Goal: Transaction & Acquisition: Purchase product/service

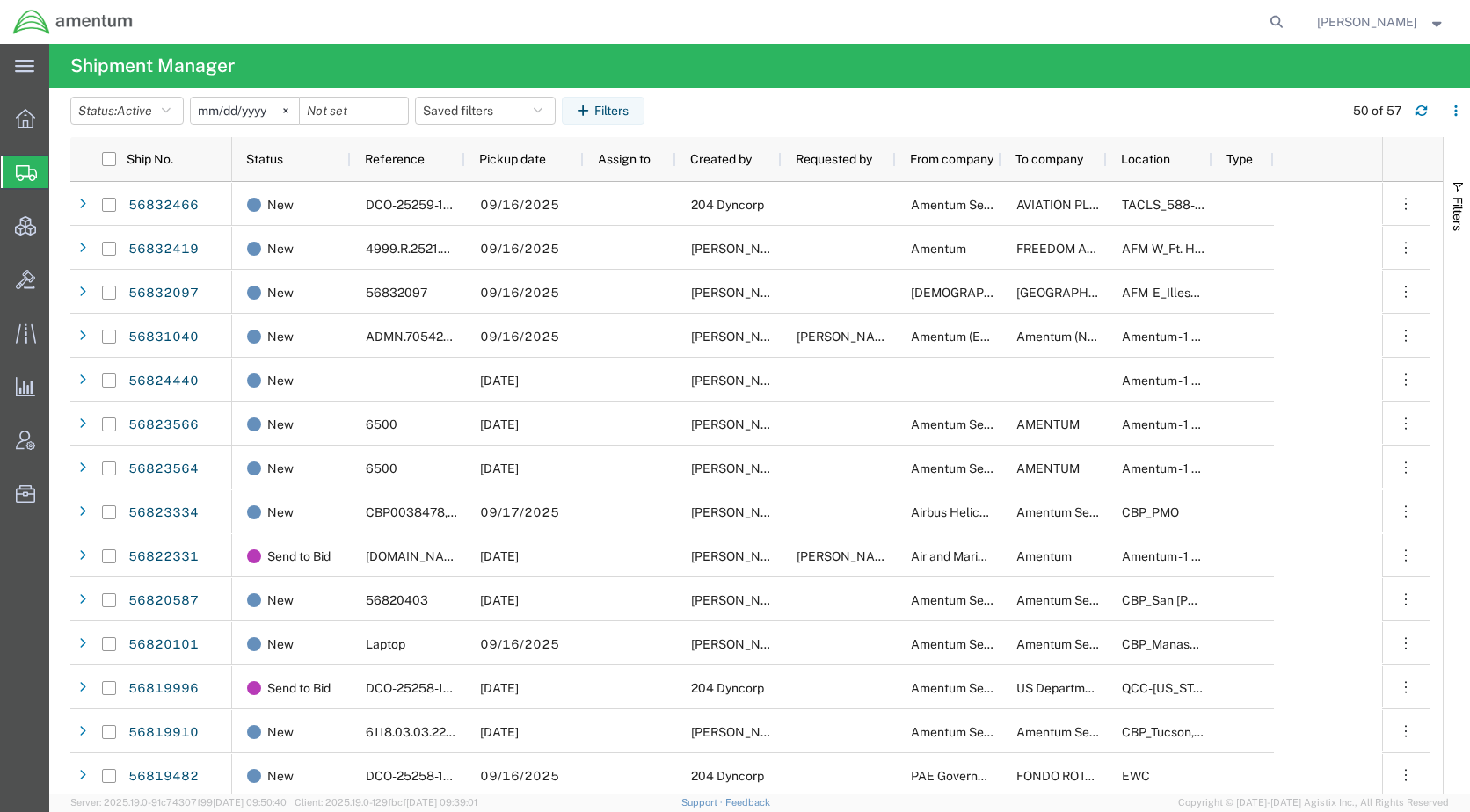
click at [63, 170] on span "Shipments" at bounding box center [55, 172] width 14 height 35
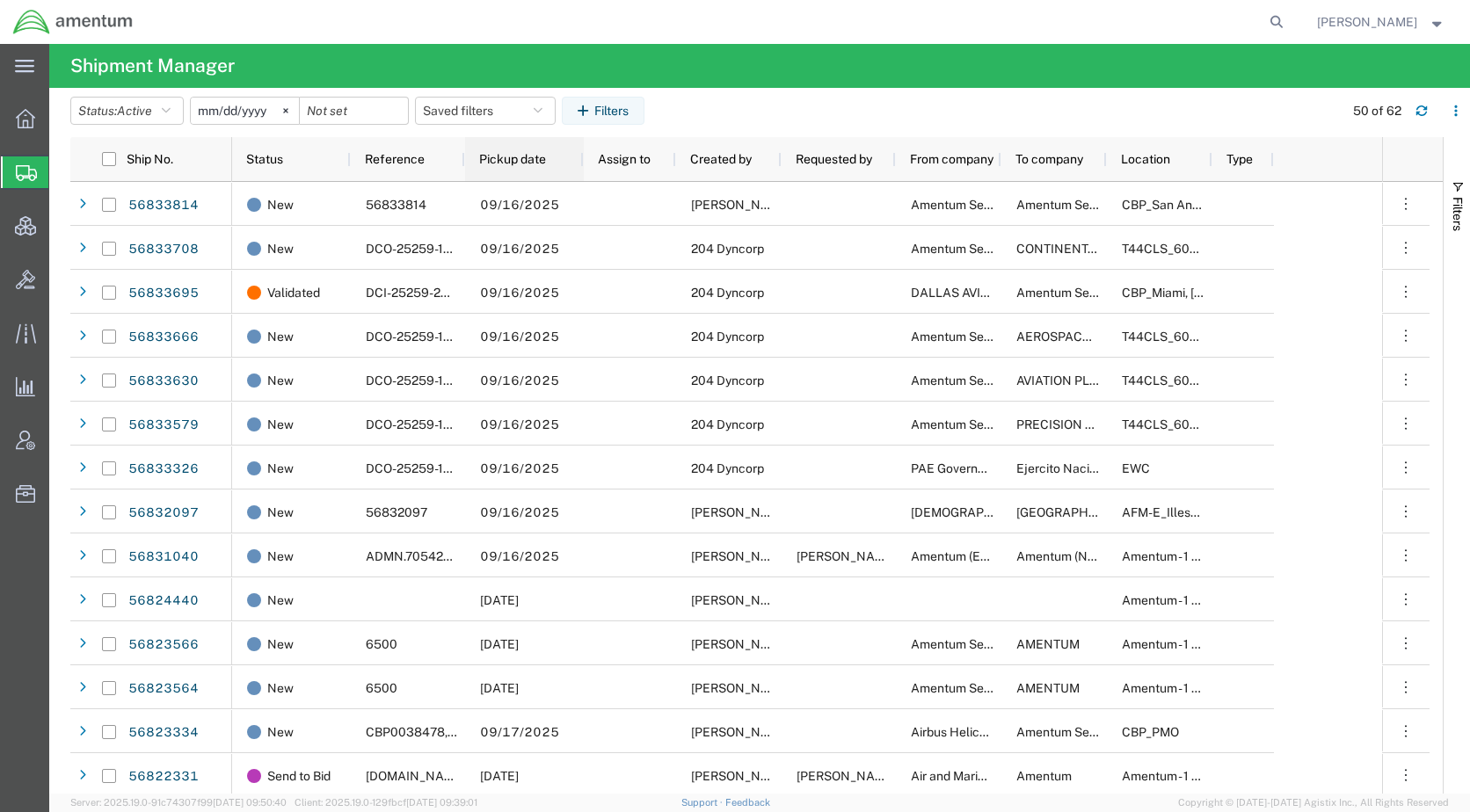
click at [484, 158] on span "Pickup date" at bounding box center [512, 159] width 67 height 14
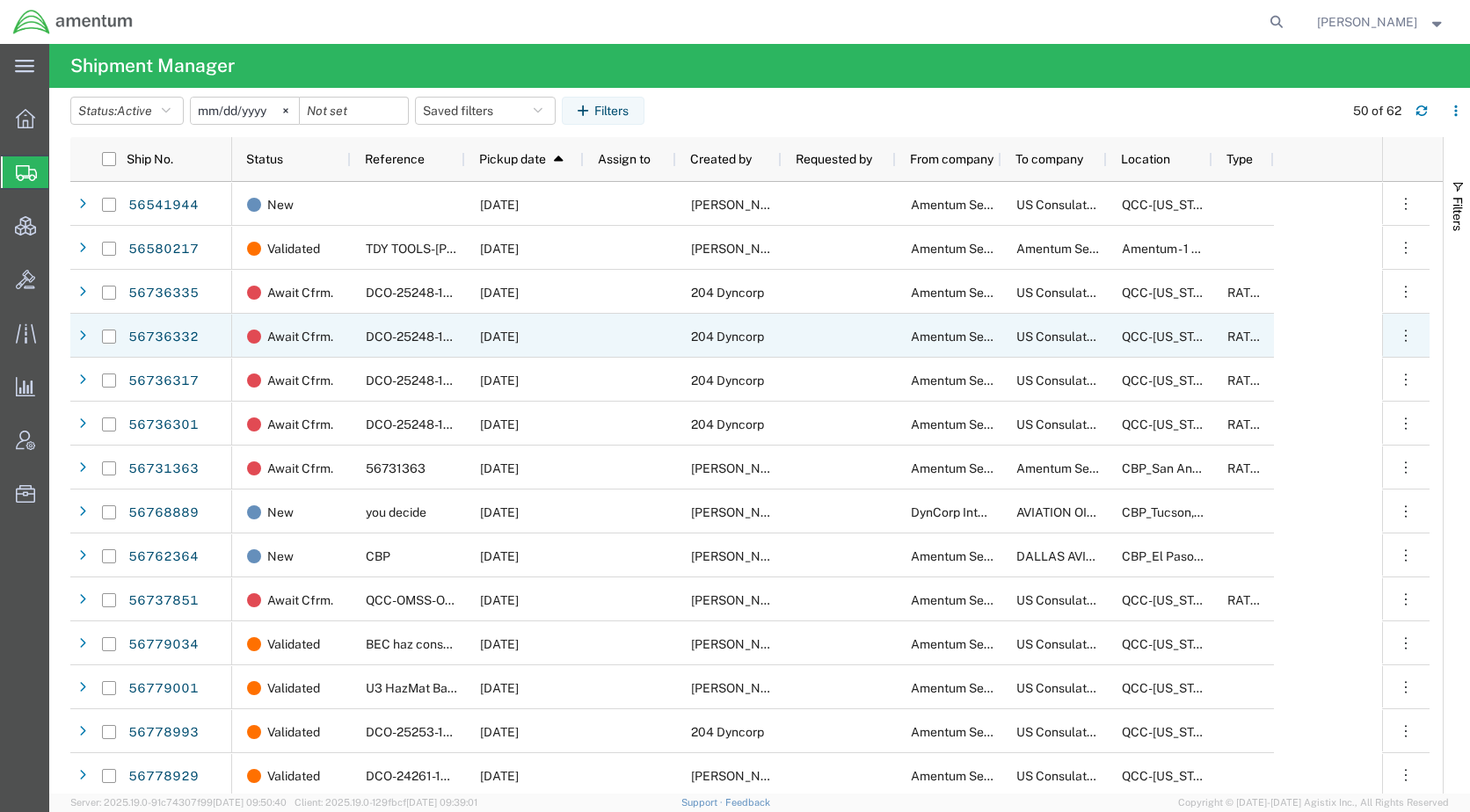
scroll to position [88, 0]
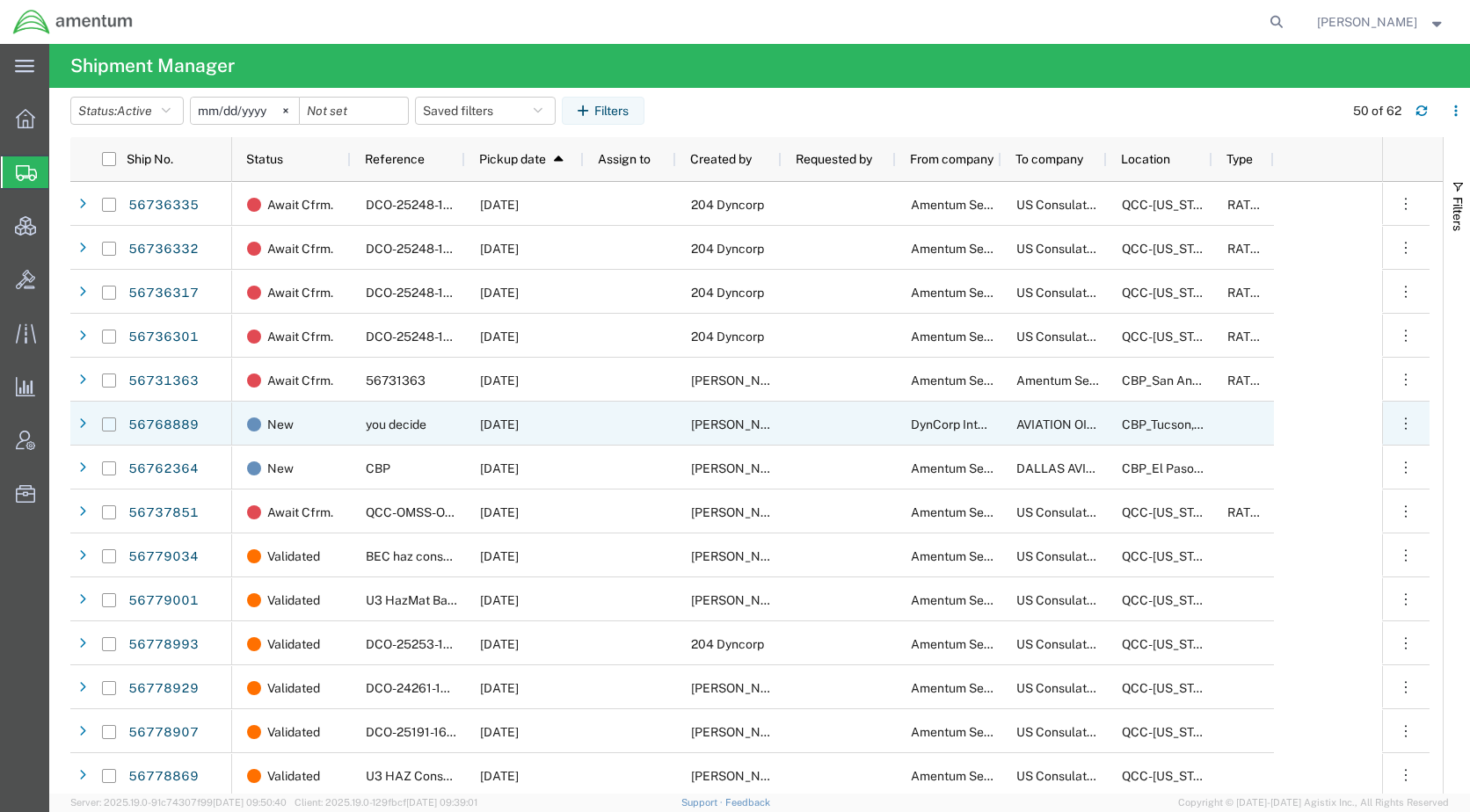
click at [113, 425] on input "Press Space to toggle row selection (unchecked)" at bounding box center [108, 424] width 14 height 14
checkbox input "true"
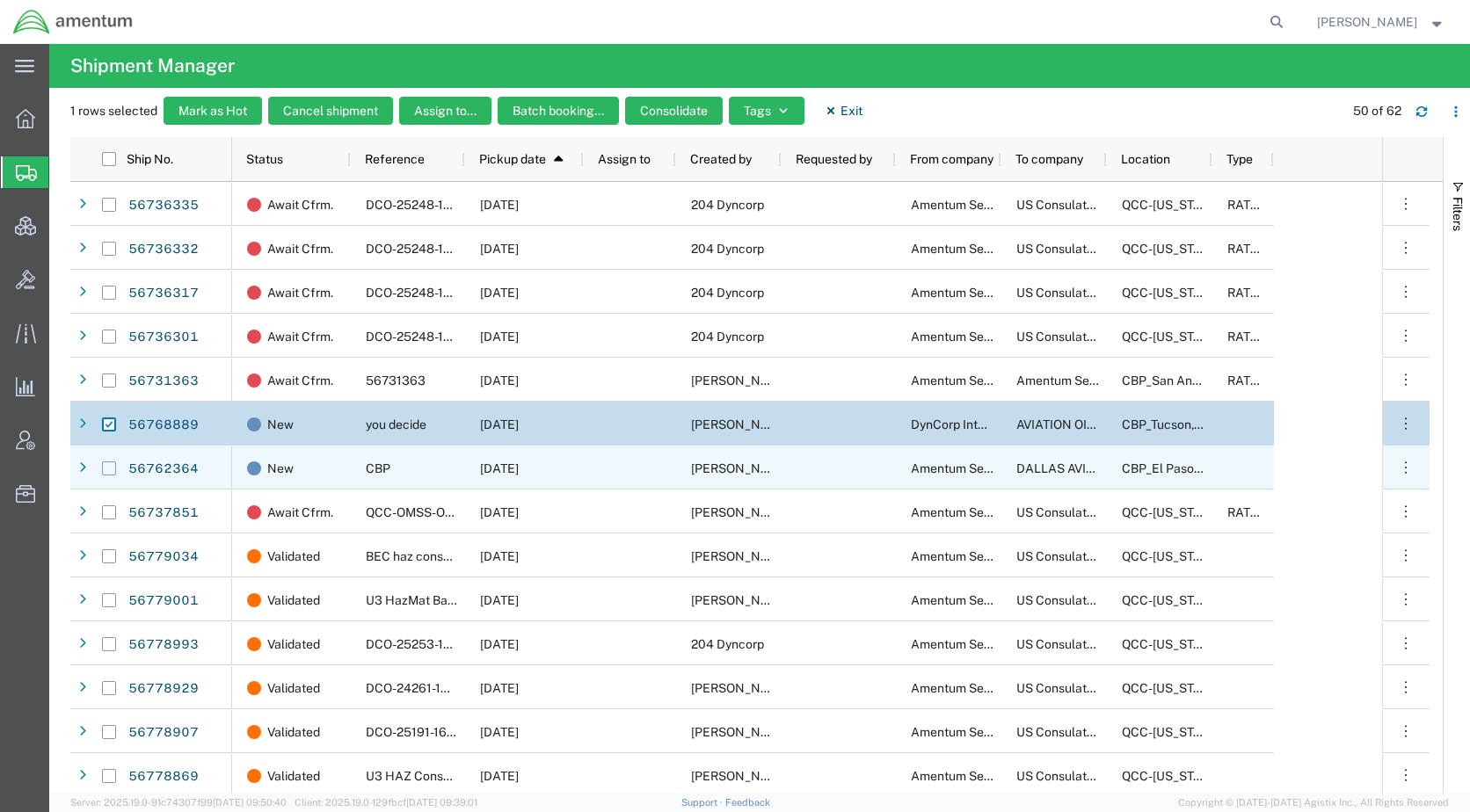
click at [110, 469] on input "Press Space to toggle row selection (unchecked)" at bounding box center [108, 468] width 14 height 14
checkbox input "true"
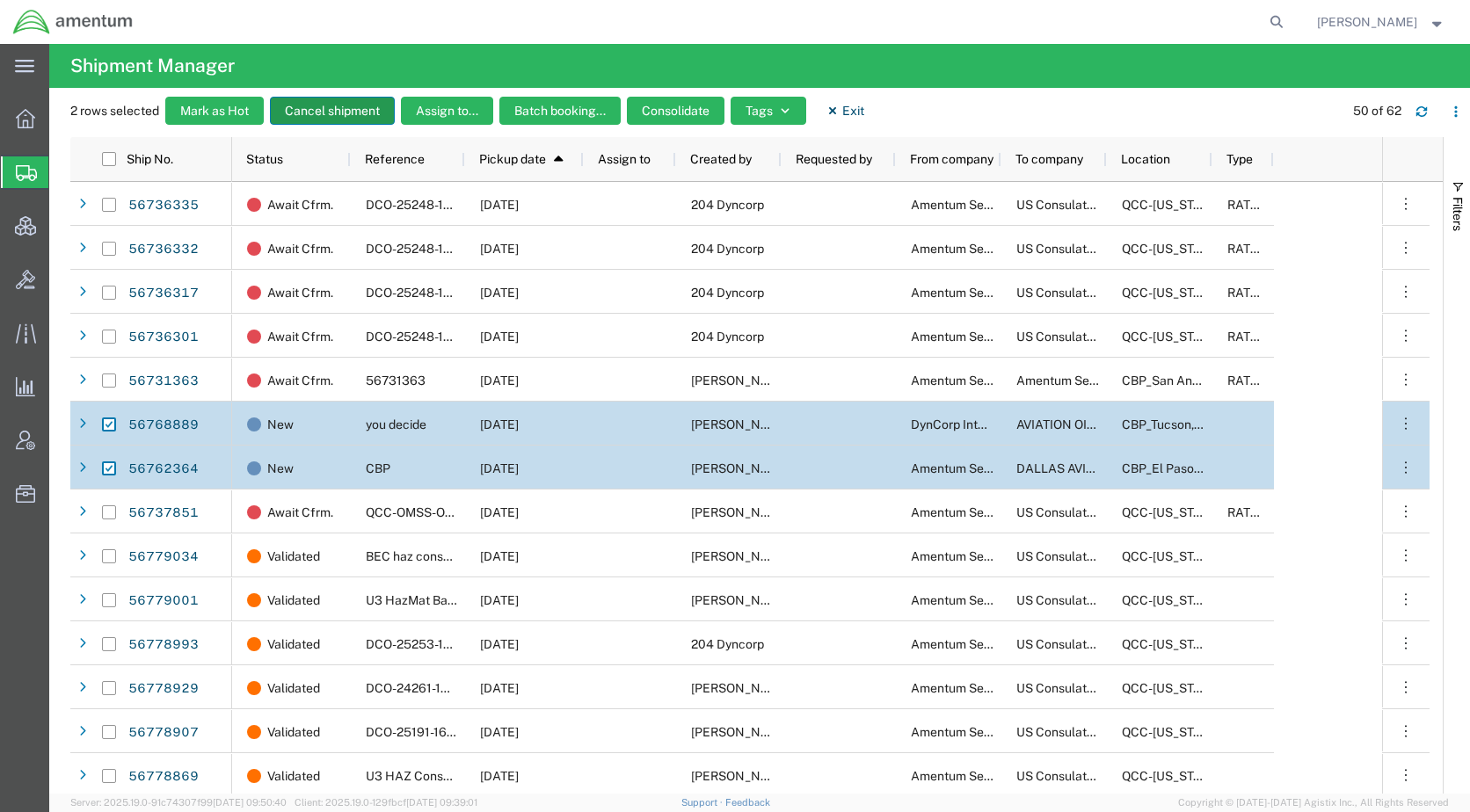
click at [348, 111] on button "Cancel shipment" at bounding box center [332, 111] width 124 height 28
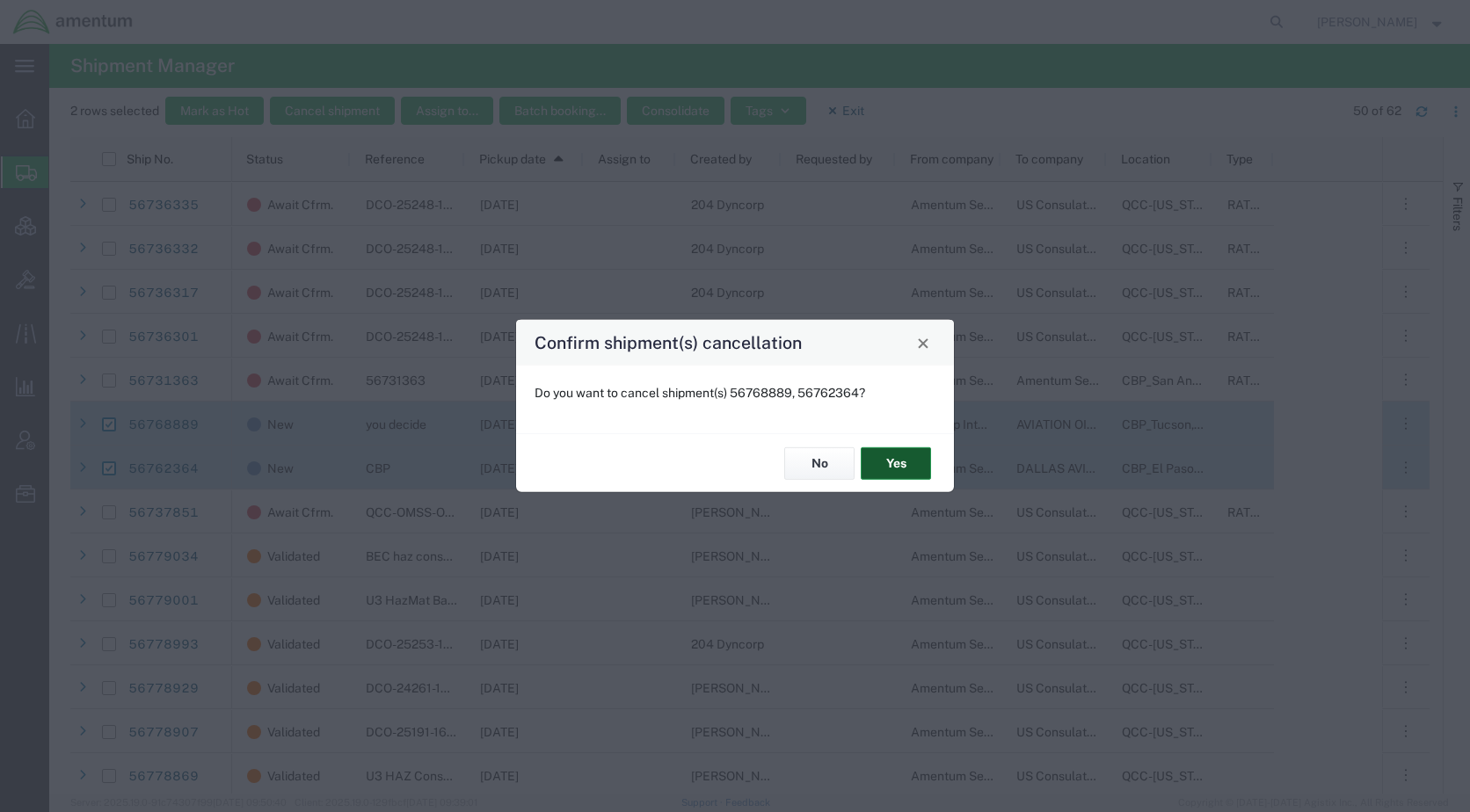
click at [885, 455] on button "Yes" at bounding box center [896, 463] width 70 height 32
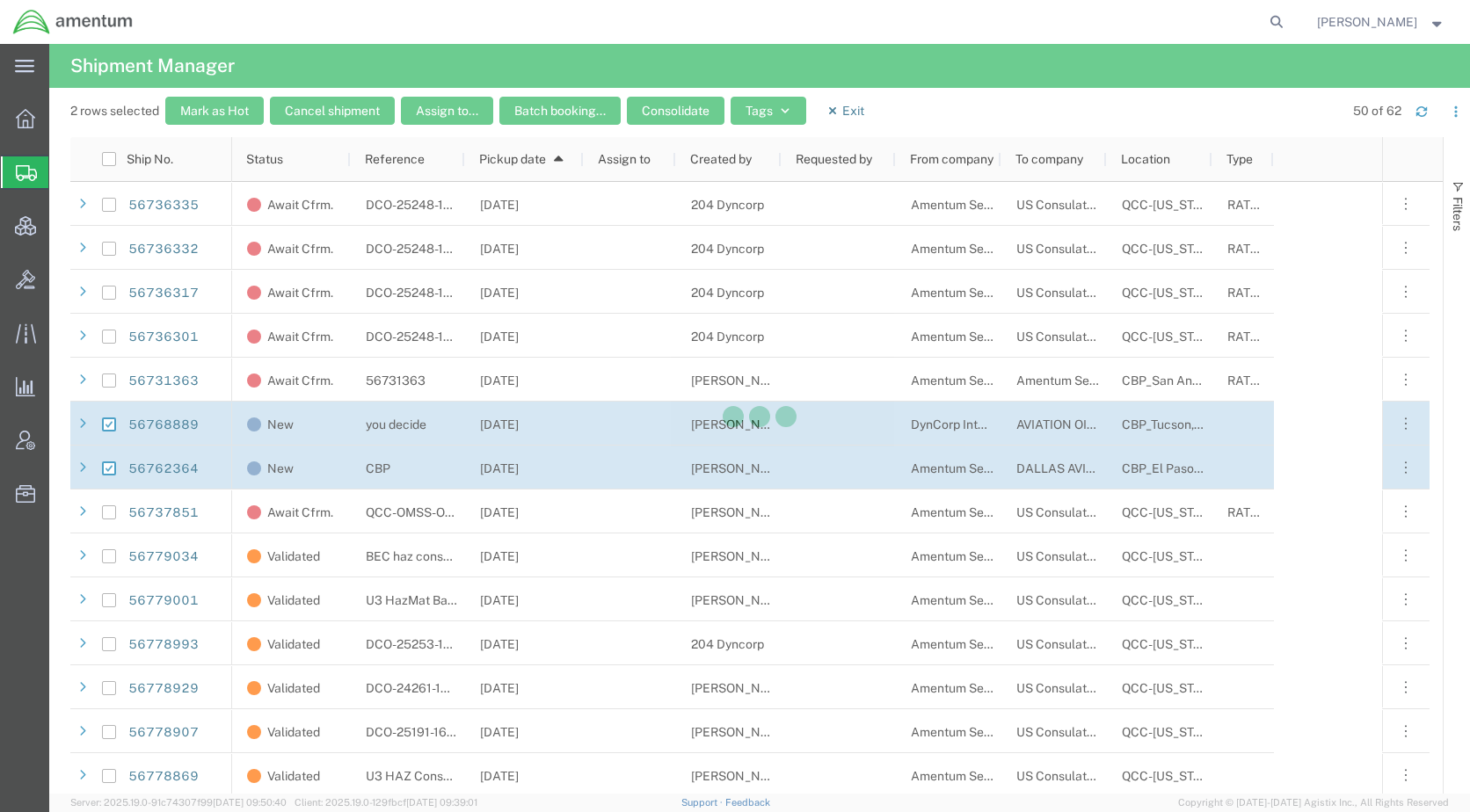
checkbox input "false"
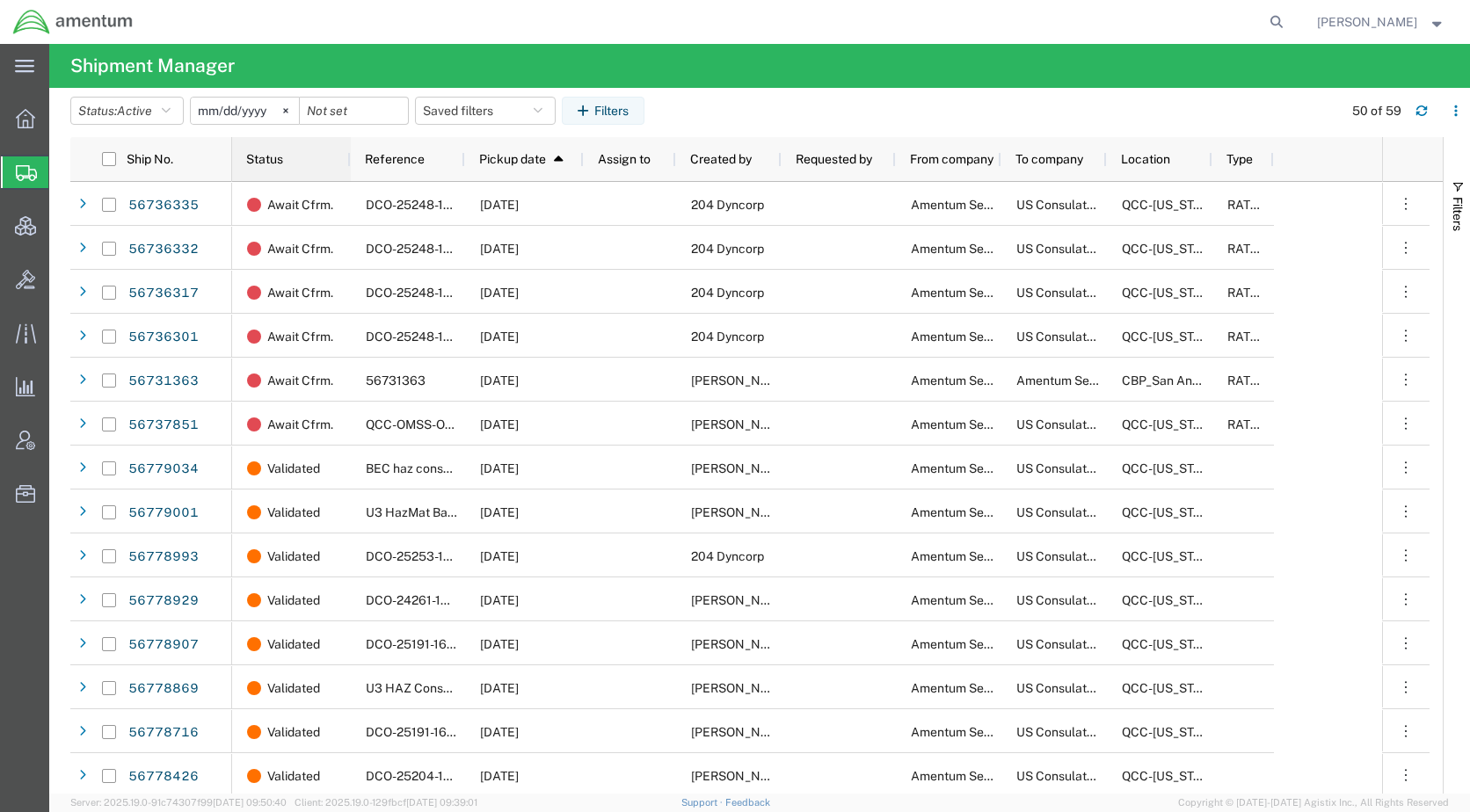
click at [277, 161] on span "Status" at bounding box center [264, 159] width 37 height 14
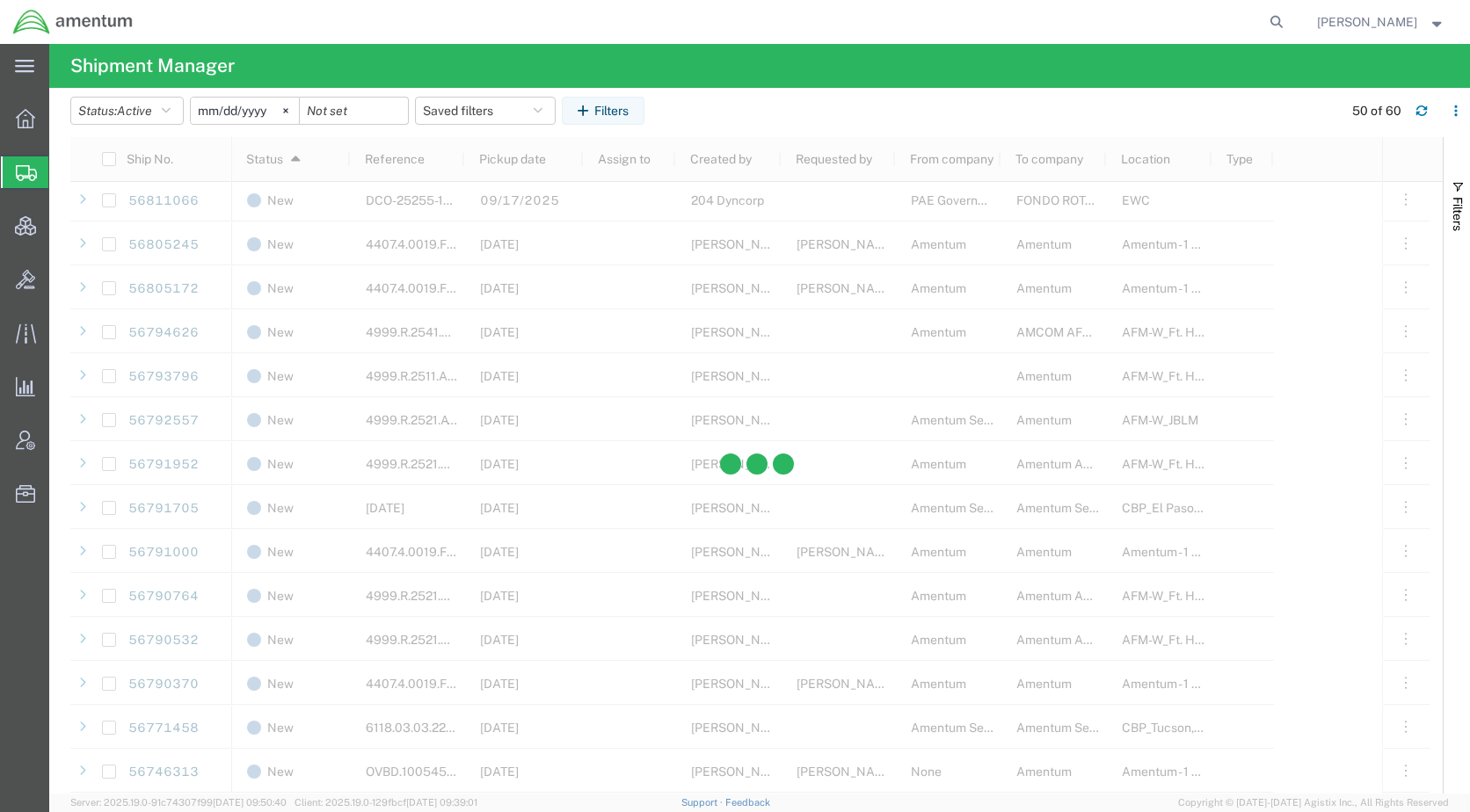
scroll to position [1845, 0]
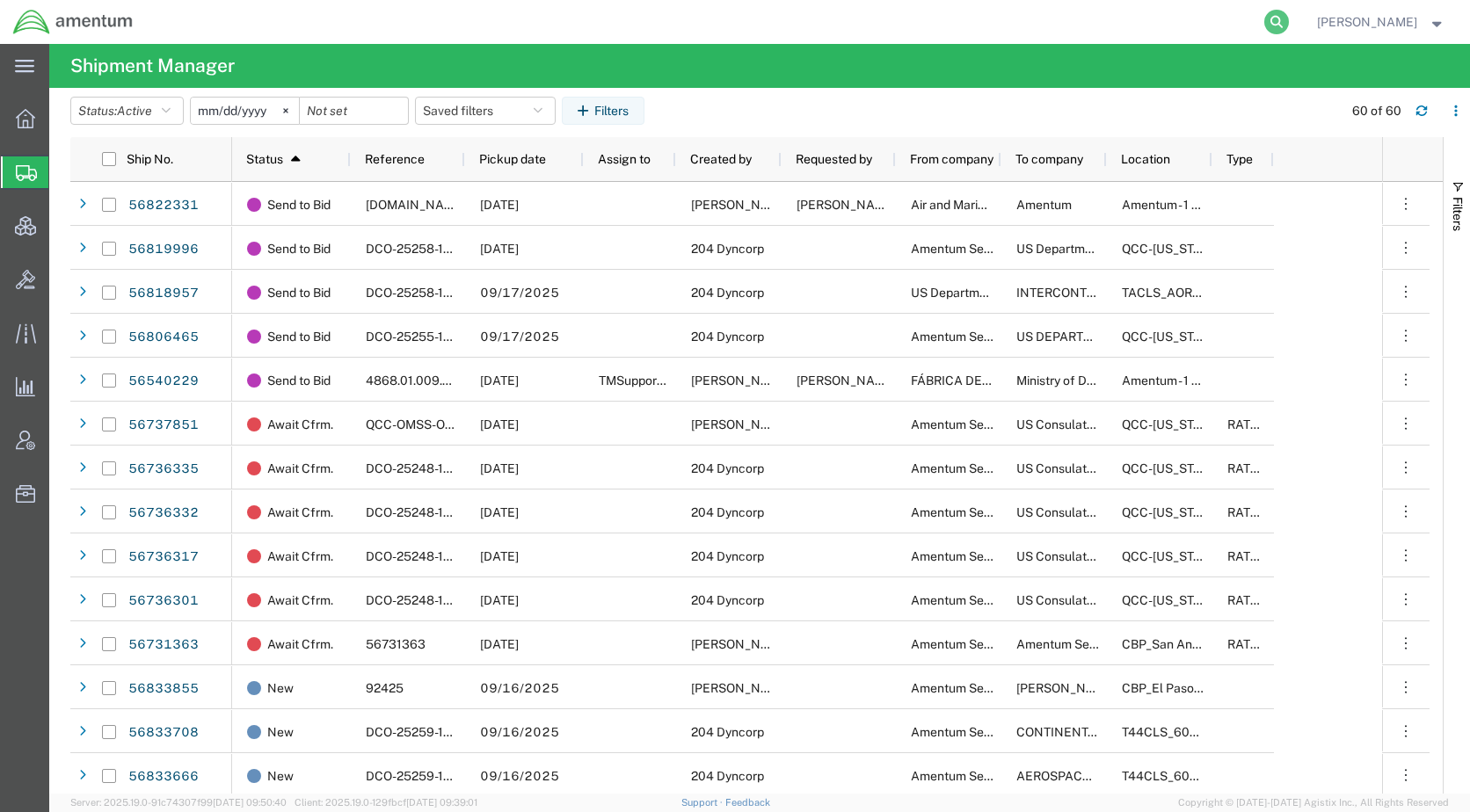
click at [1289, 19] on icon at bounding box center [1276, 22] width 25 height 25
paste input "DCI-25259-200791"
type input "DCI-25259-200791"
click at [1289, 18] on icon at bounding box center [1276, 22] width 25 height 25
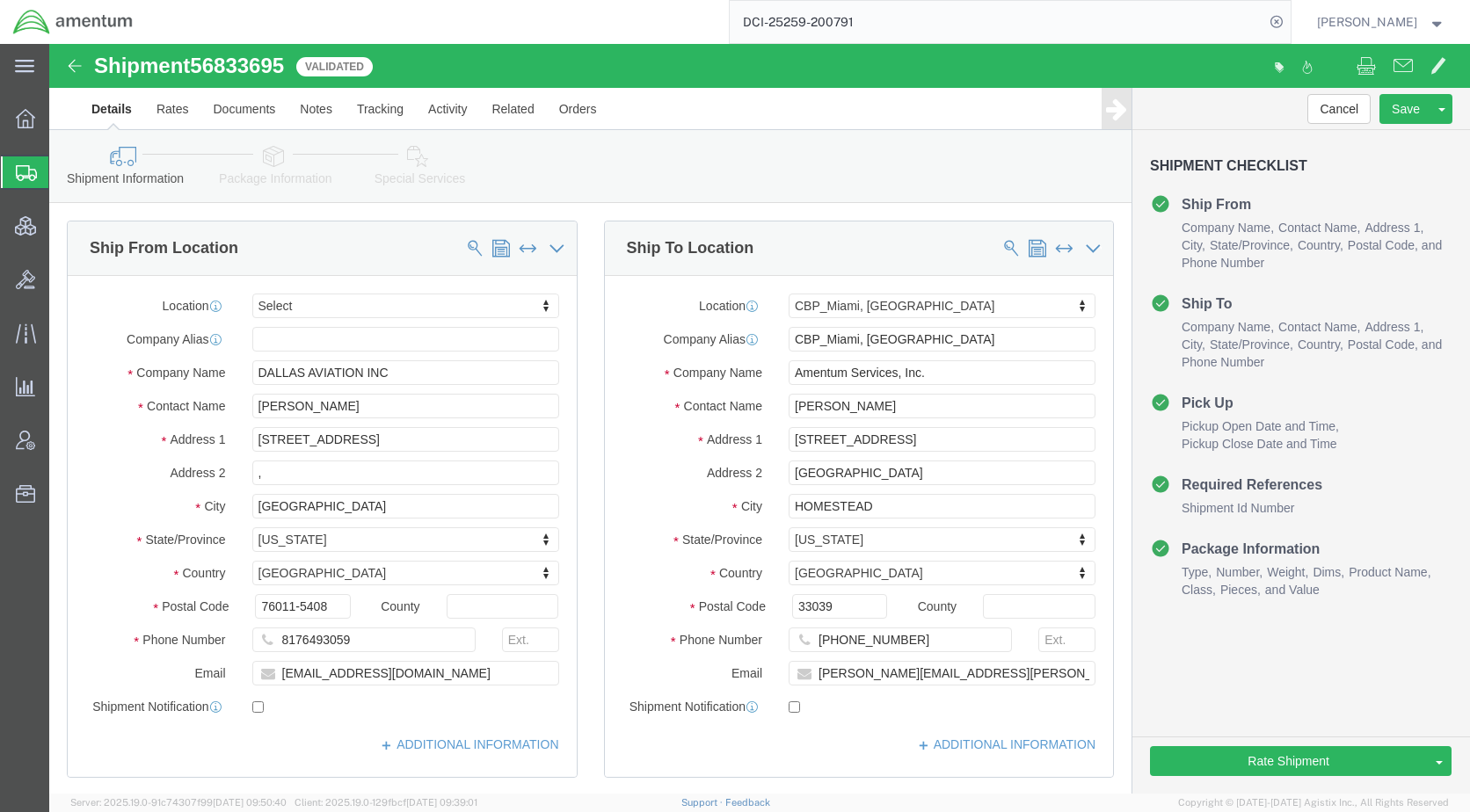
select select
select select "49931"
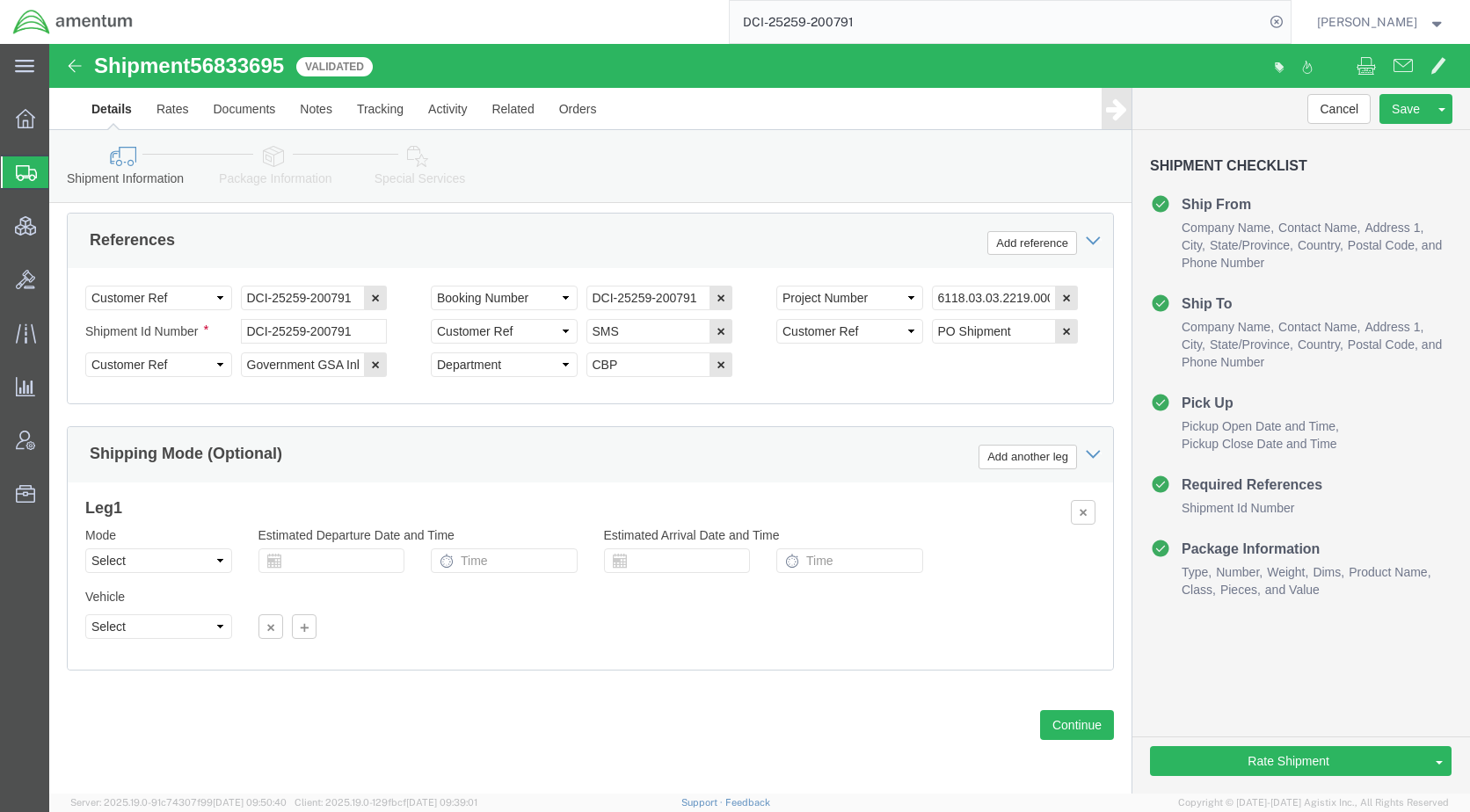
scroll to position [1156, 0]
click icon
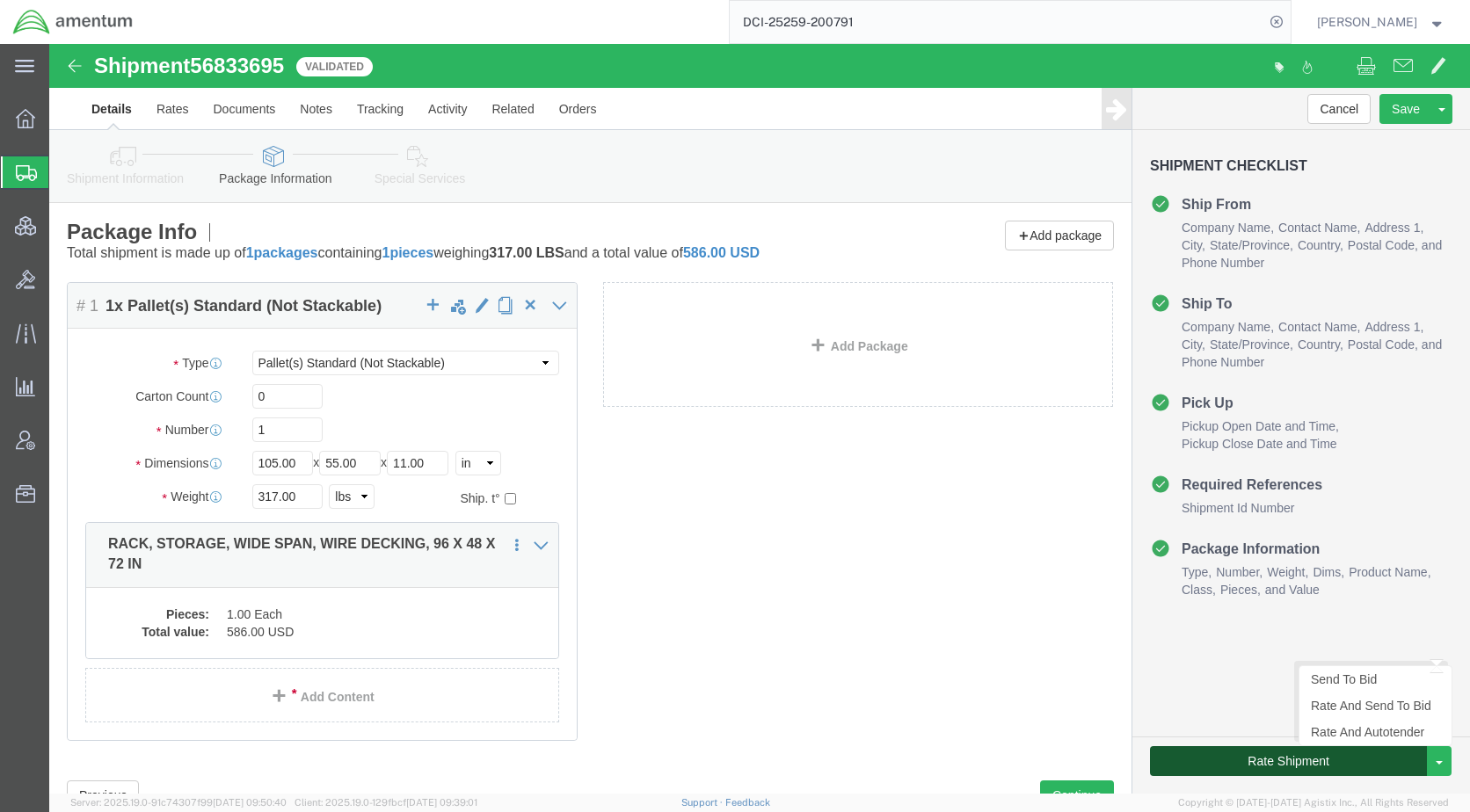
click button "Rate Shipment"
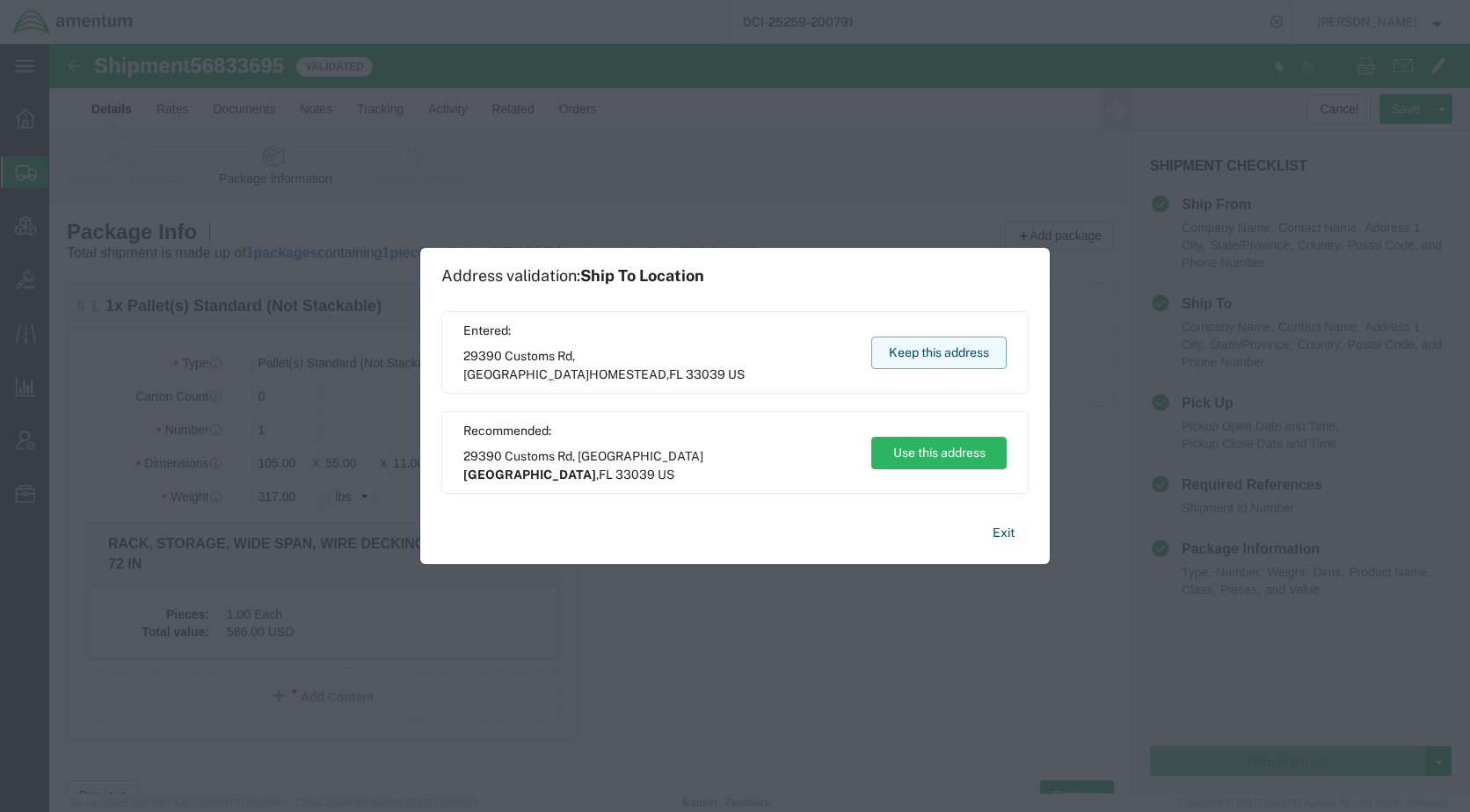
drag, startPoint x: 915, startPoint y: 353, endPoint x: 866, endPoint y: 311, distance: 64.5
click at [915, 353] on button "Keep this address" at bounding box center [939, 352] width 135 height 32
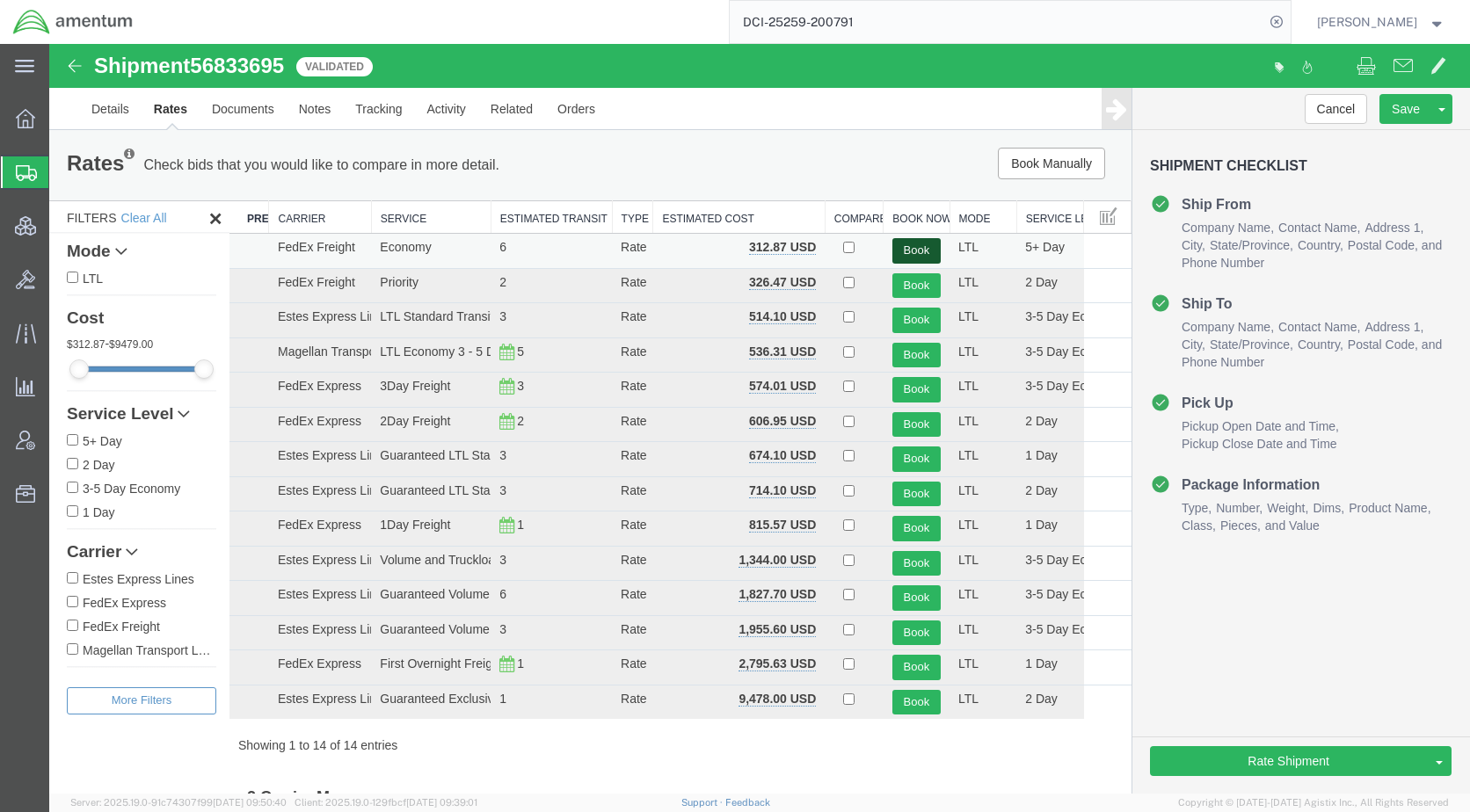
click at [894, 251] on button "Book" at bounding box center [916, 251] width 48 height 26
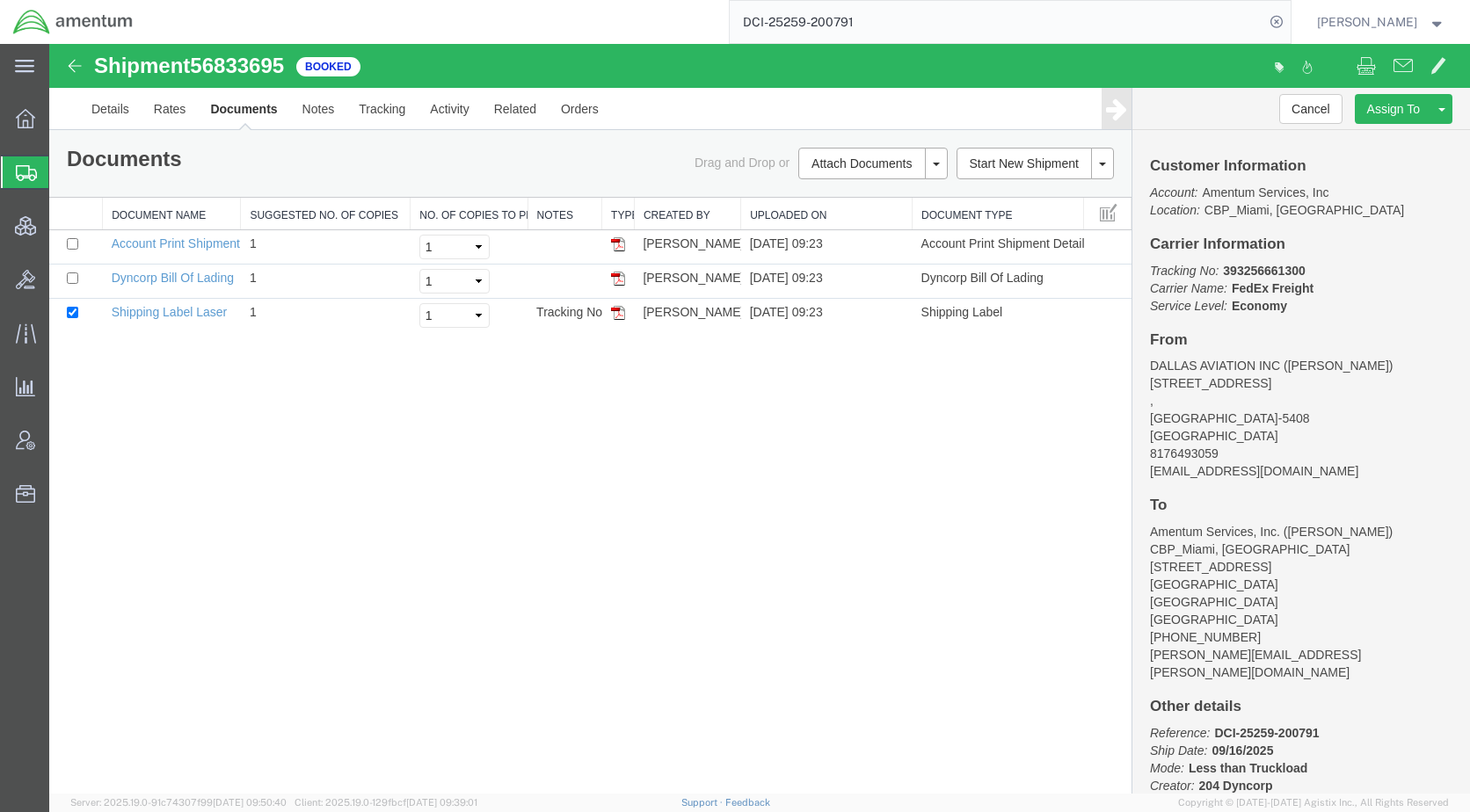
click at [59, 169] on span "Shipments" at bounding box center [55, 172] width 14 height 35
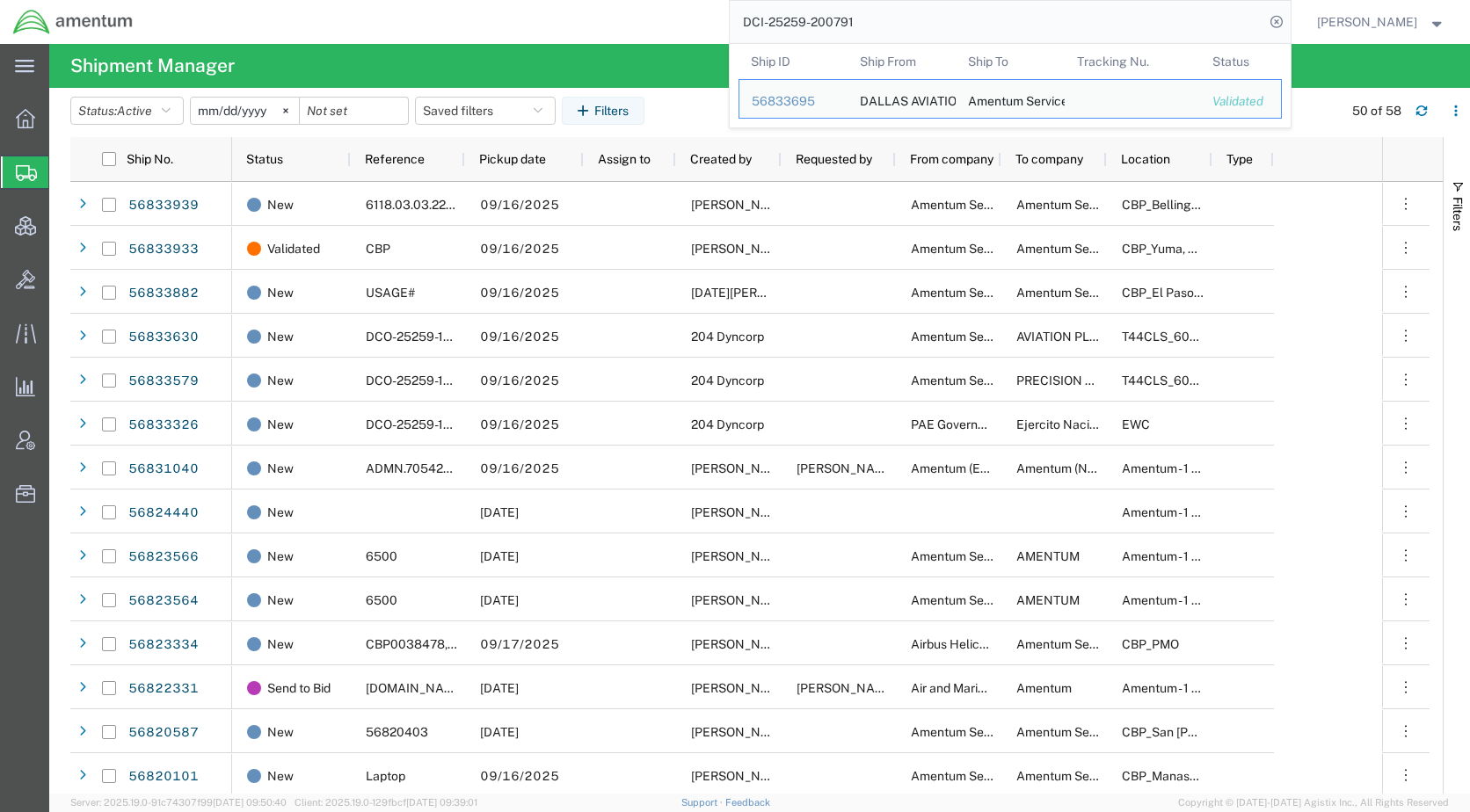
drag, startPoint x: 956, startPoint y: 15, endPoint x: 746, endPoint y: 23, distance: 210.2
click at [746, 23] on div "DCI-25259-200791 Ship ID Ship From Ship To Tracking Nu. Status Ship ID 56833695…" at bounding box center [718, 22] width 1144 height 44
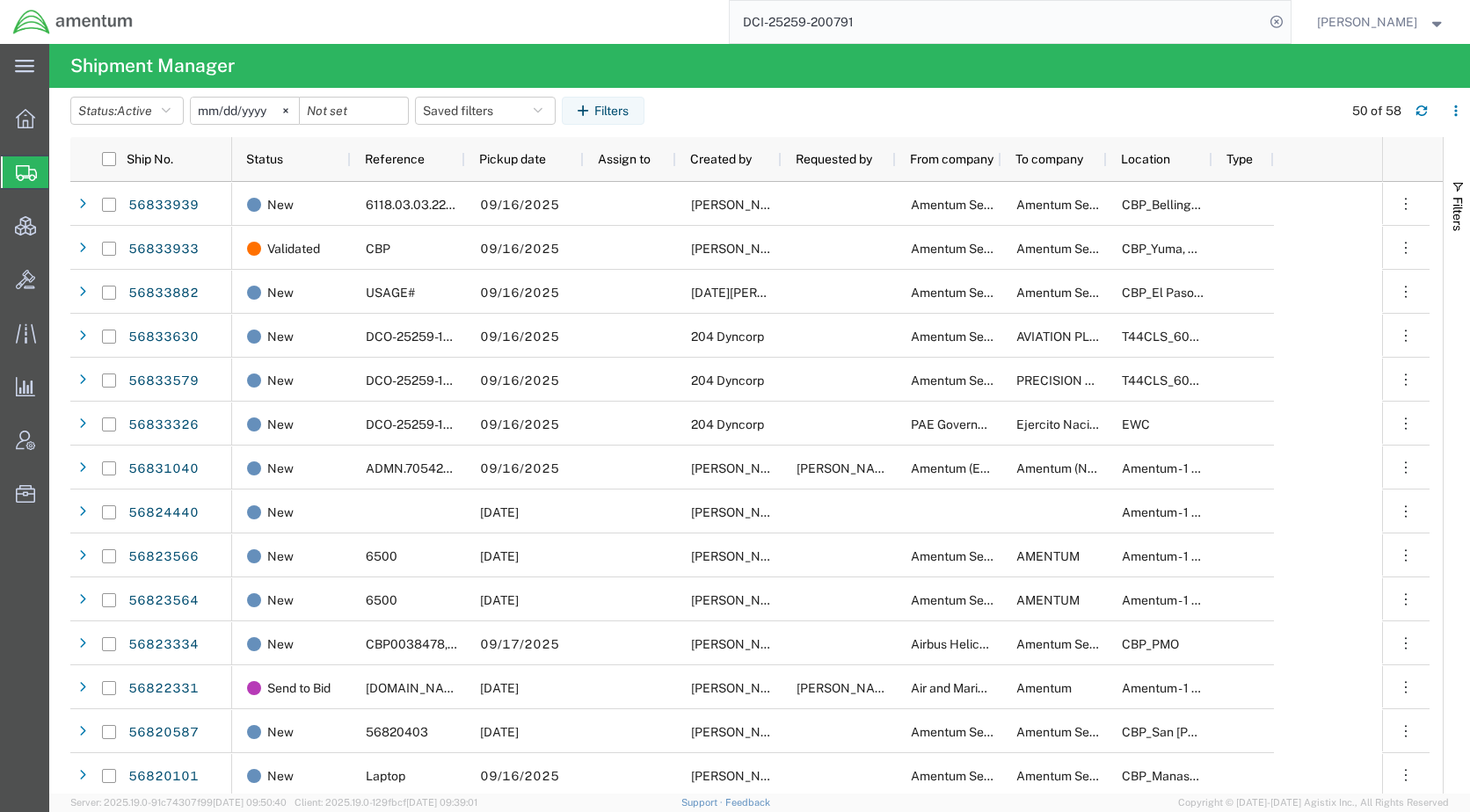
paste input "SR14-25241-1132"
type input "SR14-25241-1132"
click at [1289, 21] on icon at bounding box center [1276, 22] width 25 height 25
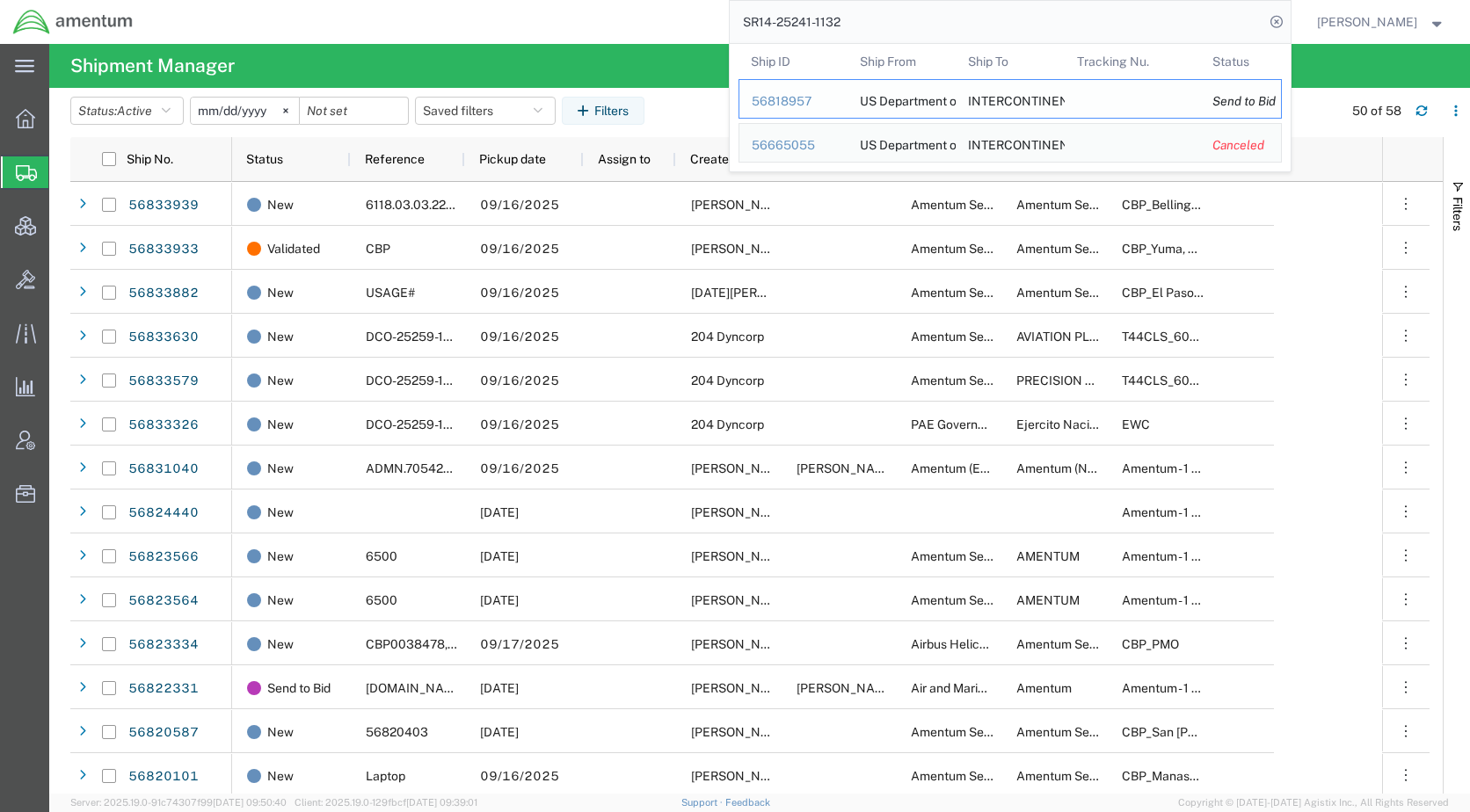
click at [819, 102] on div "56818957" at bounding box center [793, 101] width 84 height 18
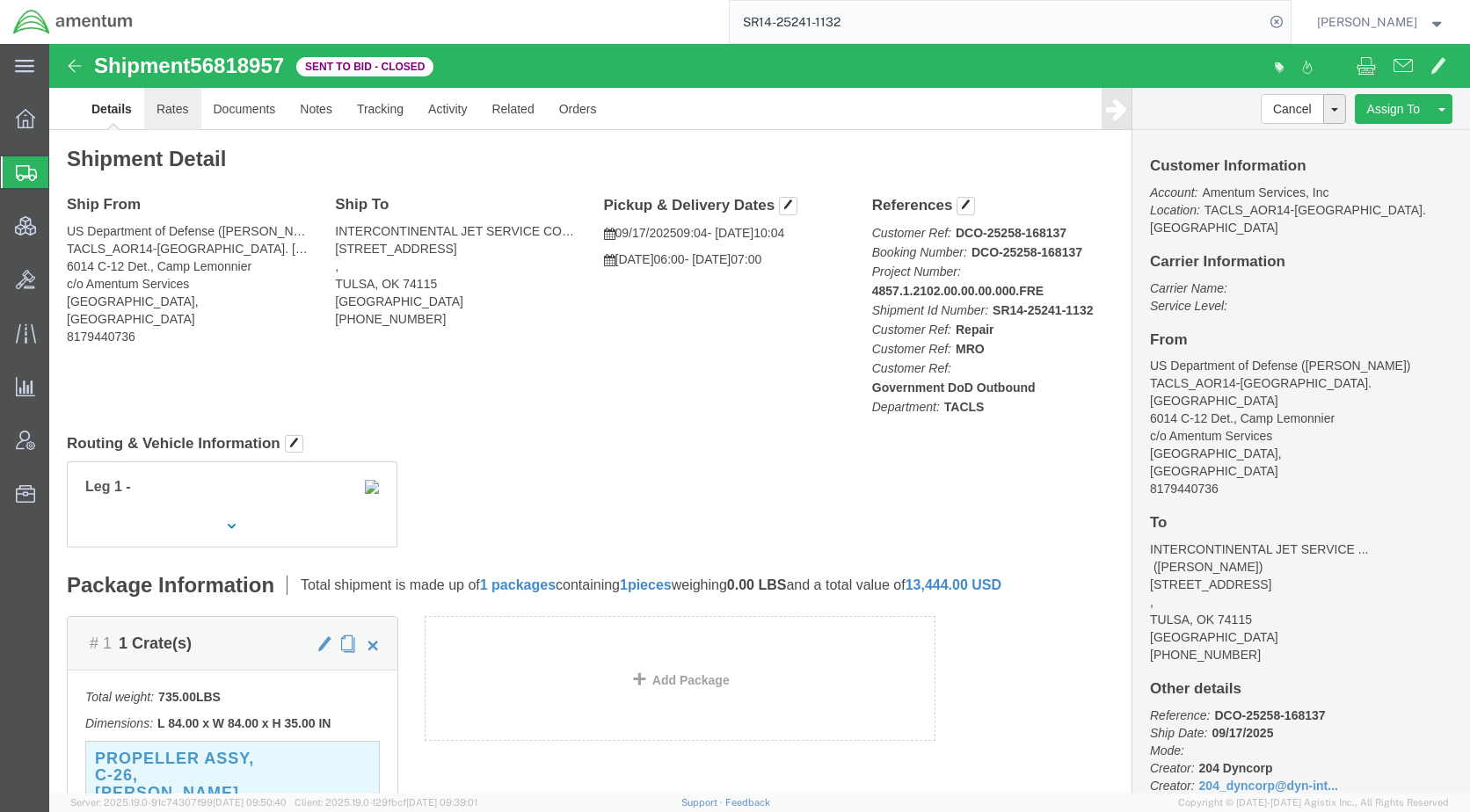
click link "Rates"
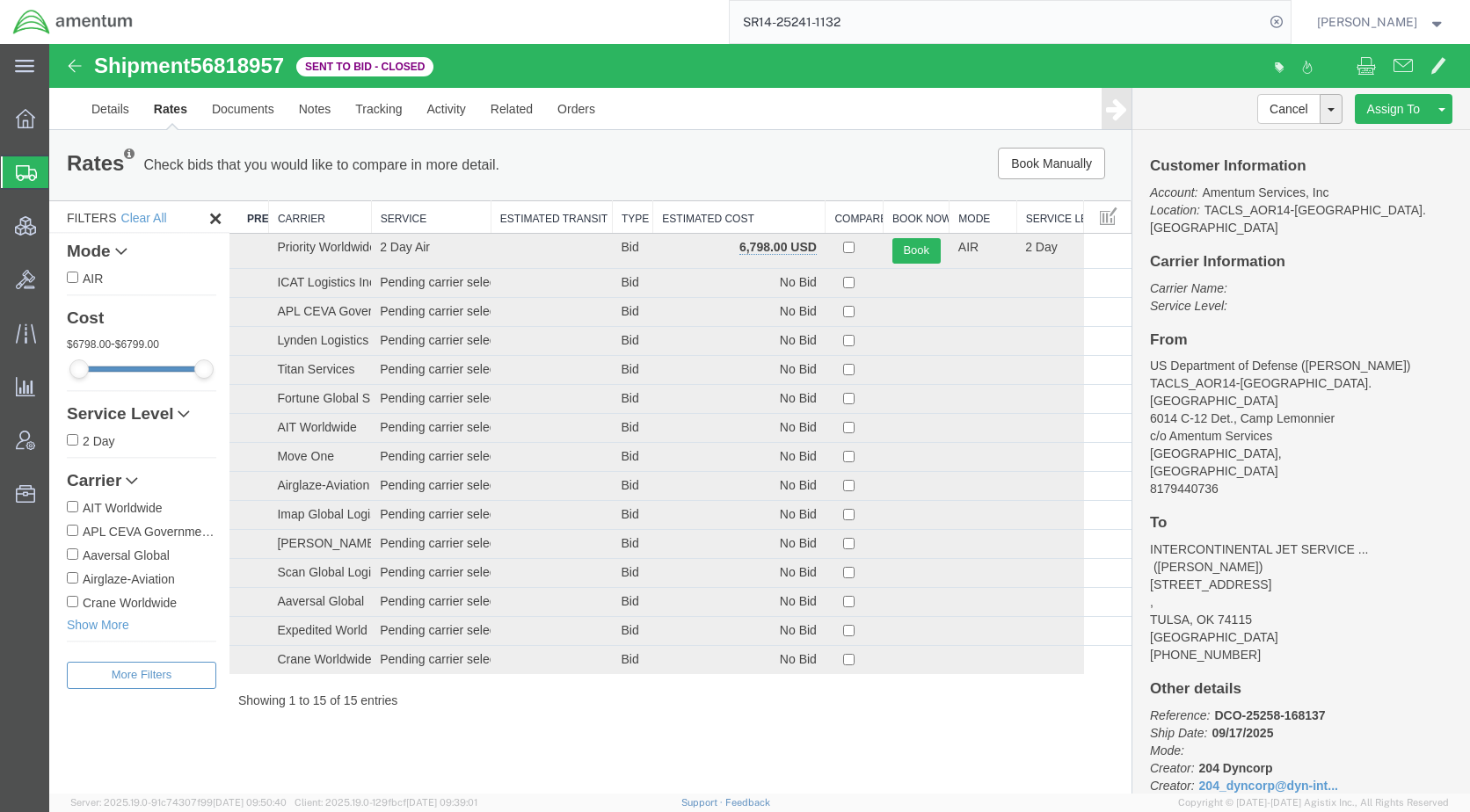
click at [735, 722] on div "Rates Check bids that you would like to compare in more detail. Compare Filter …" at bounding box center [590, 428] width 1082 height 596
click at [1368, 146] on link "Clone Shipment" at bounding box center [1375, 138] width 152 height 27
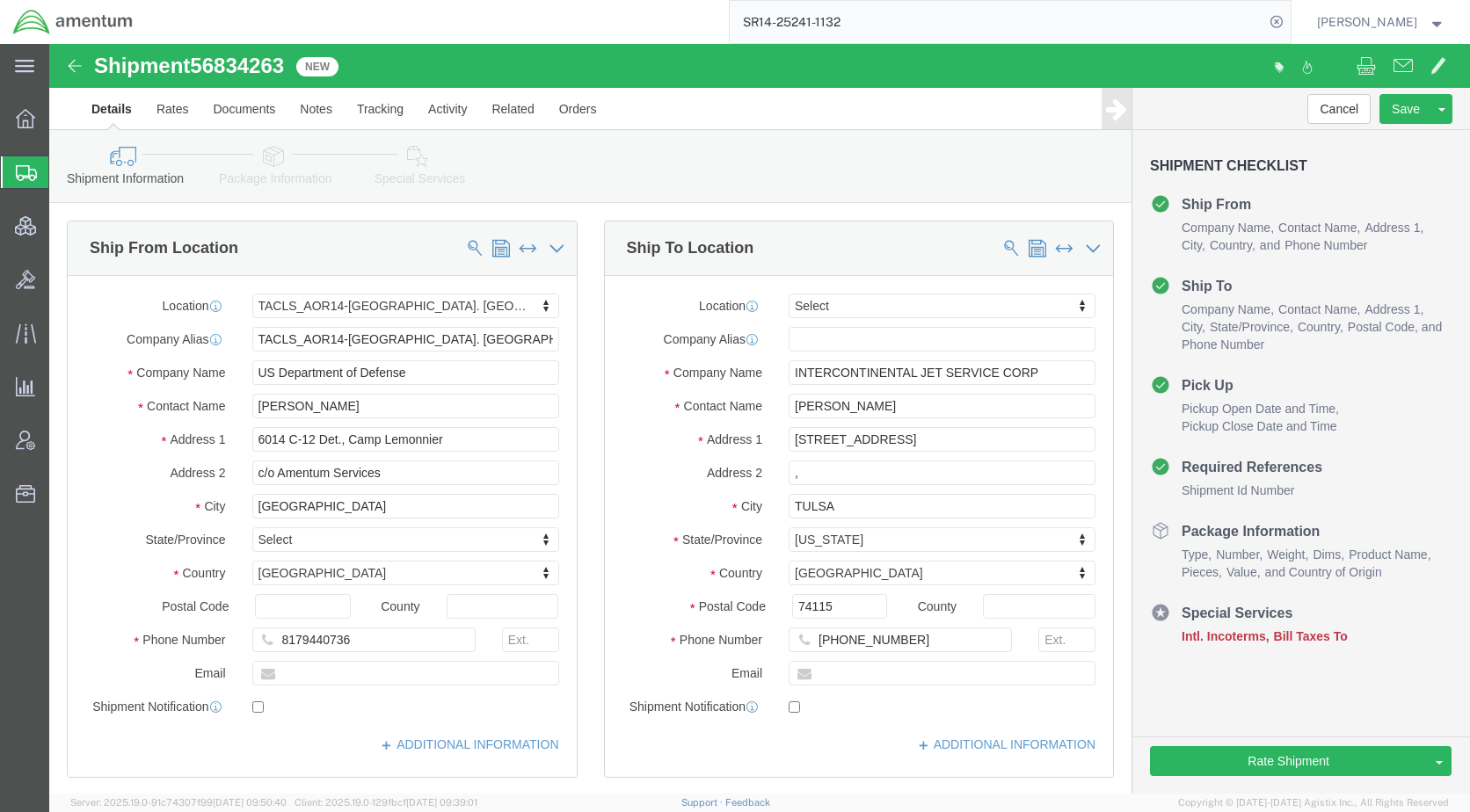
select select "42739"
select select
drag, startPoint x: 373, startPoint y: 123, endPoint x: 403, endPoint y: 146, distance: 37.8
click icon
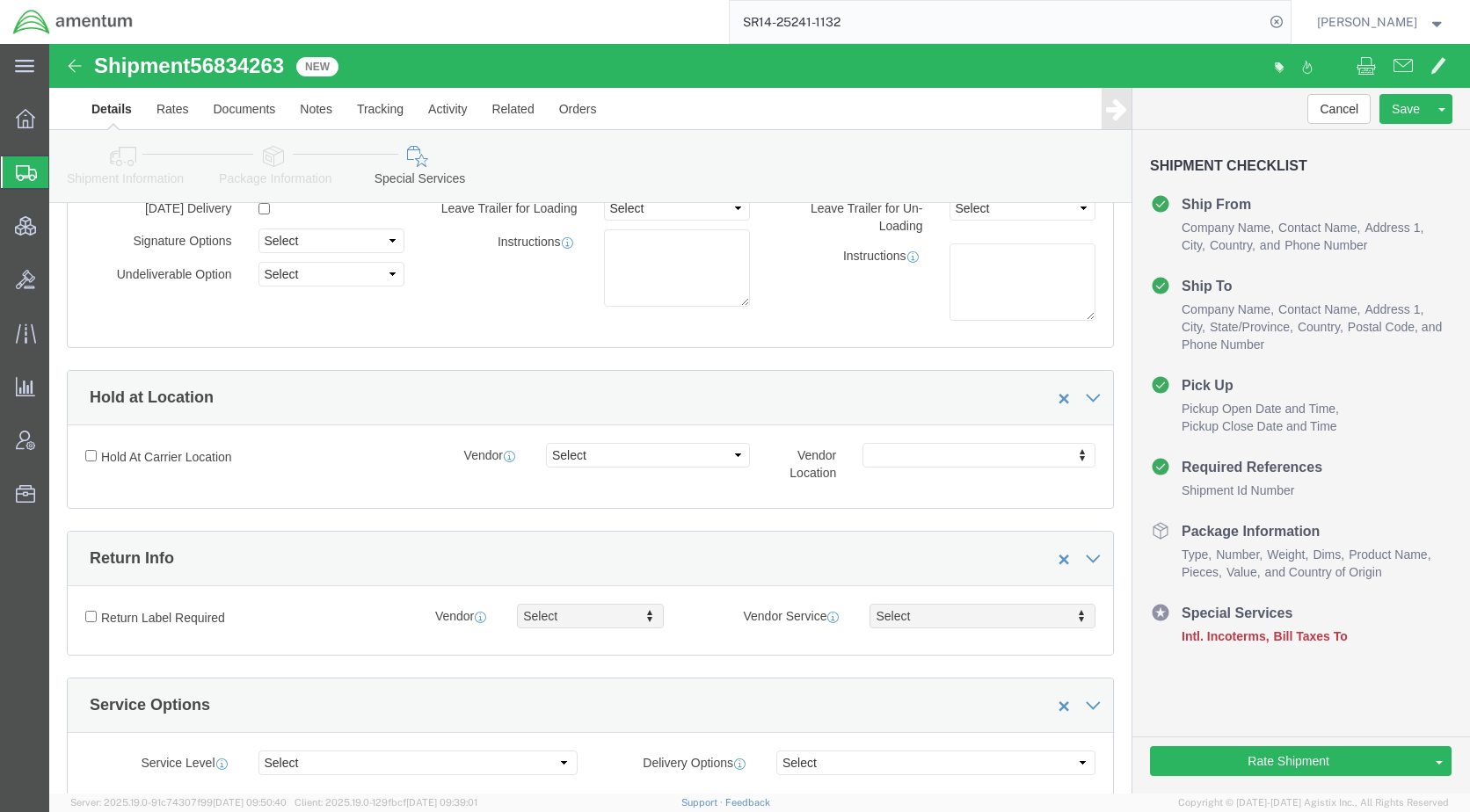
scroll to position [878, 0]
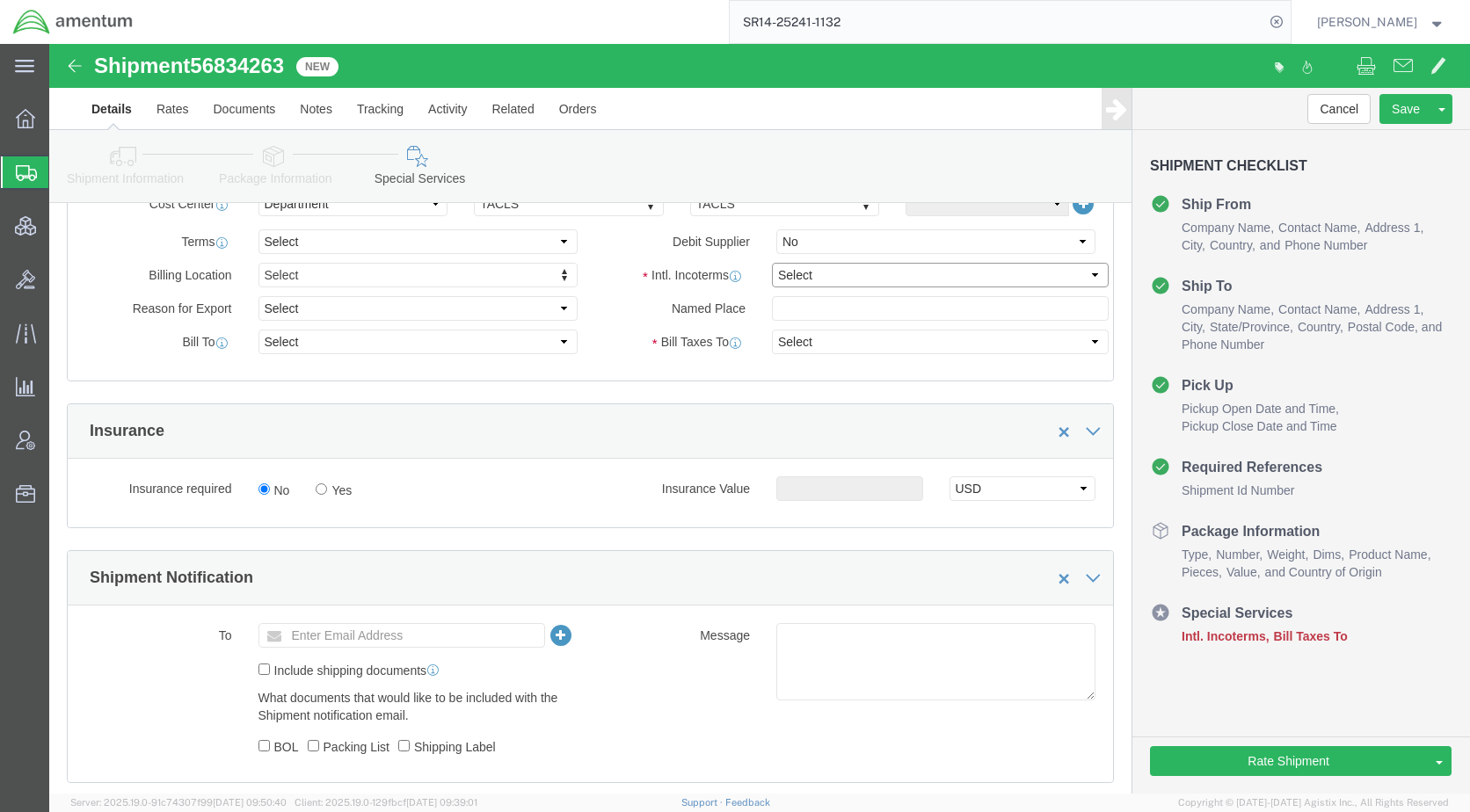
click select "Select Carriage Insurance Paid Carriage Paid To Cost and Freight Cost Insurance…"
select select "DDP"
click select "Select Carriage Insurance Paid Carriage Paid To Cost and Freight Cost Insurance…"
select select "SHIP"
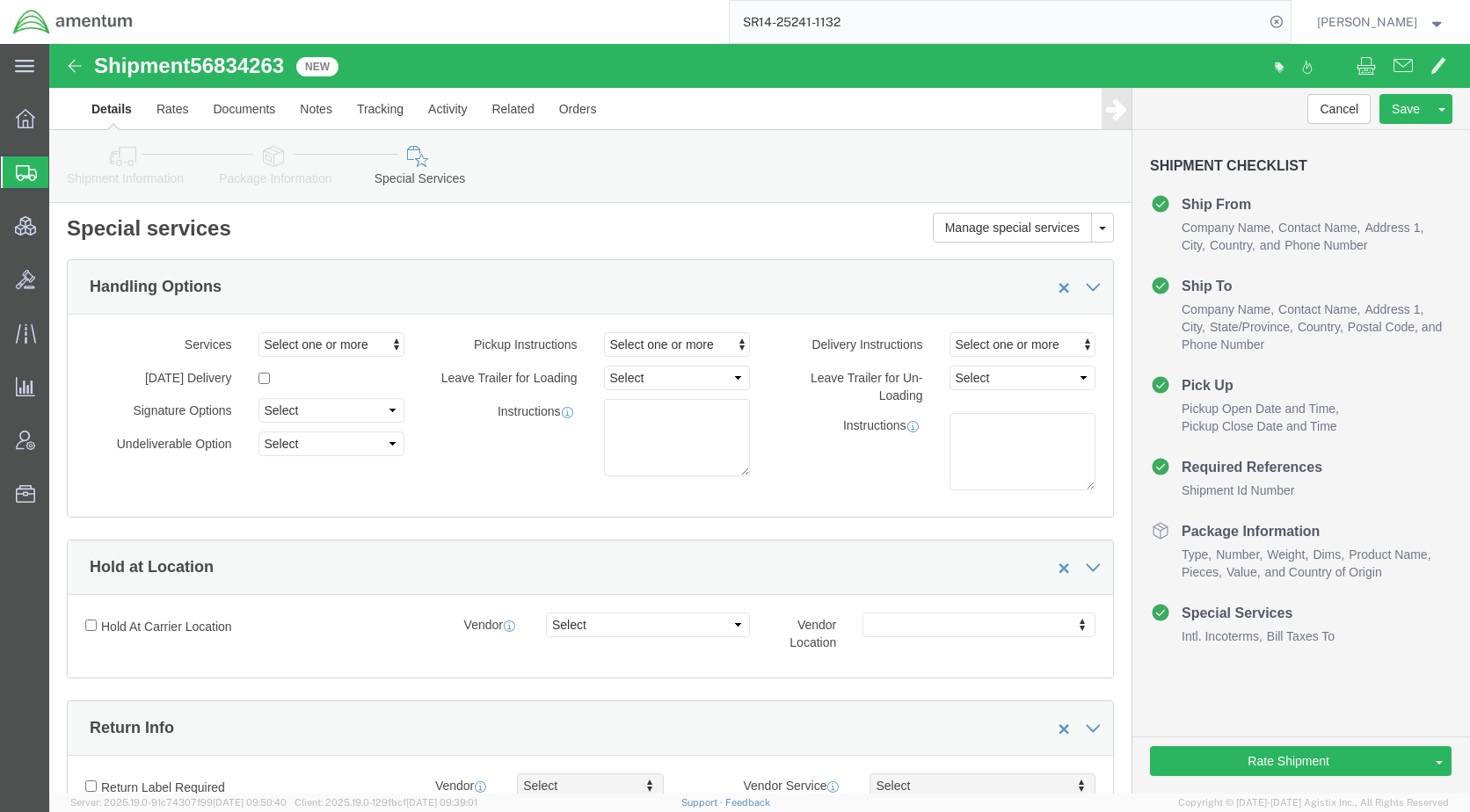
scroll to position [0, 0]
click icon
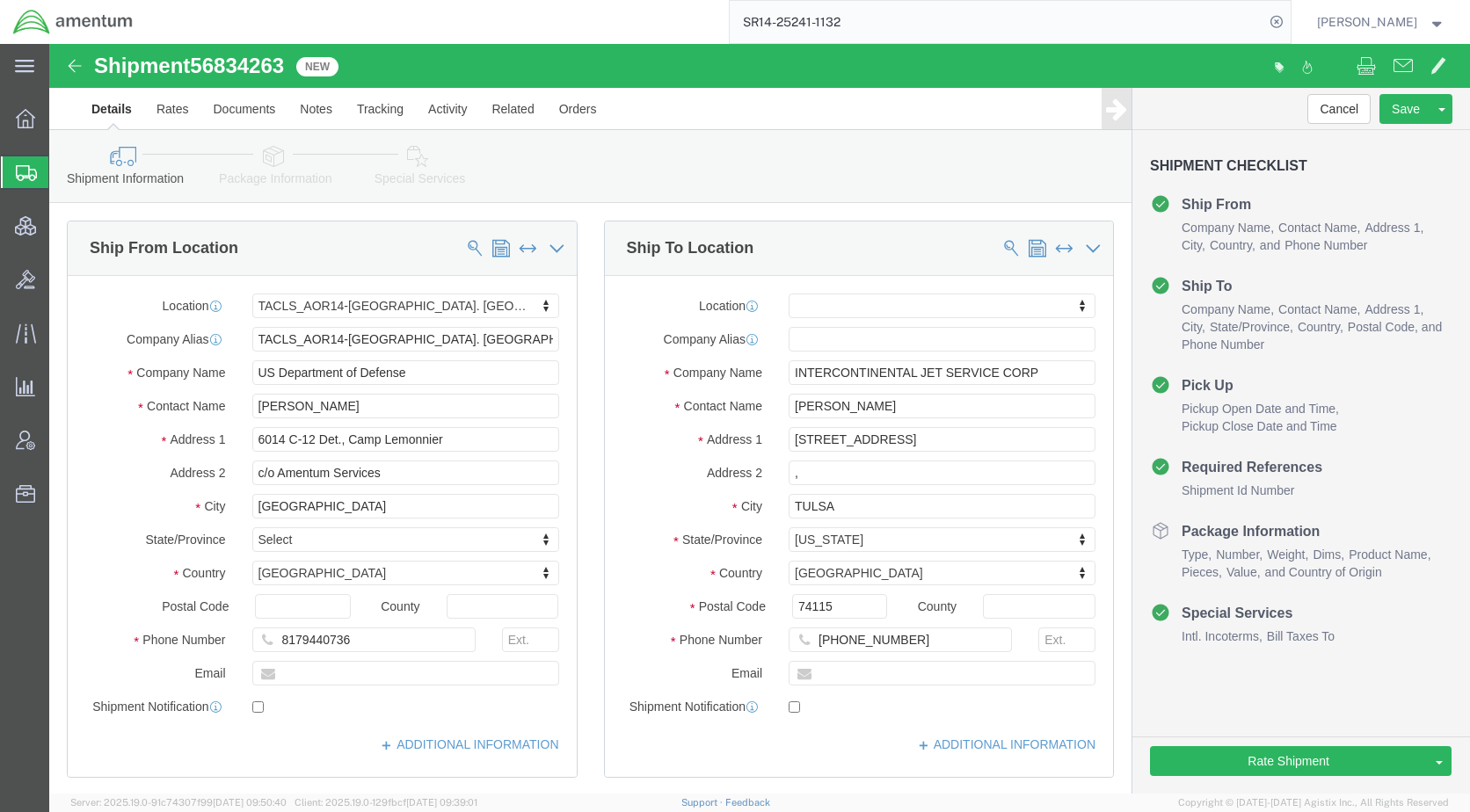
click div "Shipment Information Package Information Special Services Loading Routing"
click button "Rate Shipment"
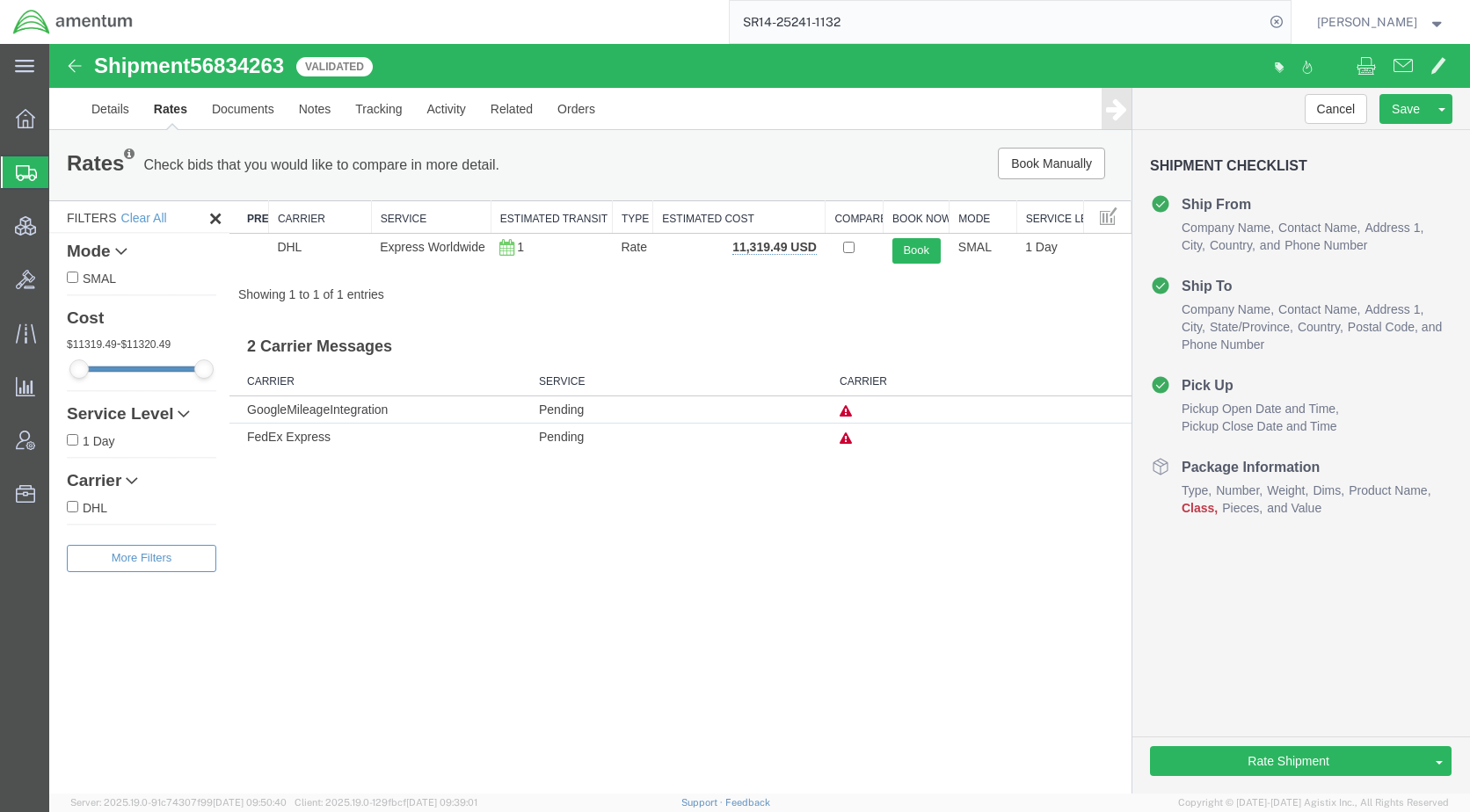
drag, startPoint x: 628, startPoint y: 286, endPoint x: 647, endPoint y: 283, distance: 19.2
click at [628, 286] on div "Showing 1 to 1 of 1 entries" at bounding box center [679, 294] width 902 height 18
drag, startPoint x: 786, startPoint y: 251, endPoint x: 736, endPoint y: 250, distance: 50.0
click at [736, 250] on b "11,319.49 USD" at bounding box center [774, 247] width 85 height 14
drag, startPoint x: 736, startPoint y: 250, endPoint x: 764, endPoint y: 270, distance: 34.4
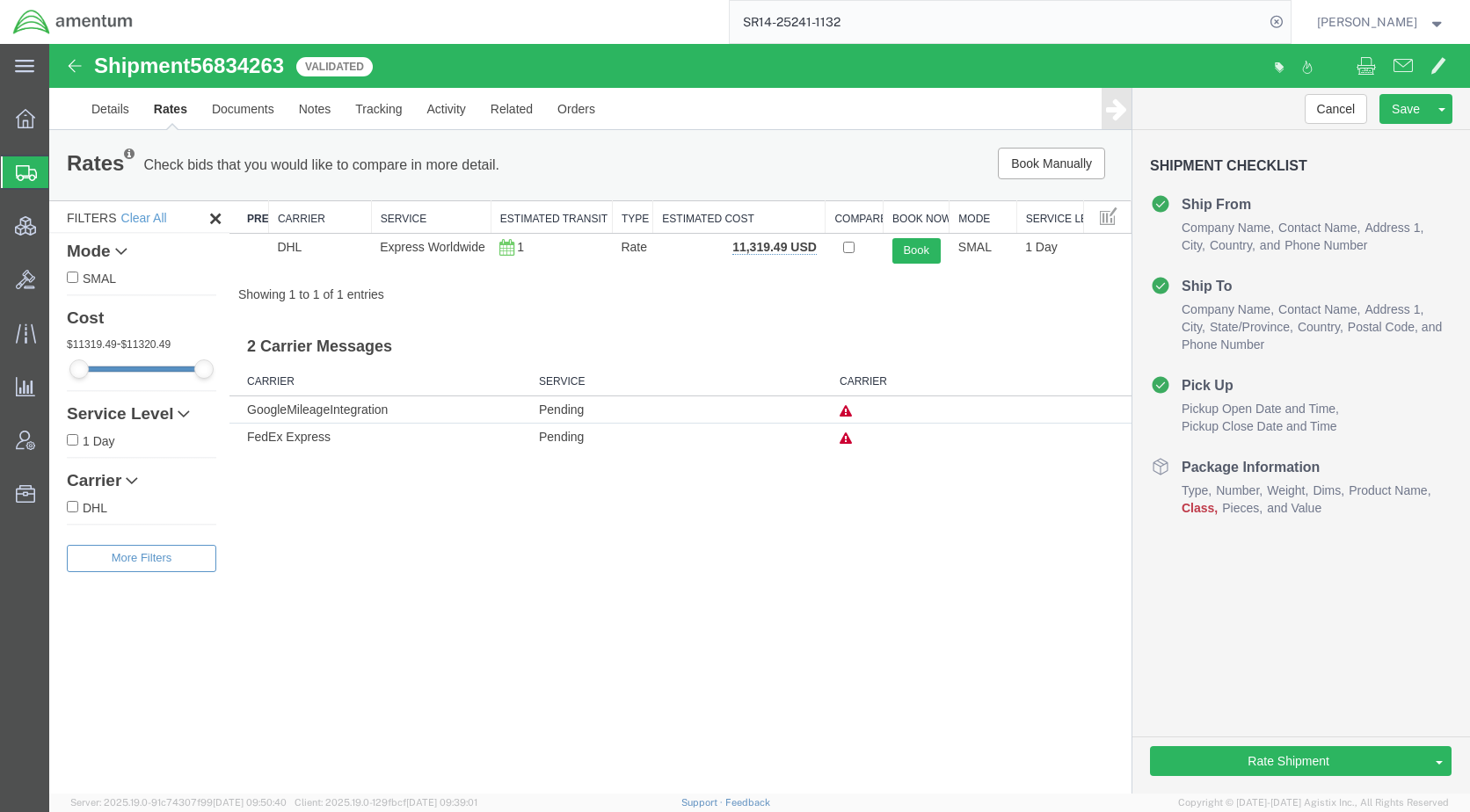
click at [756, 270] on div "Search: Preferred Carrier Carrier Service Estimated Transit Type Estimated Cost…" at bounding box center [679, 252] width 902 height 103
drag, startPoint x: 789, startPoint y: 247, endPoint x: 743, endPoint y: 244, distance: 46.1
click at [736, 244] on b "11,319.49 USD" at bounding box center [774, 247] width 85 height 14
drag, startPoint x: 752, startPoint y: 244, endPoint x: 740, endPoint y: 324, distance: 80.9
click at [740, 324] on h3 "2 Carrier Messages" at bounding box center [679, 341] width 902 height 40
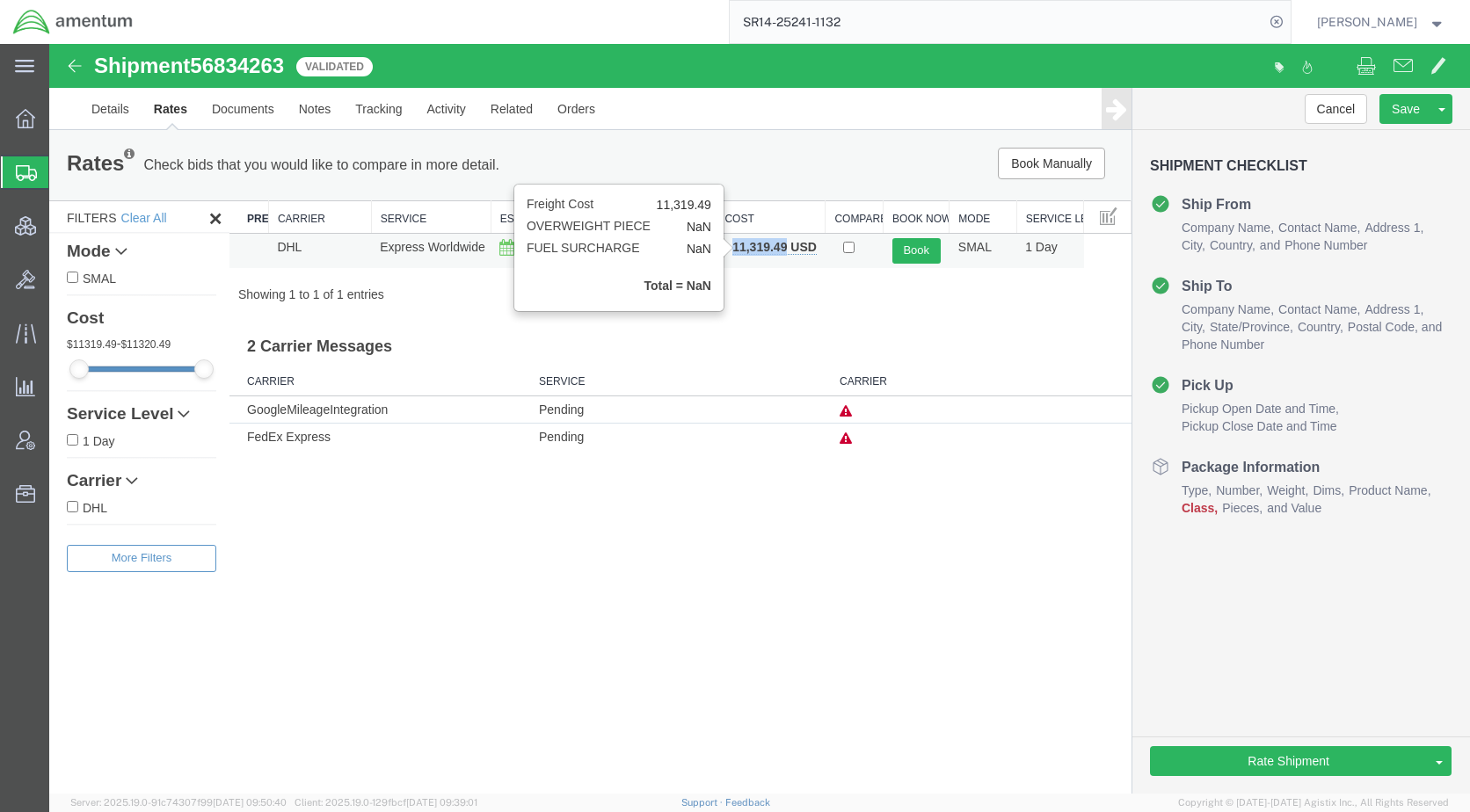
drag, startPoint x: 785, startPoint y: 250, endPoint x: 735, endPoint y: 248, distance: 50.0
click at [735, 248] on b "11,319.49 USD" at bounding box center [774, 247] width 85 height 14
copy b "11,319.49"
click at [742, 529] on div "Shipment 56834263 1 of 1 Validated Details Rates Documents Notes Tracking Activ…" at bounding box center [759, 418] width 1421 height 749
click at [457, 587] on div "Shipment 56834263 1 of 1 Validated Details Rates Documents Notes Tracking Activ…" at bounding box center [759, 418] width 1421 height 749
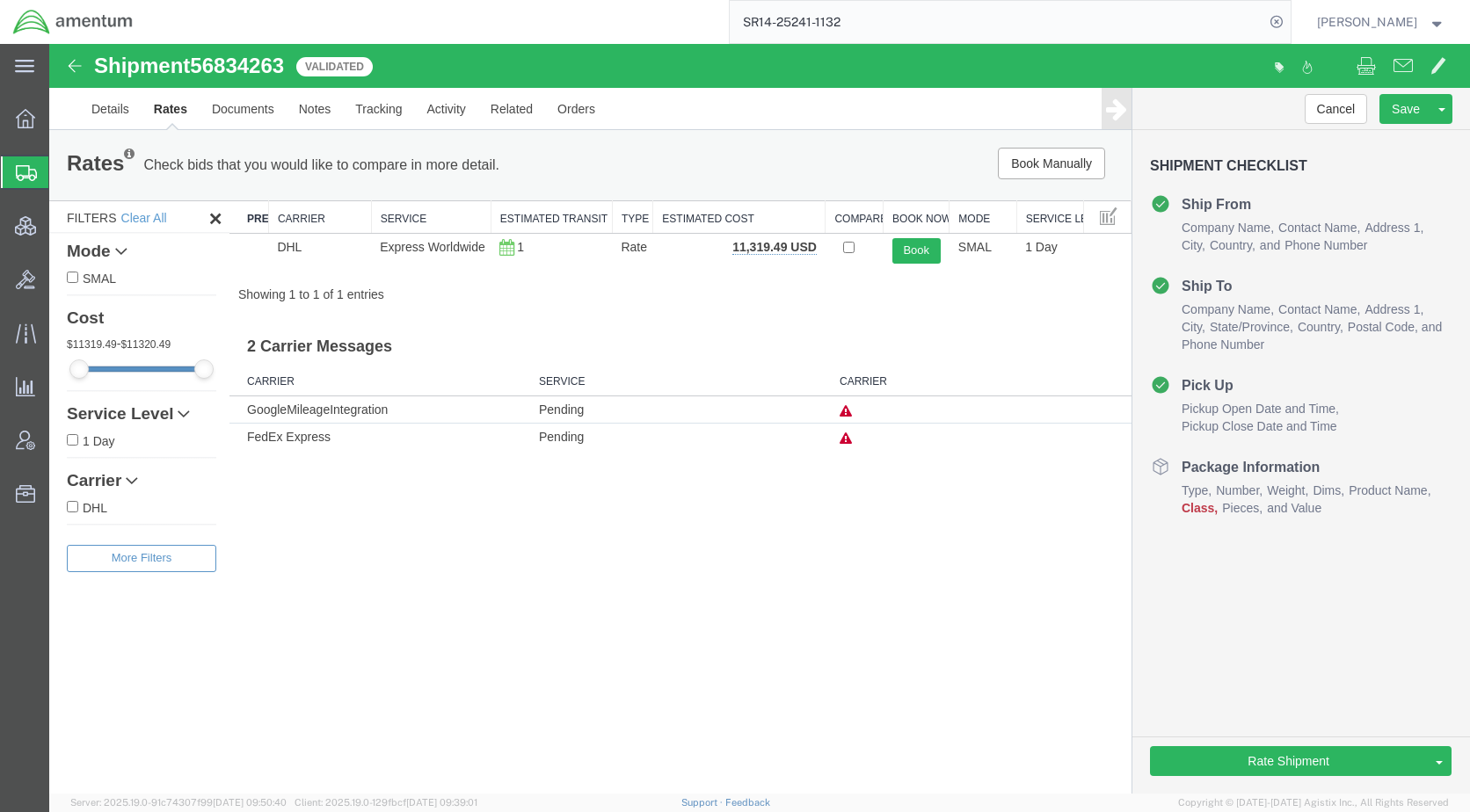
click at [833, 438] on td at bounding box center [981, 437] width 300 height 28
click at [843, 440] on icon at bounding box center [845, 438] width 12 height 12
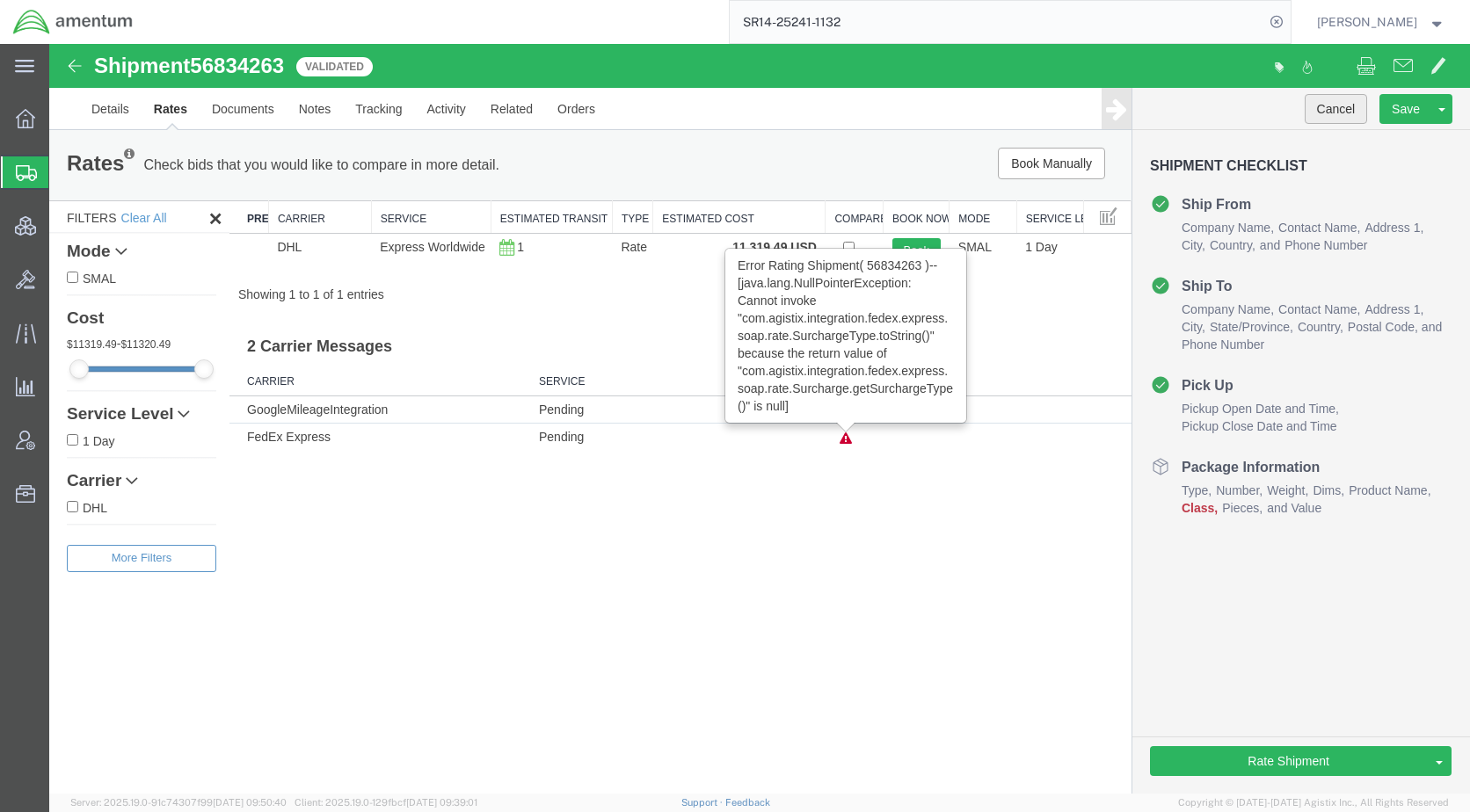
click at [1345, 103] on button "Cancel" at bounding box center [1336, 108] width 64 height 29
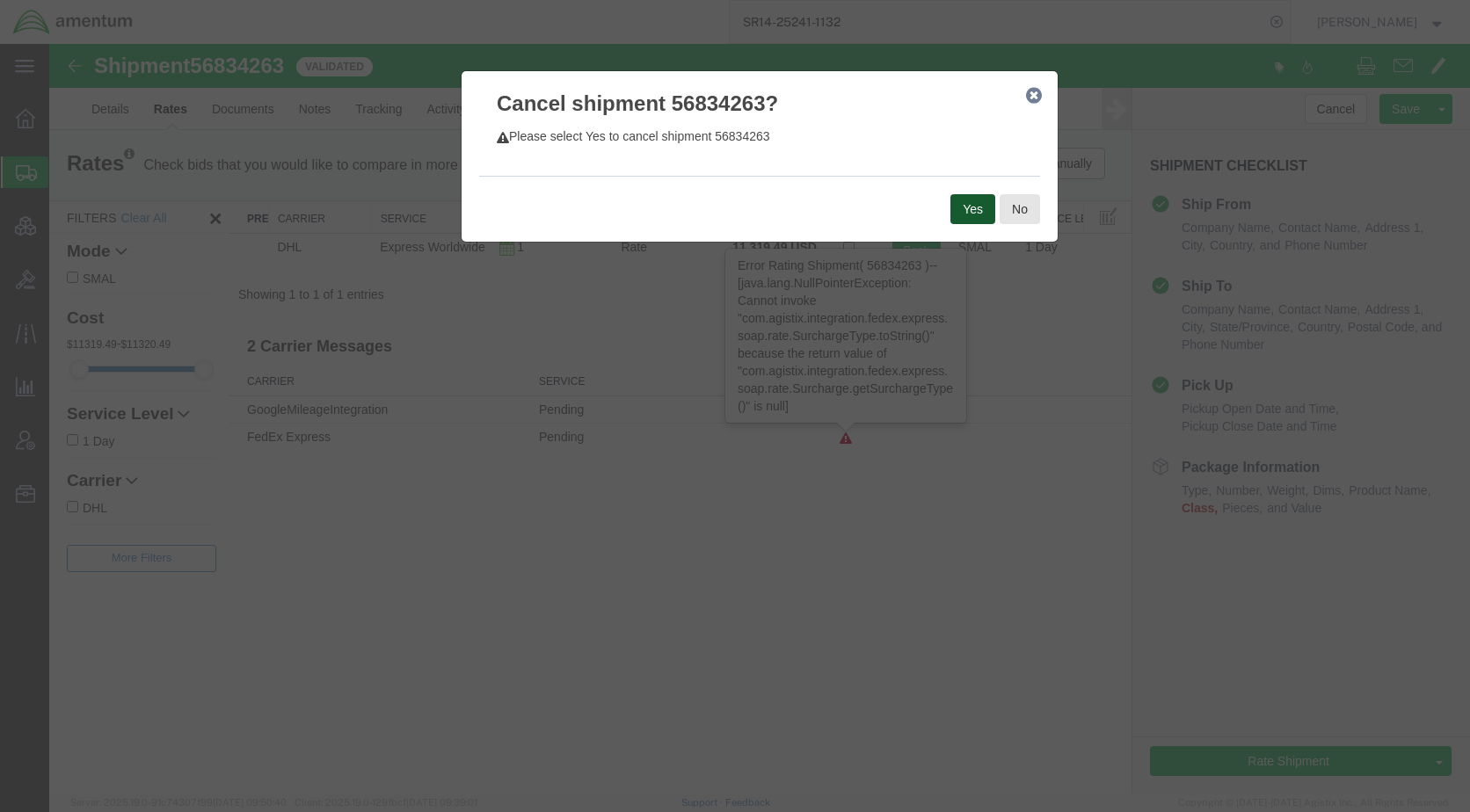
click at [977, 205] on button "Yes" at bounding box center [972, 208] width 45 height 29
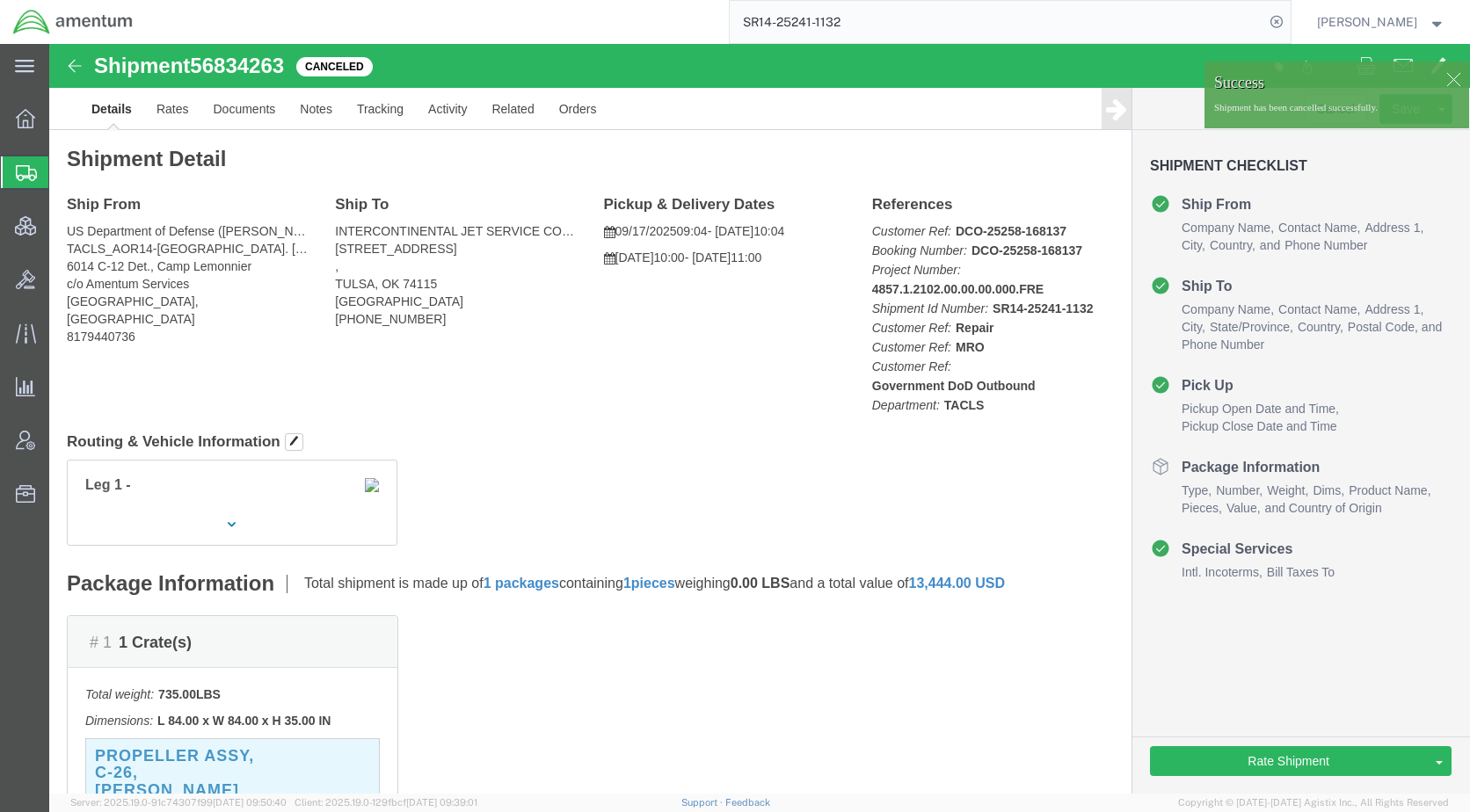
click at [893, 20] on input "SR14-25241-1132" at bounding box center [997, 22] width 534 height 42
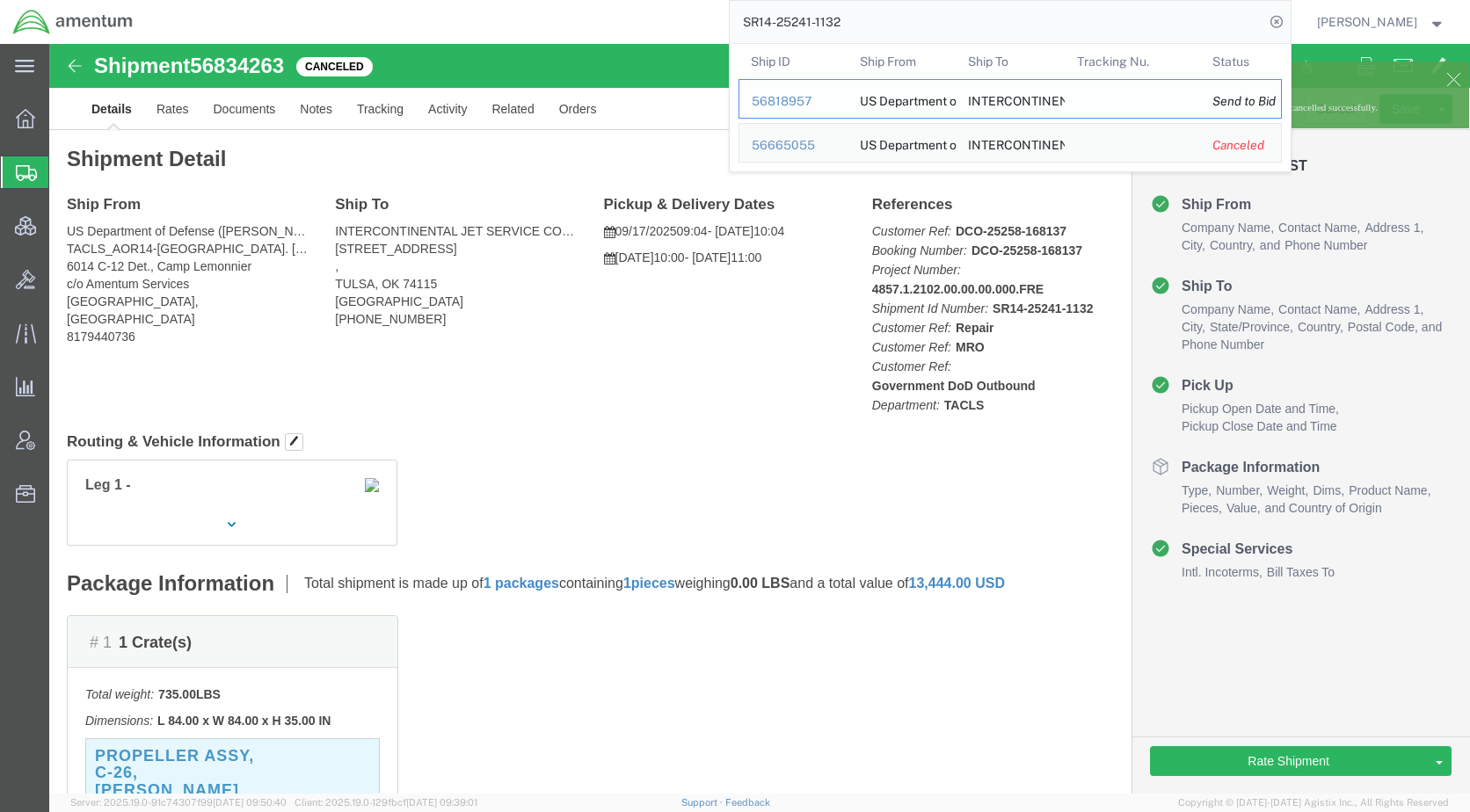
click at [820, 105] on div "56818957" at bounding box center [793, 101] width 84 height 18
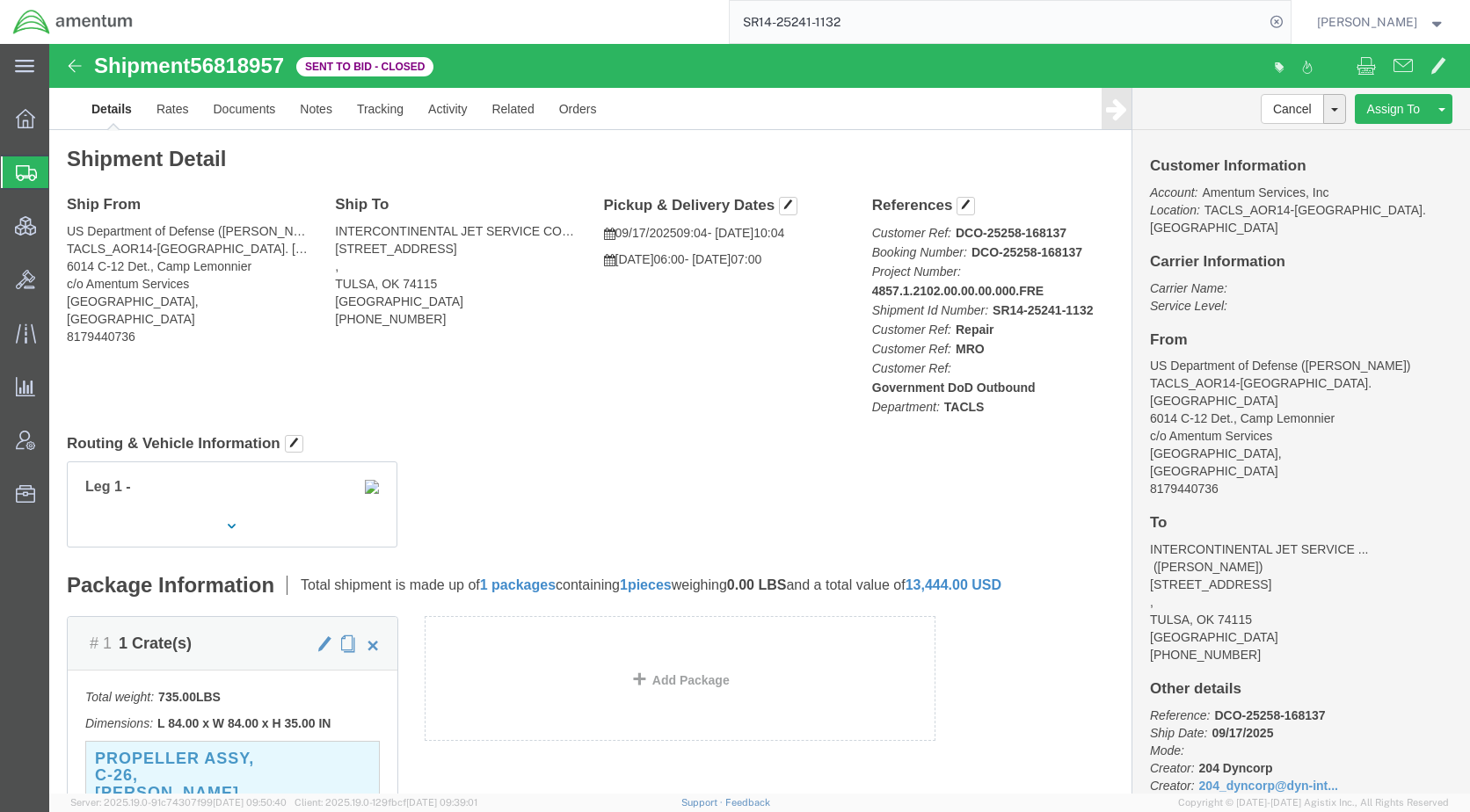
click div "Ship From US Department of Defense ([PERSON_NAME]) TACLS_AOR14-[GEOGRAPHIC_DATA…"
click at [63, 169] on span "Shipments" at bounding box center [55, 172] width 14 height 35
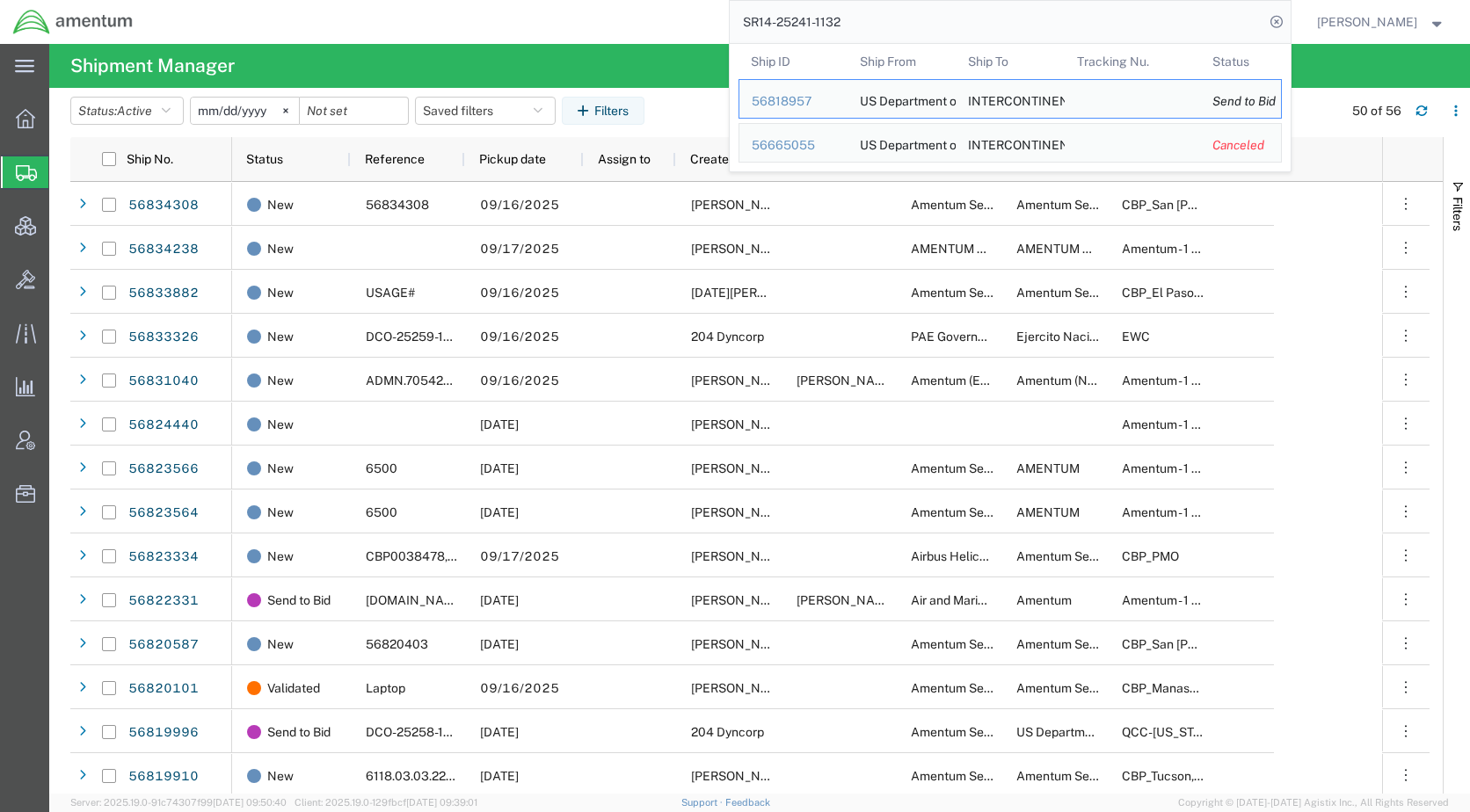
click at [900, 24] on input "SR14-25241-1132" at bounding box center [997, 22] width 534 height 42
click at [822, 94] on div "56818957" at bounding box center [793, 101] width 84 height 18
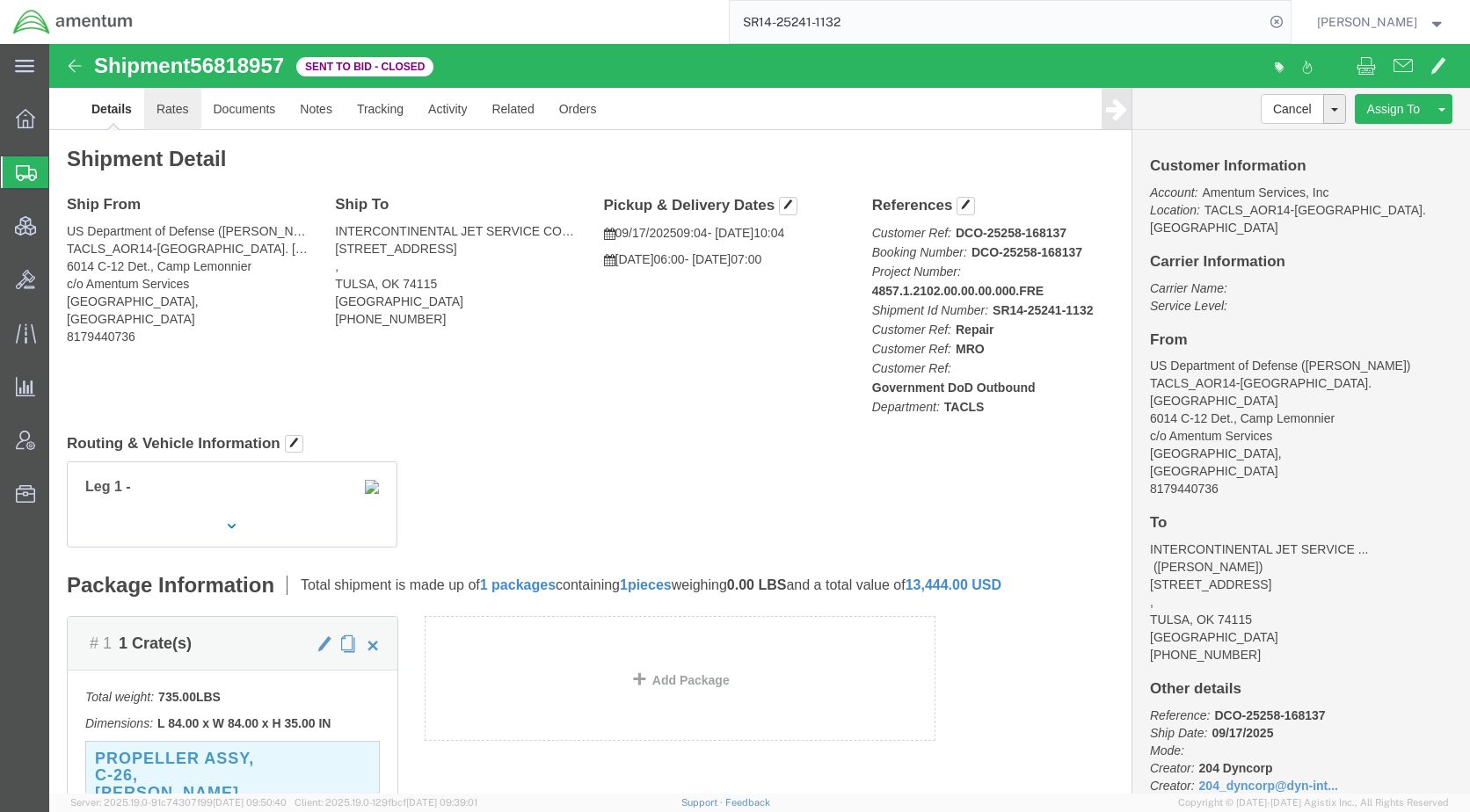
click link "Rates"
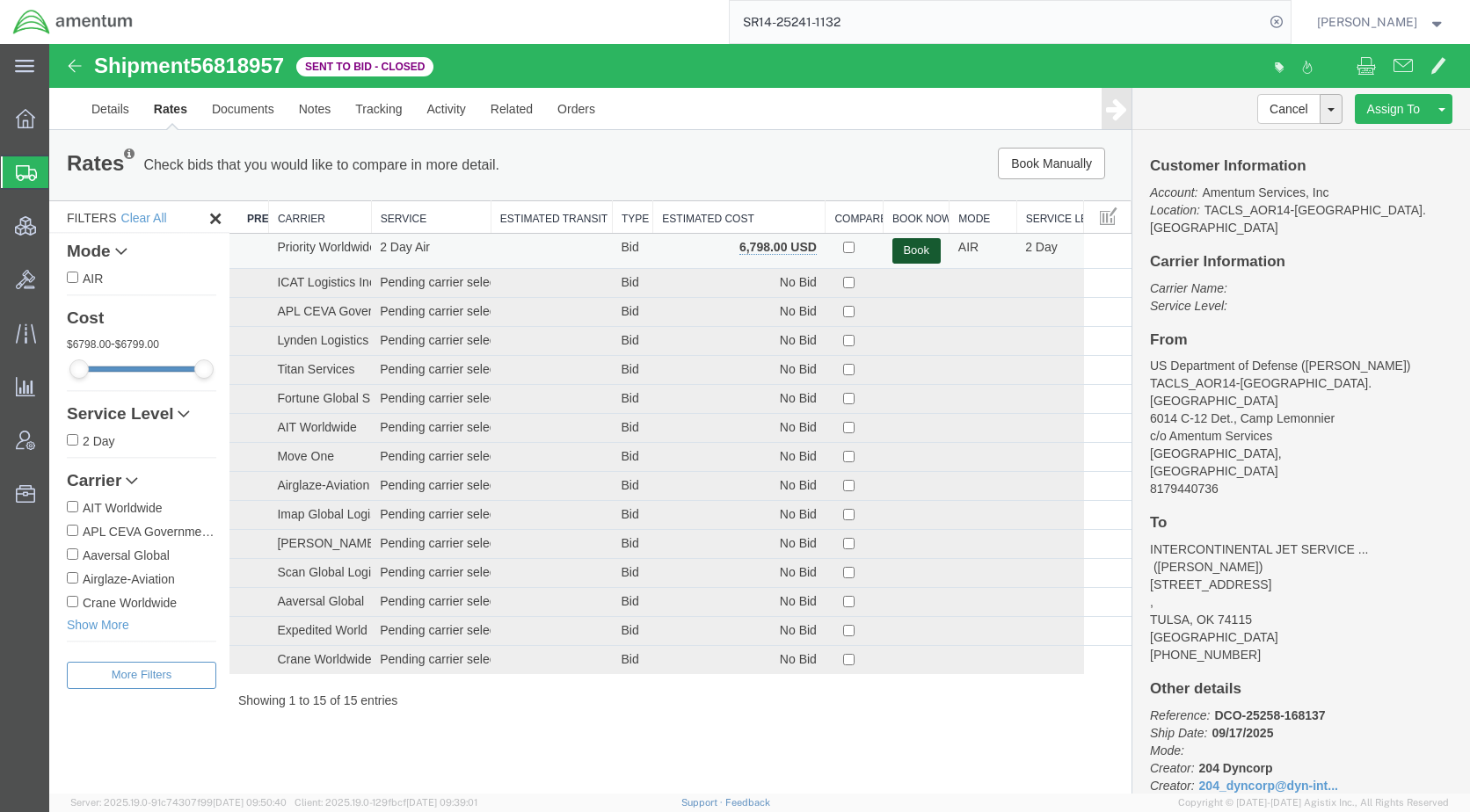
click at [908, 248] on button "Book" at bounding box center [916, 251] width 48 height 26
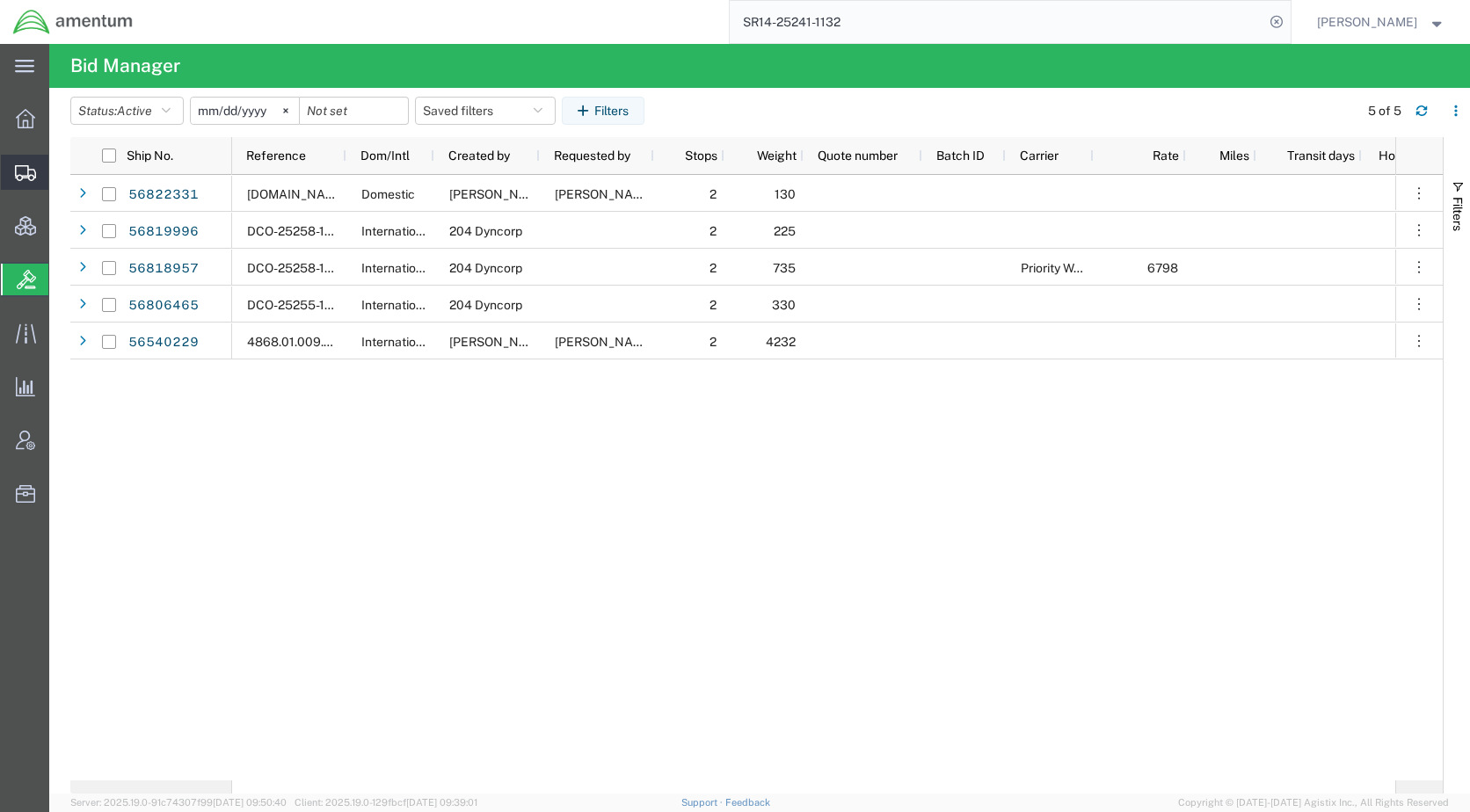
click at [61, 173] on span "Shipments" at bounding box center [54, 172] width 12 height 35
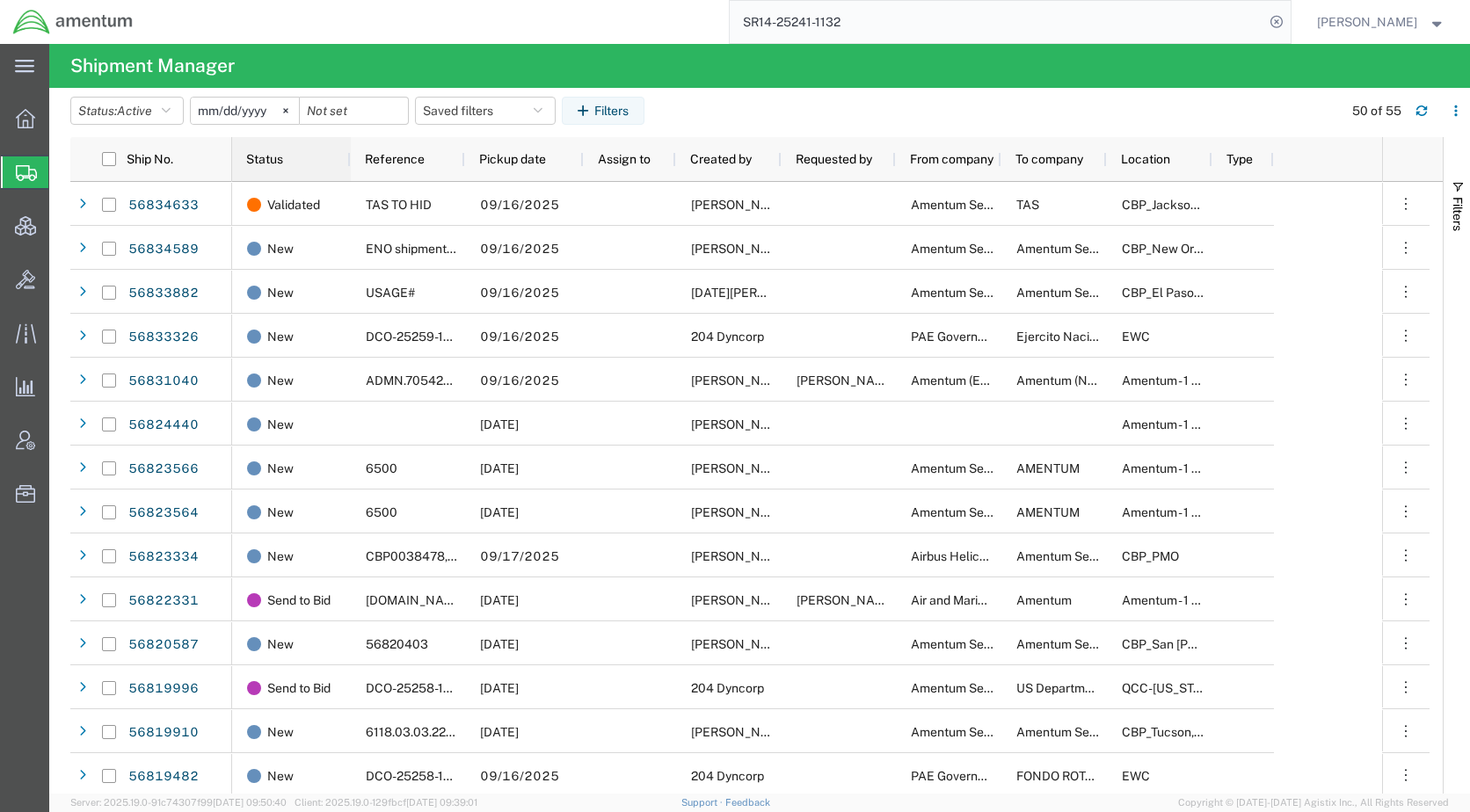
click at [250, 159] on span "Status" at bounding box center [264, 159] width 37 height 14
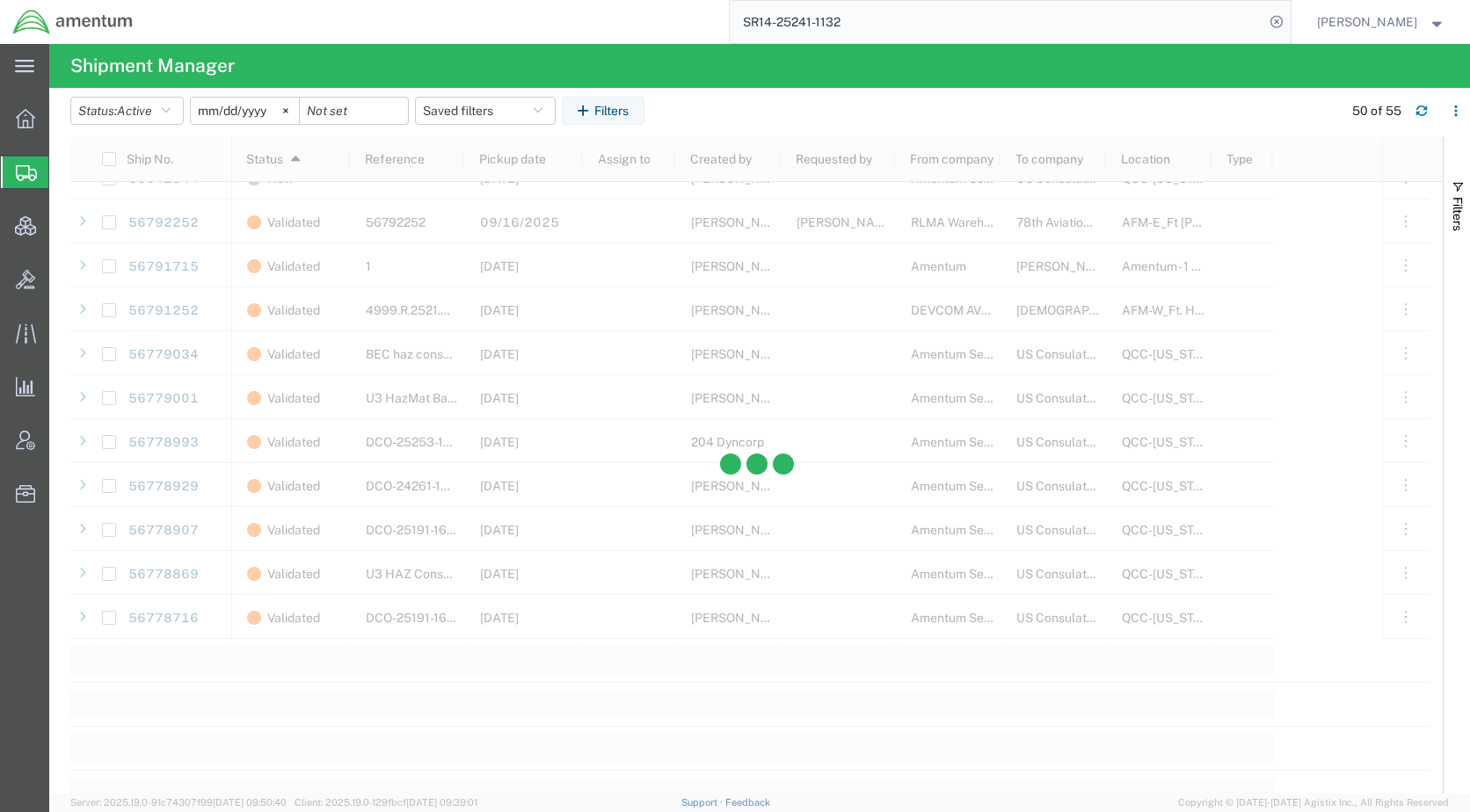
scroll to position [1804, 0]
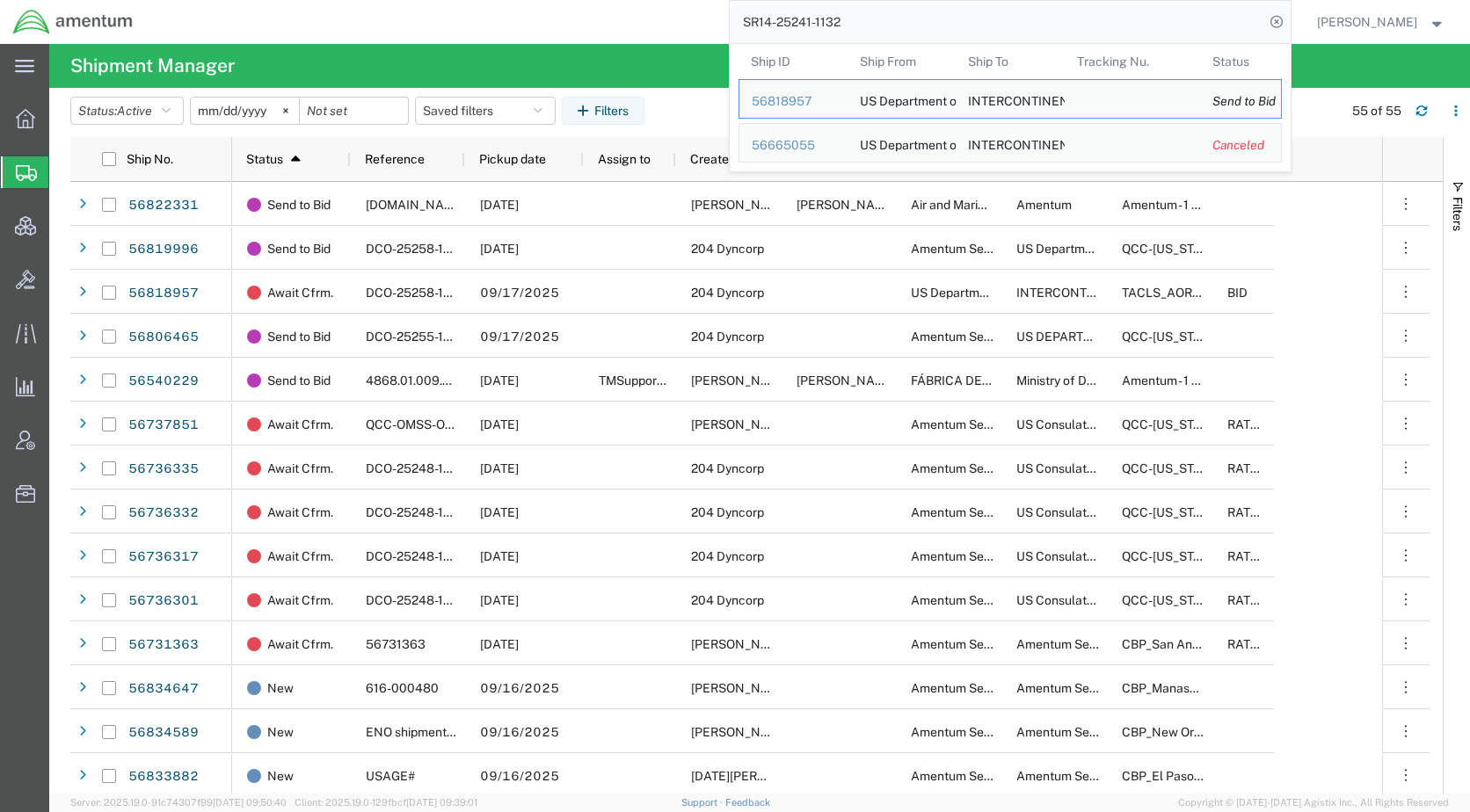
drag, startPoint x: 998, startPoint y: 25, endPoint x: 627, endPoint y: 41, distance: 371.3
click at [627, 41] on div "SR14-25241-1132 Ship ID Ship From Ship To Tracking Nu. Status Ship ID 56818957 …" at bounding box center [718, 22] width 1144 height 44
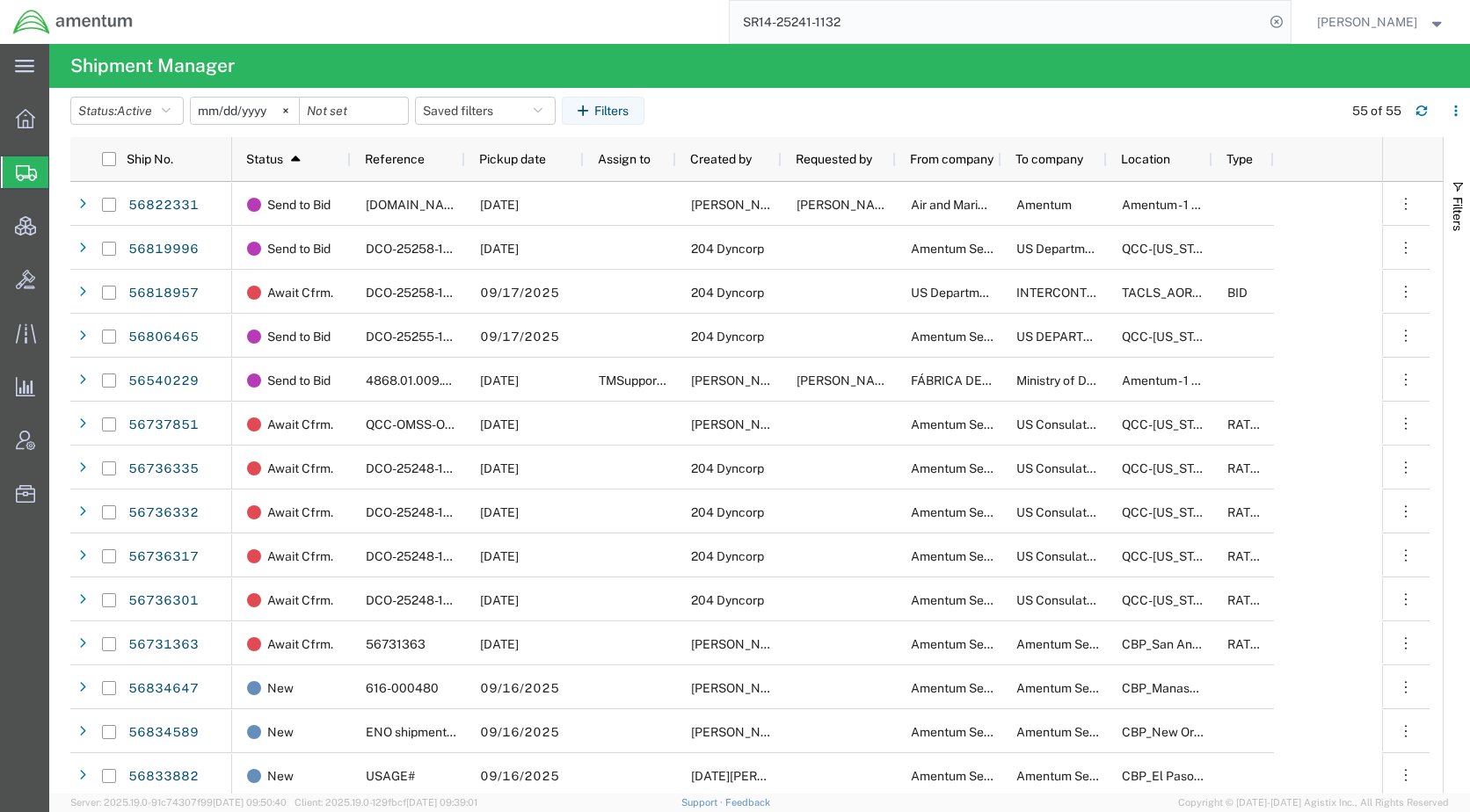
paste input "00994526"
click at [1289, 18] on icon at bounding box center [1276, 22] width 25 height 25
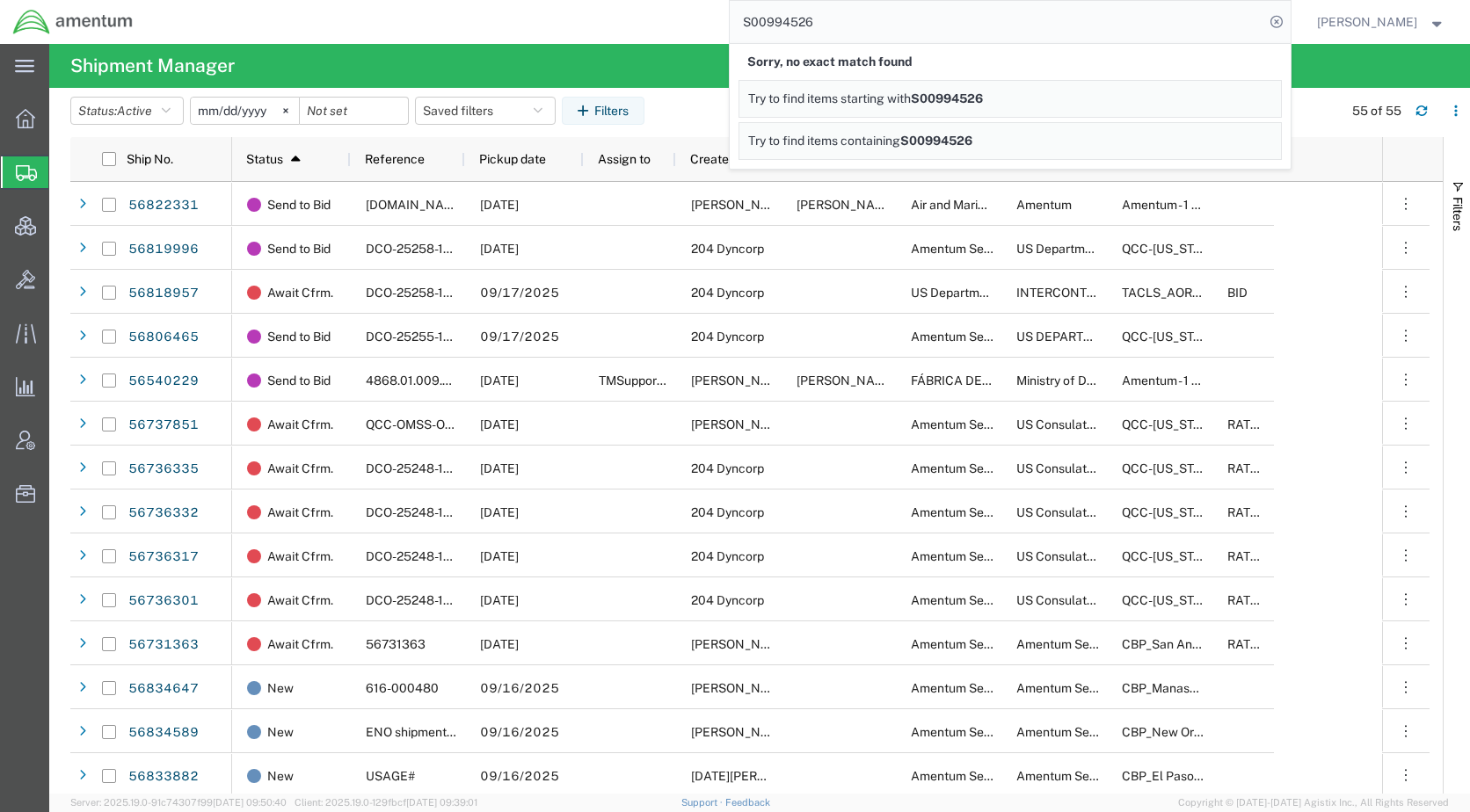
drag, startPoint x: 865, startPoint y: 21, endPoint x: 742, endPoint y: 29, distance: 123.3
click at [742, 29] on div "S00994526 Sorry, no exact match found Try to find items starting with S00994526…" at bounding box center [718, 22] width 1144 height 44
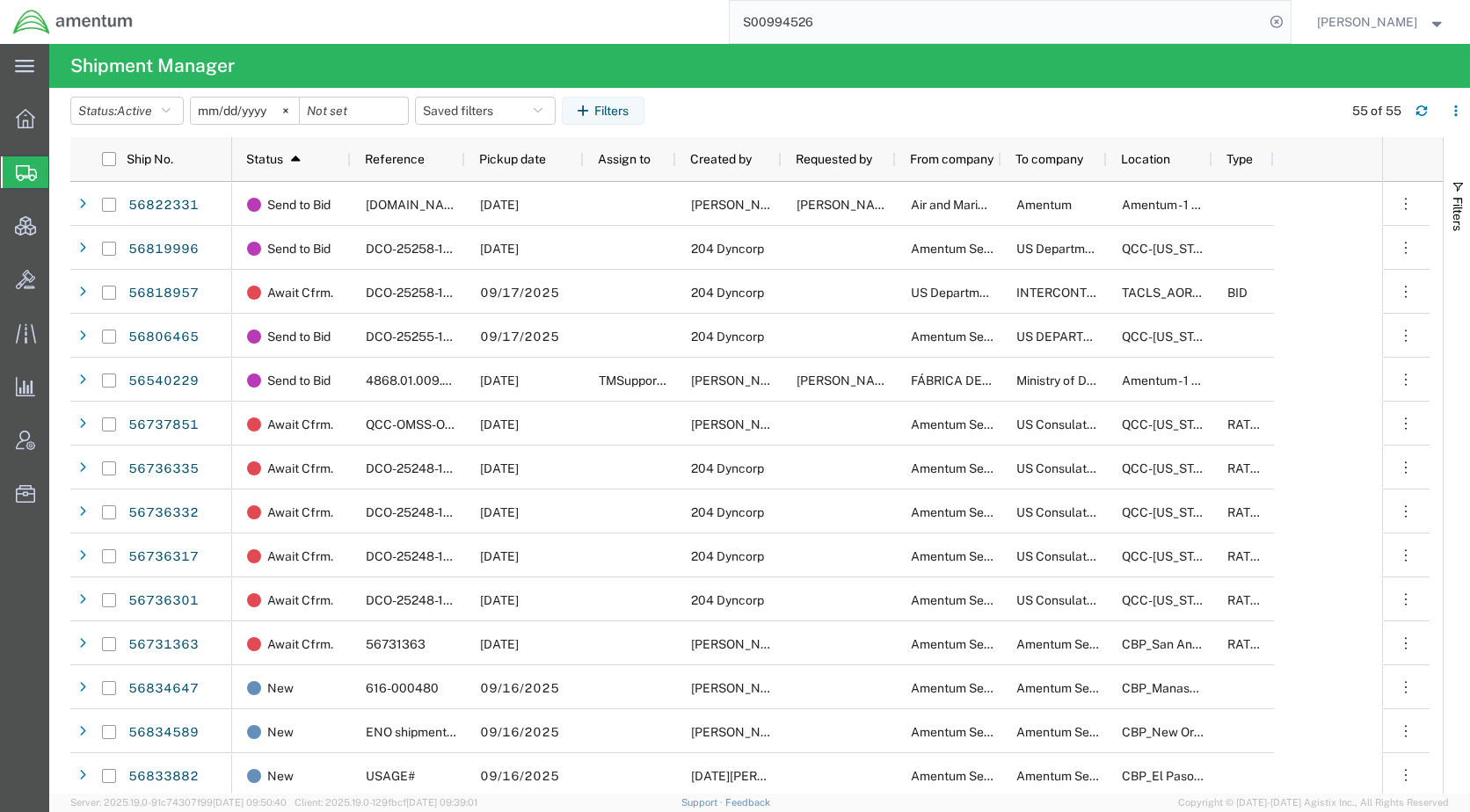
paste input "125-1642416"
click at [1289, 23] on icon at bounding box center [1276, 22] width 25 height 25
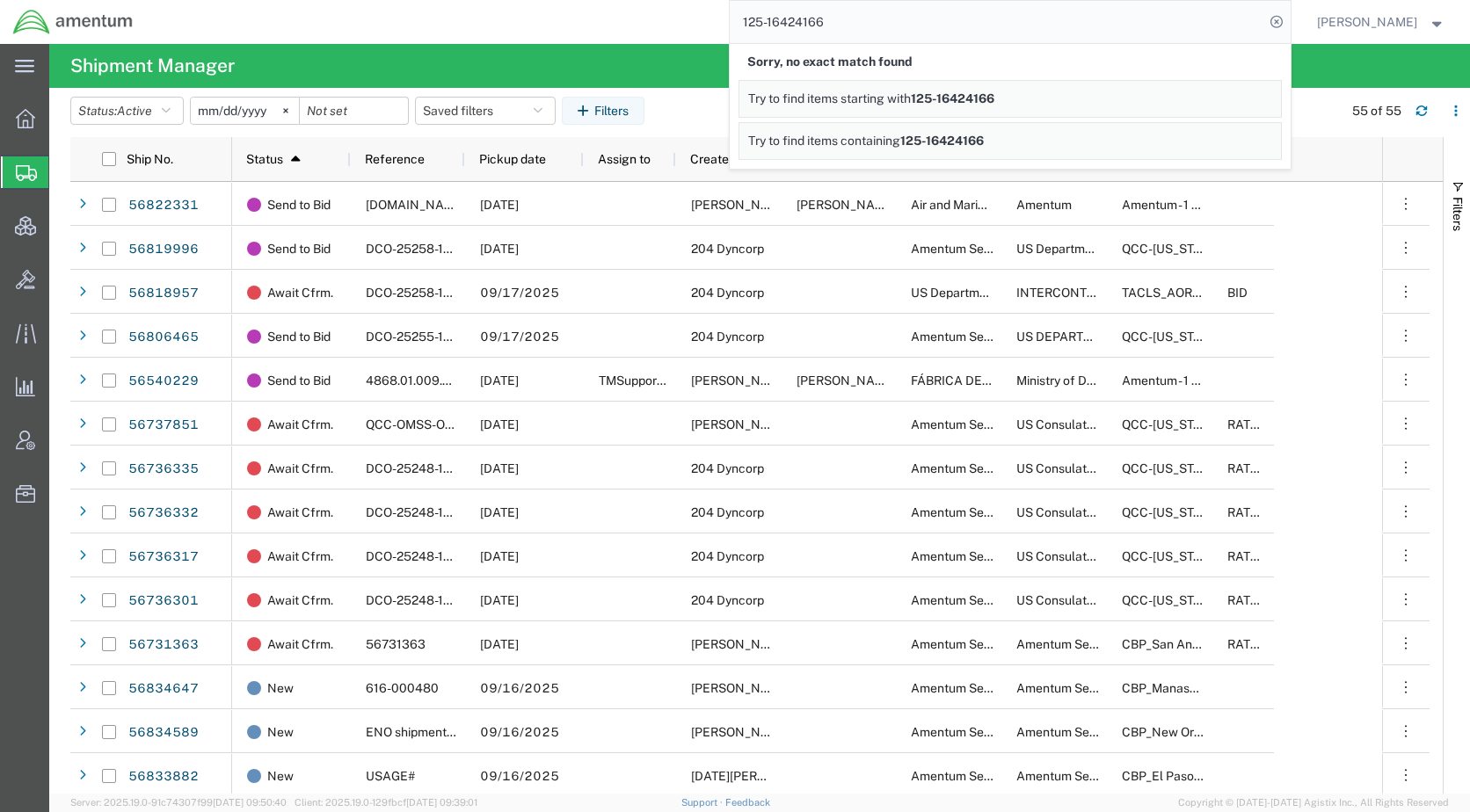
drag, startPoint x: 935, startPoint y: 28, endPoint x: 706, endPoint y: 37, distance: 229.2
click at [706, 37] on div "125-16424166 Sorry, no exact match found Try to find items starting with 125-16…" at bounding box center [718, 22] width 1144 height 44
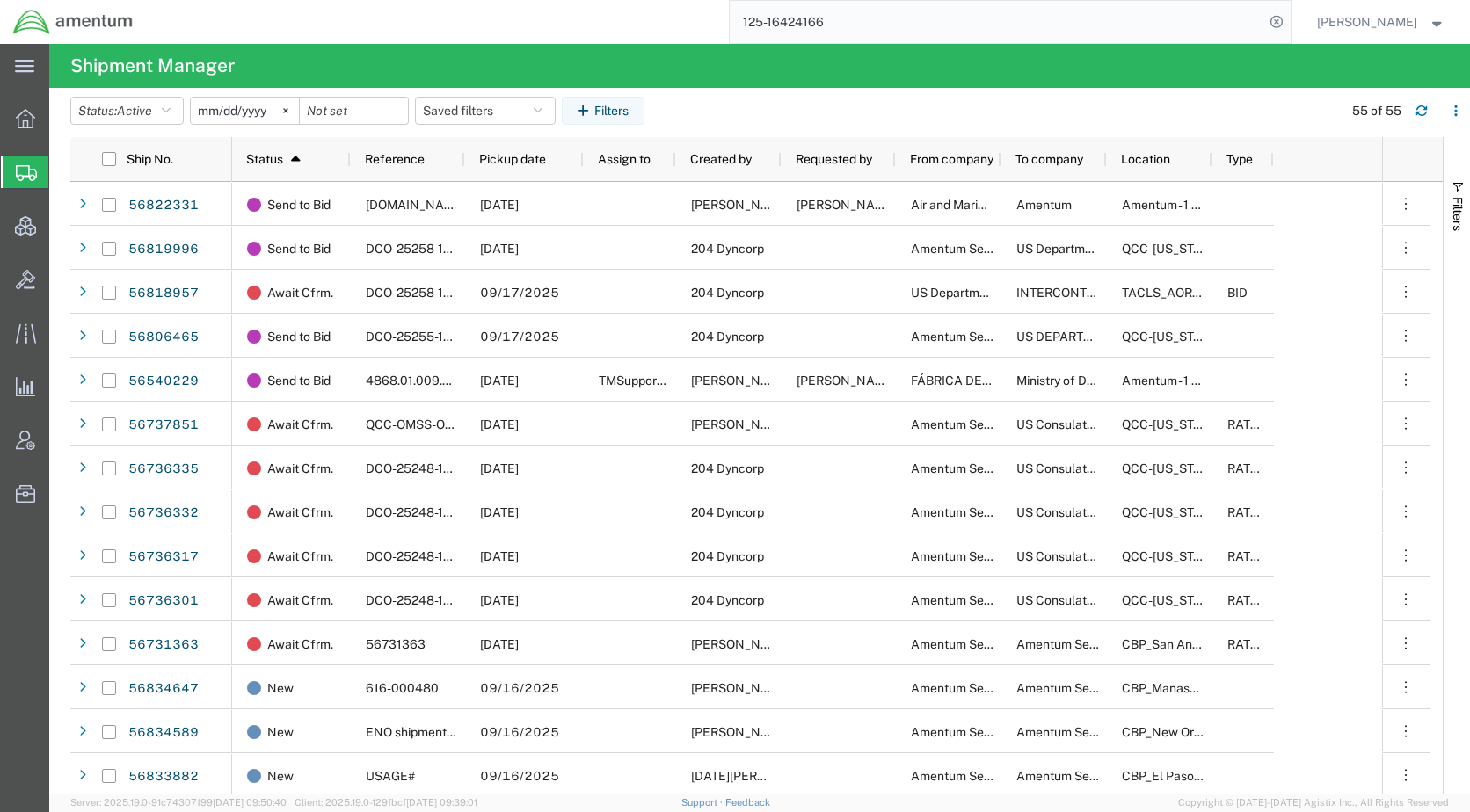
paste input "56834998"
type input "56834998"
click at [1289, 18] on icon at bounding box center [1276, 22] width 25 height 25
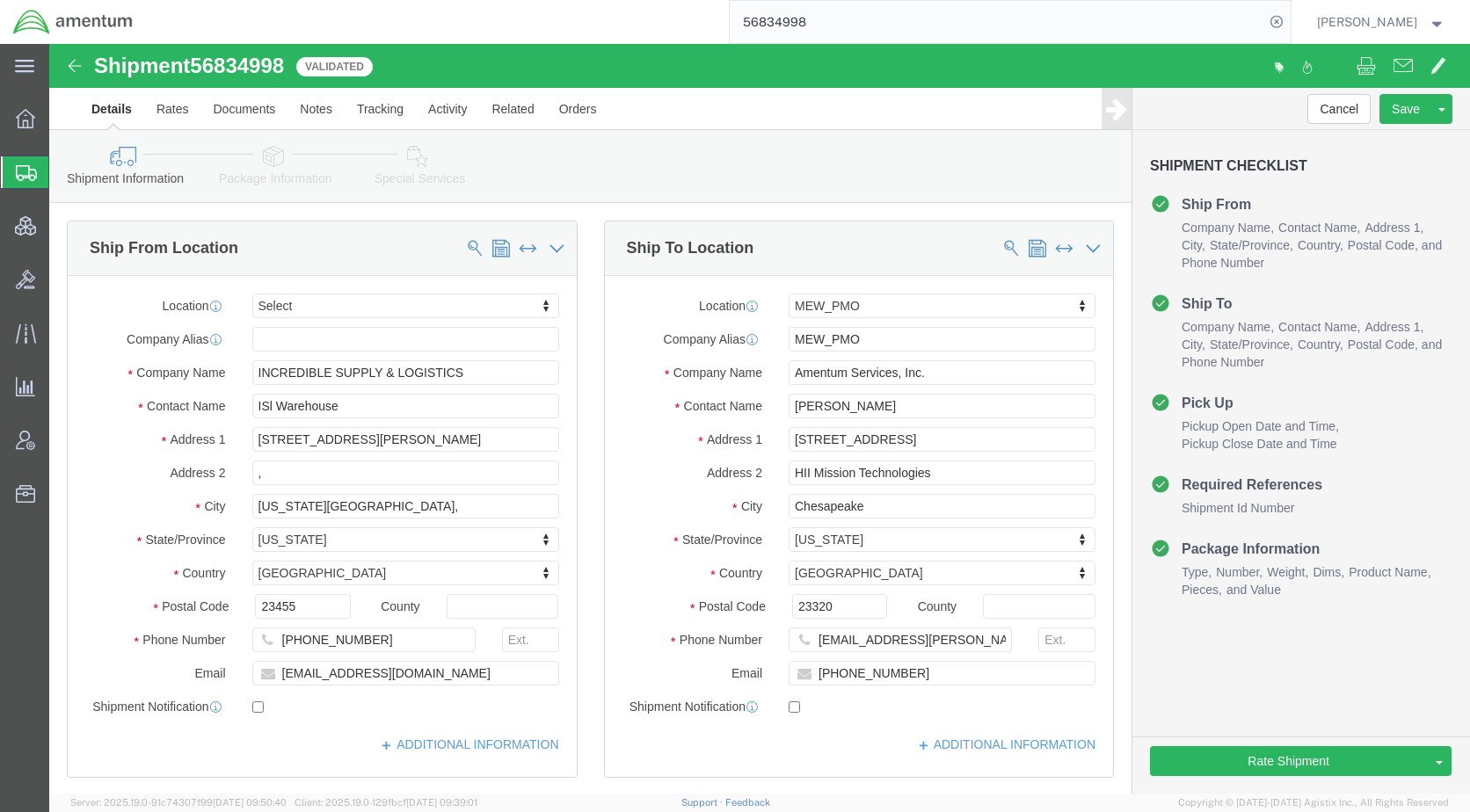
select select
select select "55614"
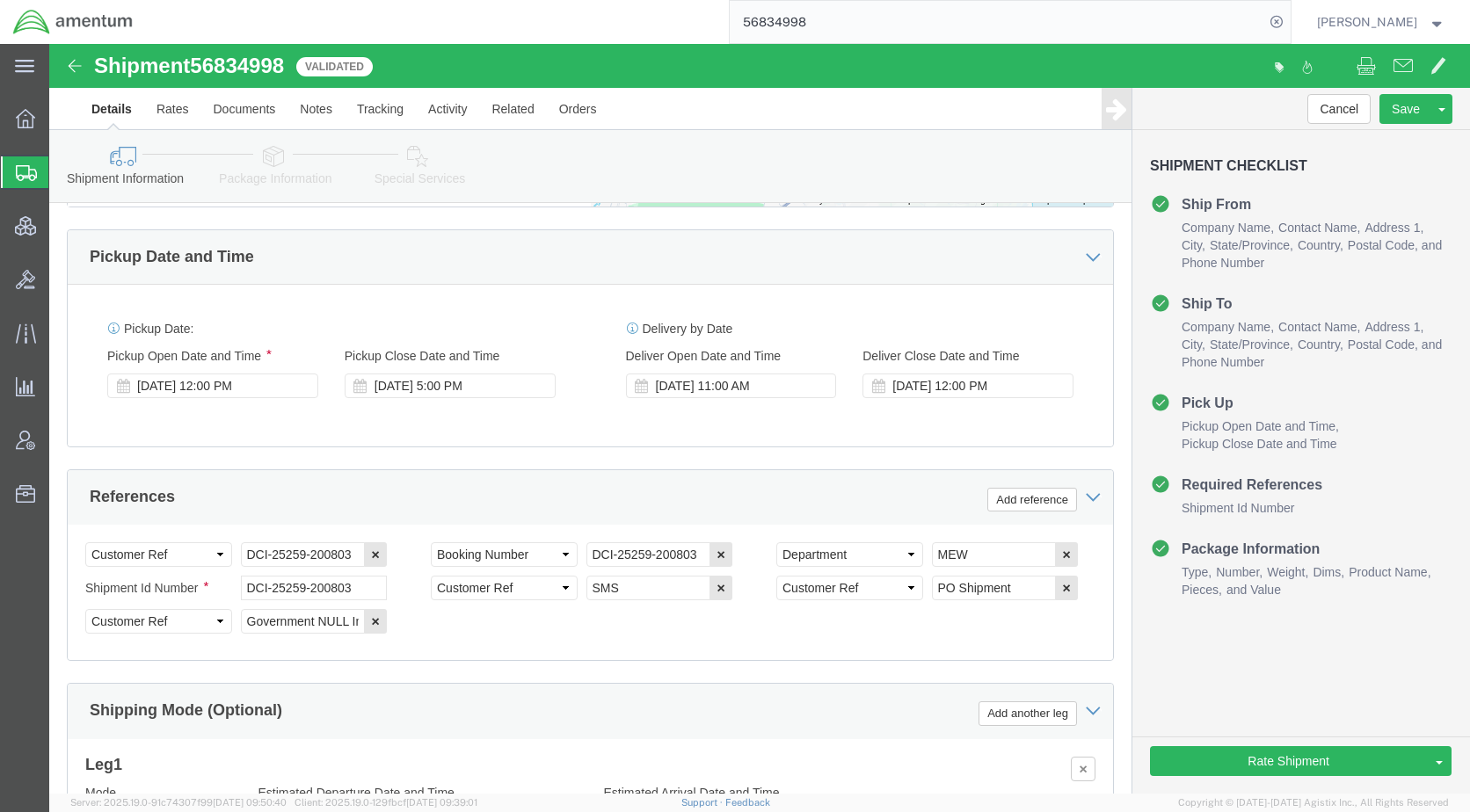
scroll to position [878, 0]
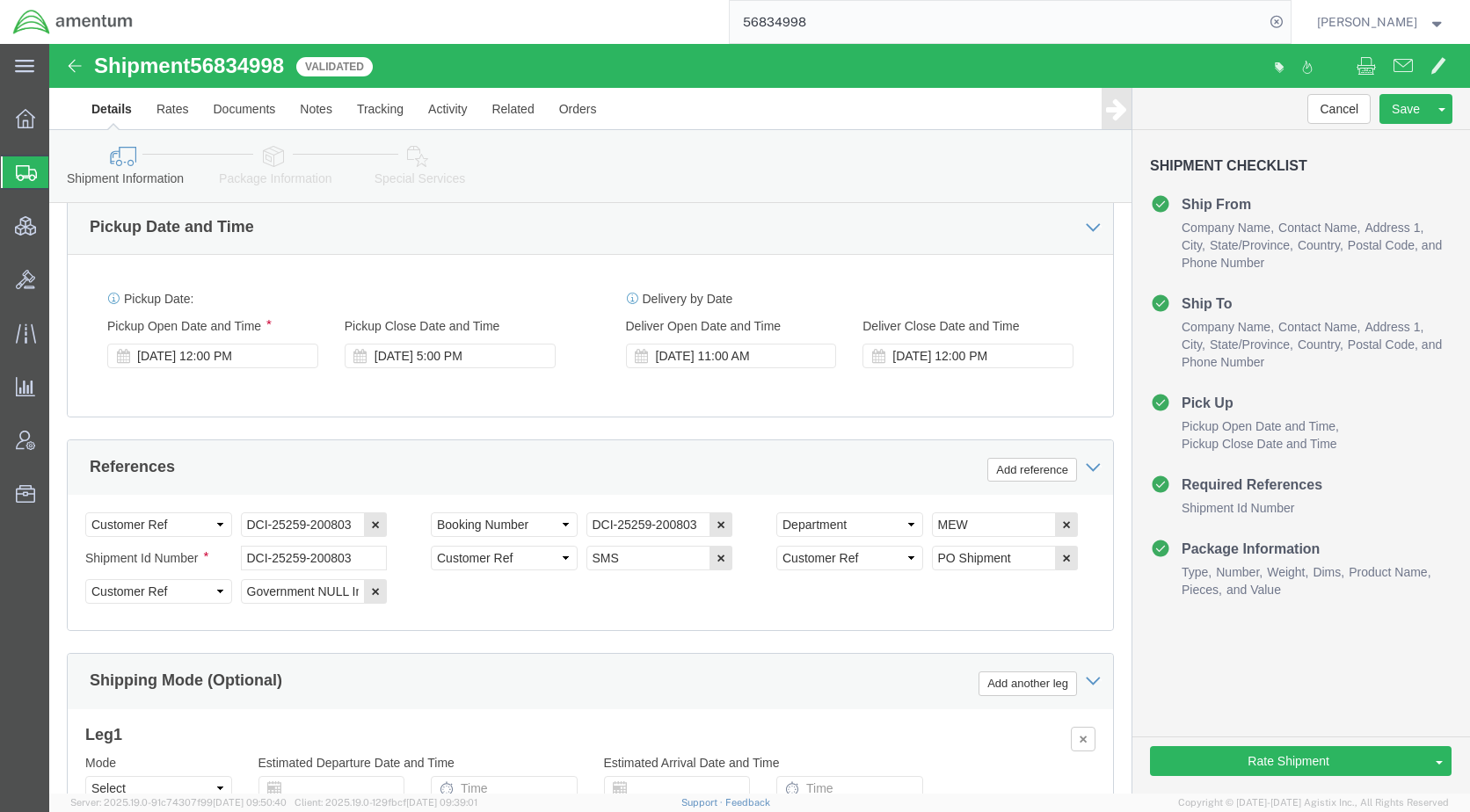
click icon
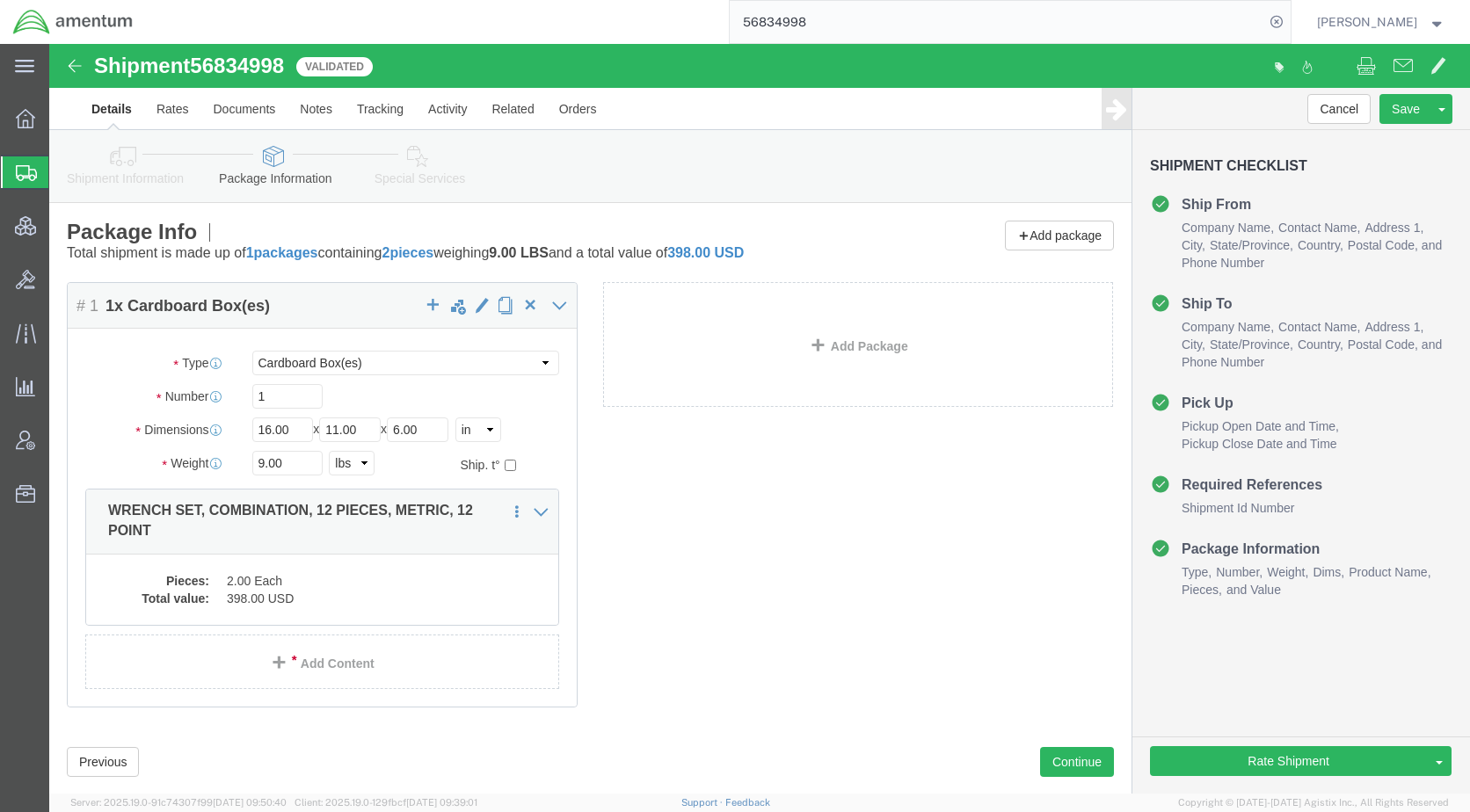
click link "Shipment Information"
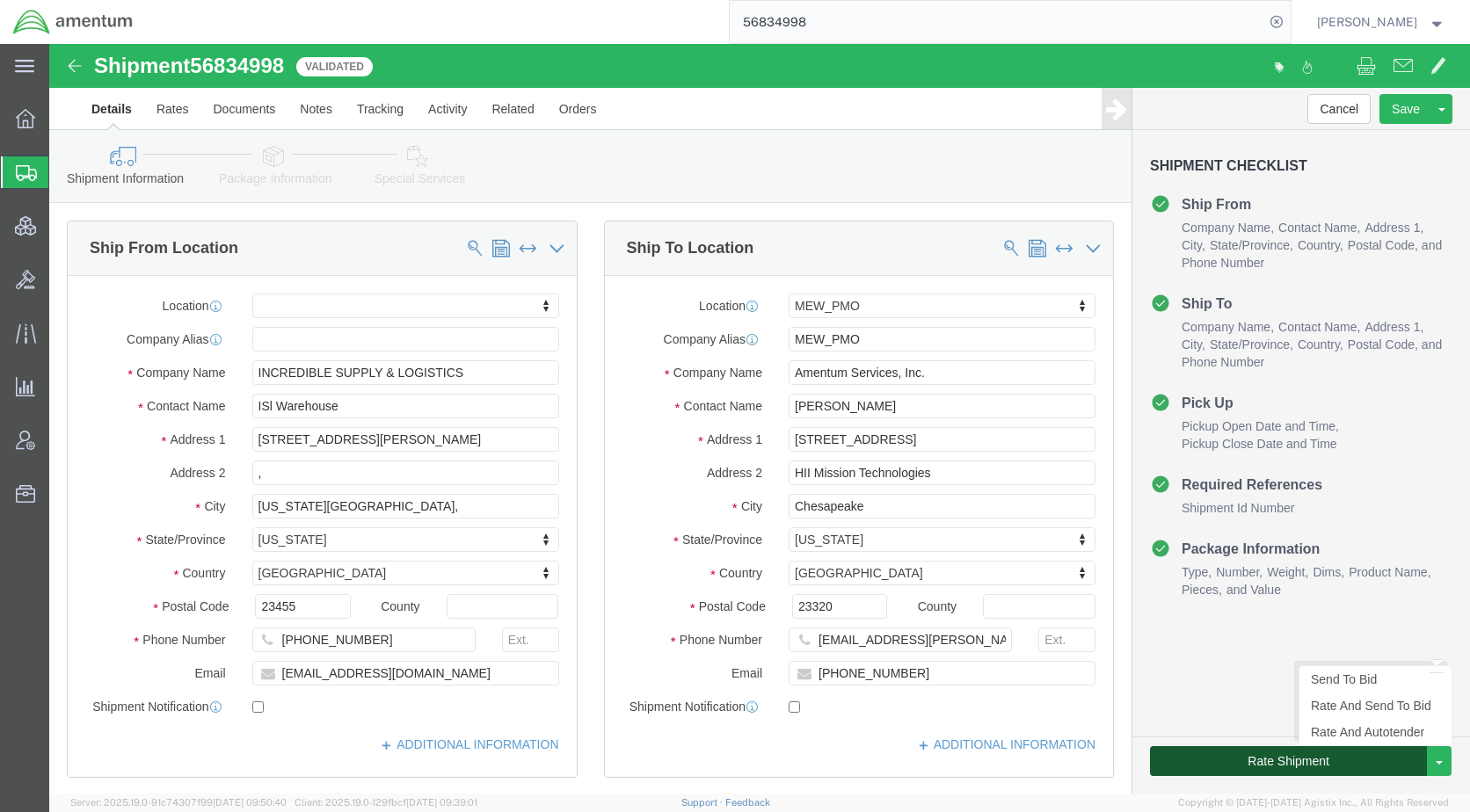
click button "Rate Shipment"
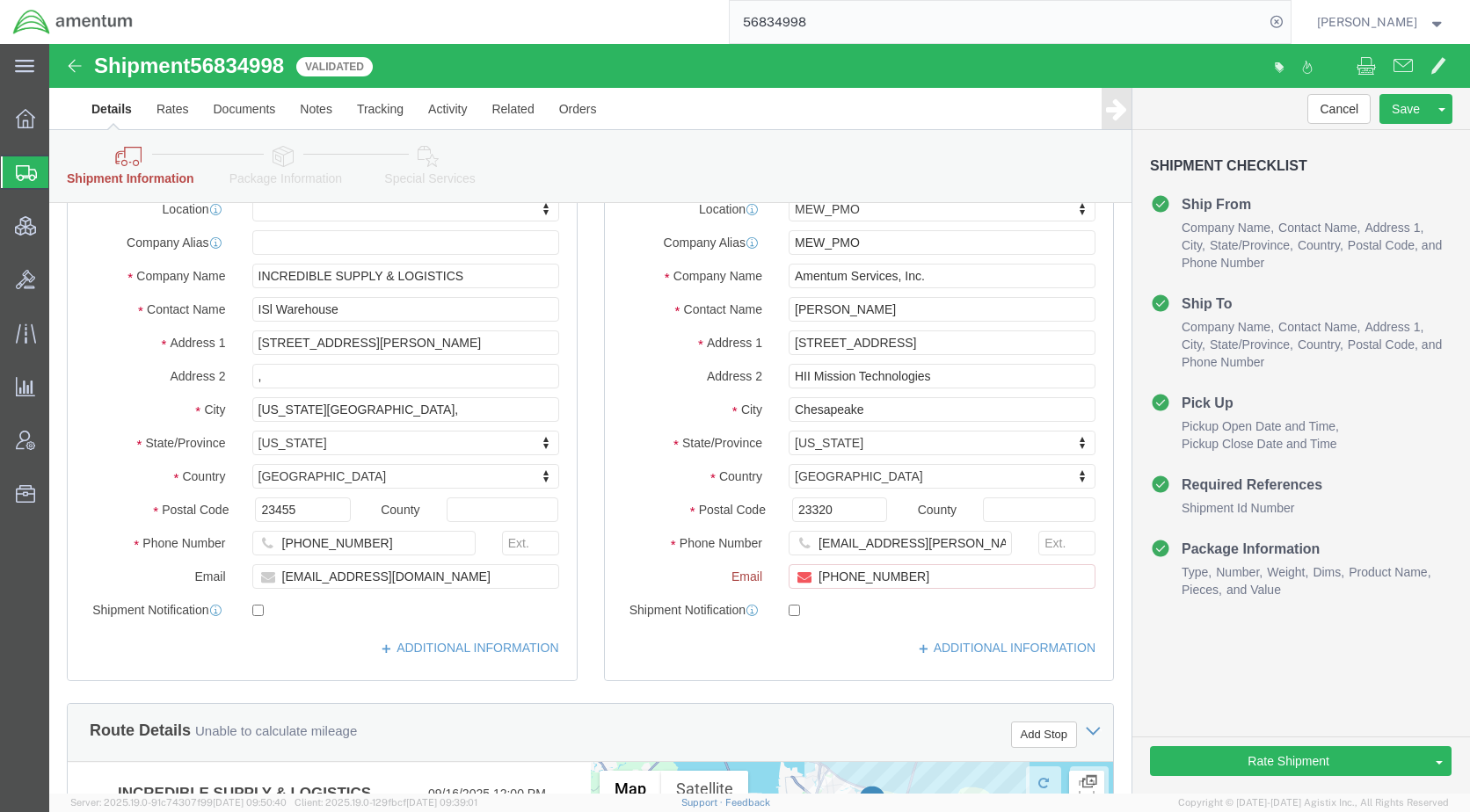
scroll to position [176, 0]
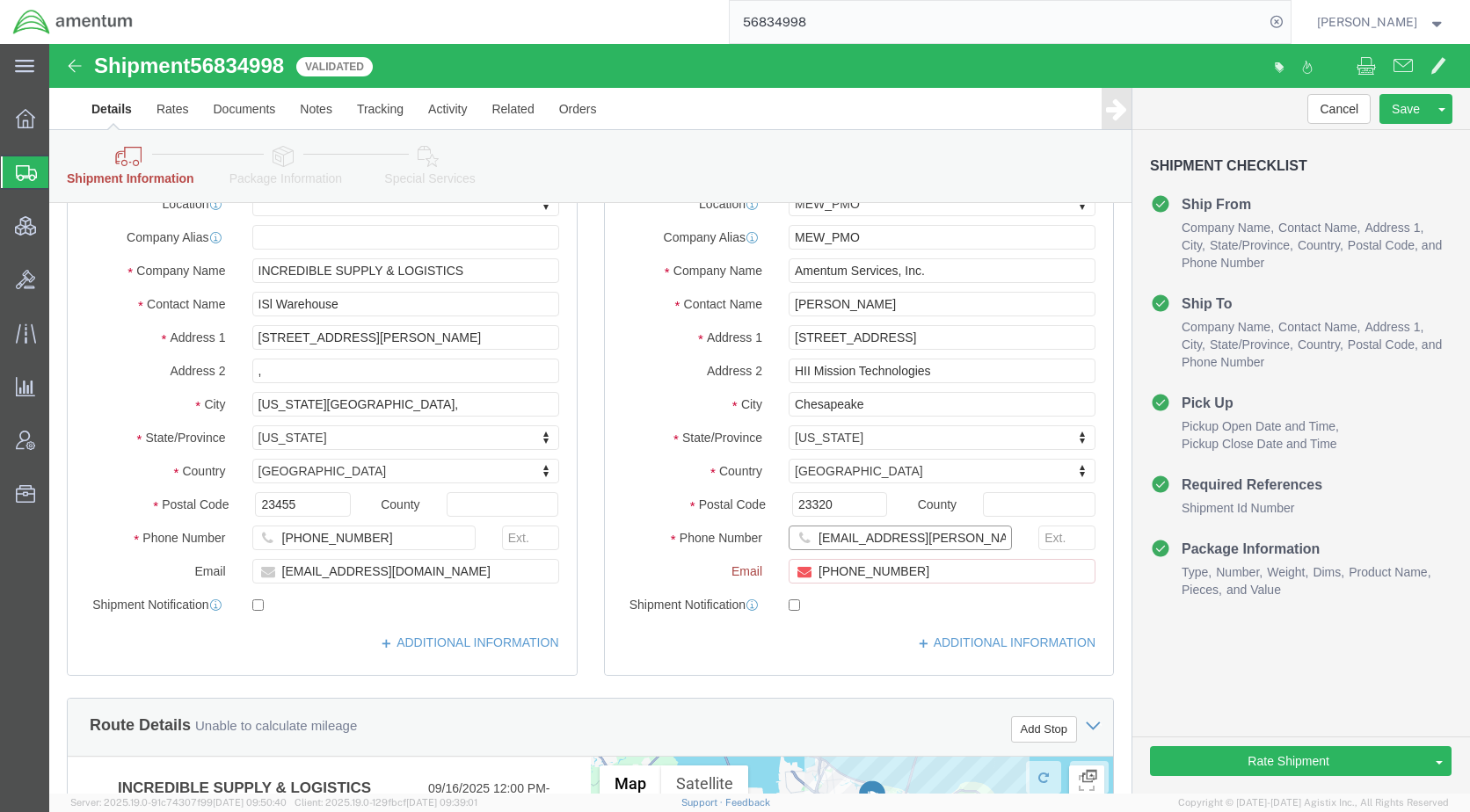
drag, startPoint x: 897, startPoint y: 497, endPoint x: 759, endPoint y: 503, distance: 138.1
click input "[EMAIL_ADDRESS][PERSON_NAME][DOMAIN_NAME]"
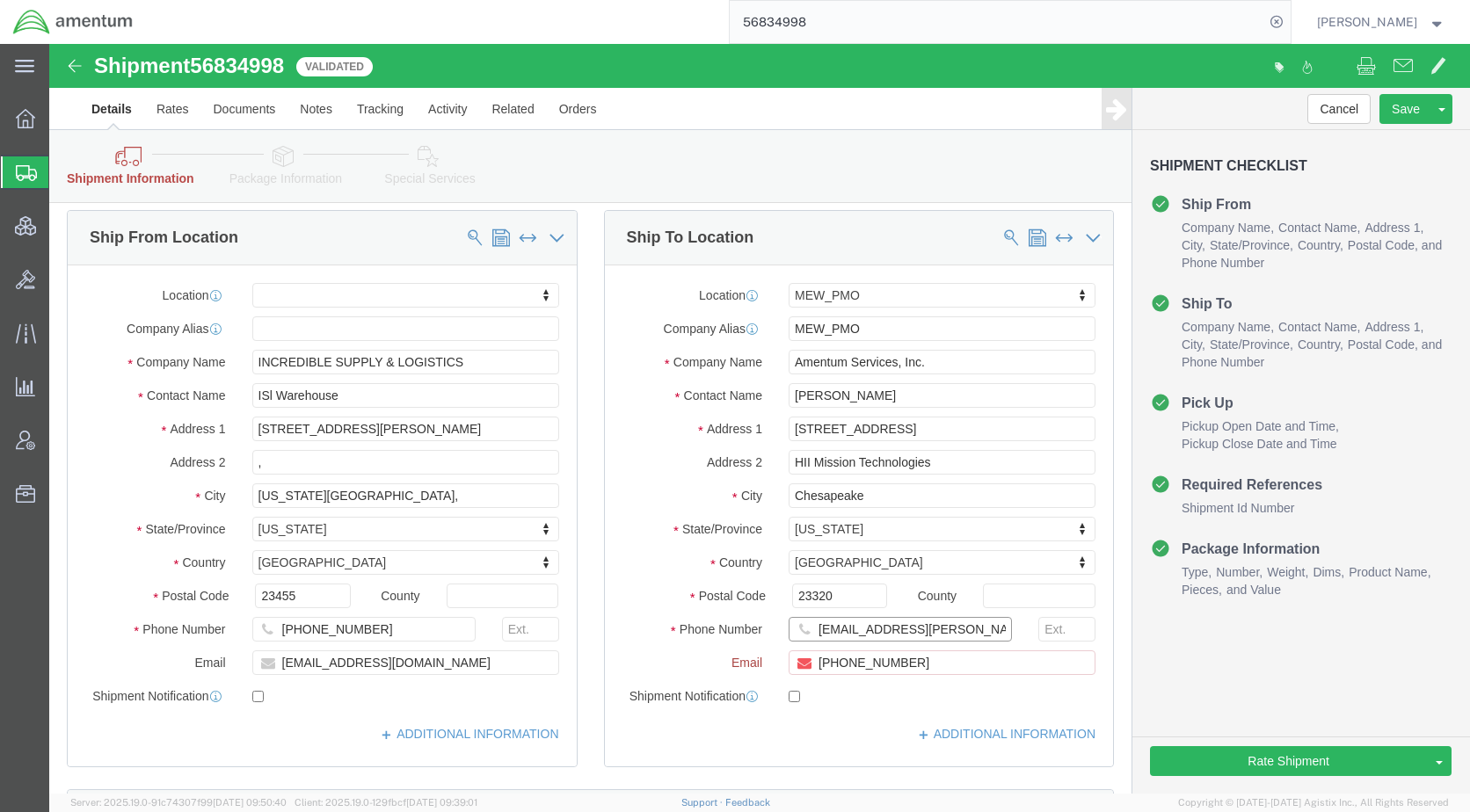
scroll to position [0, 0]
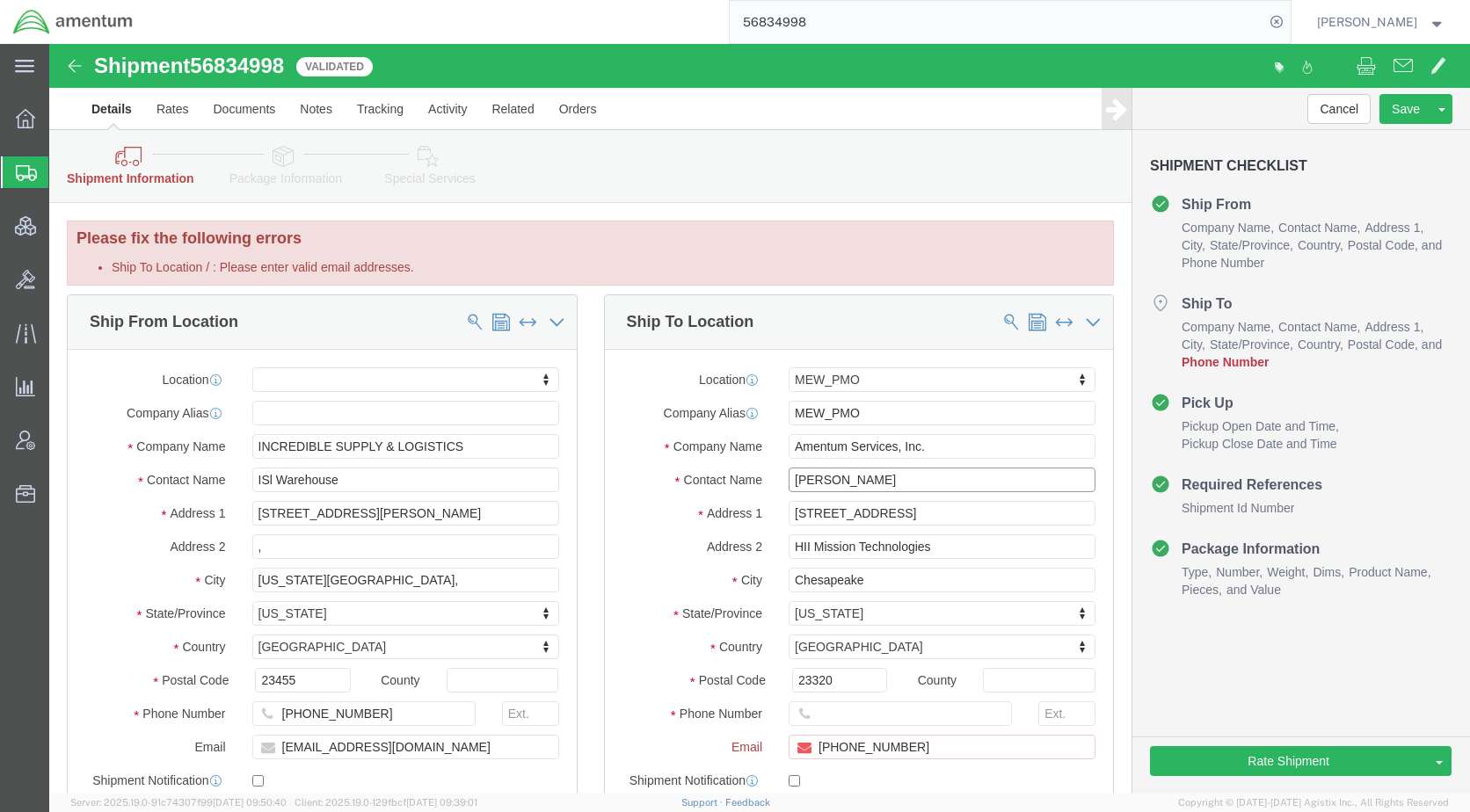
click input "[PERSON_NAME]"
paste input "[EMAIL_ADDRESS][PERSON_NAME][DOMAIN_NAME]"
type input "[PERSON_NAME] [EMAIL_ADDRESS][PERSON_NAME][DOMAIN_NAME]"
drag, startPoint x: 873, startPoint y: 705, endPoint x: 764, endPoint y: 709, distance: 109.1
click input "[PHONE_NUMBER]"
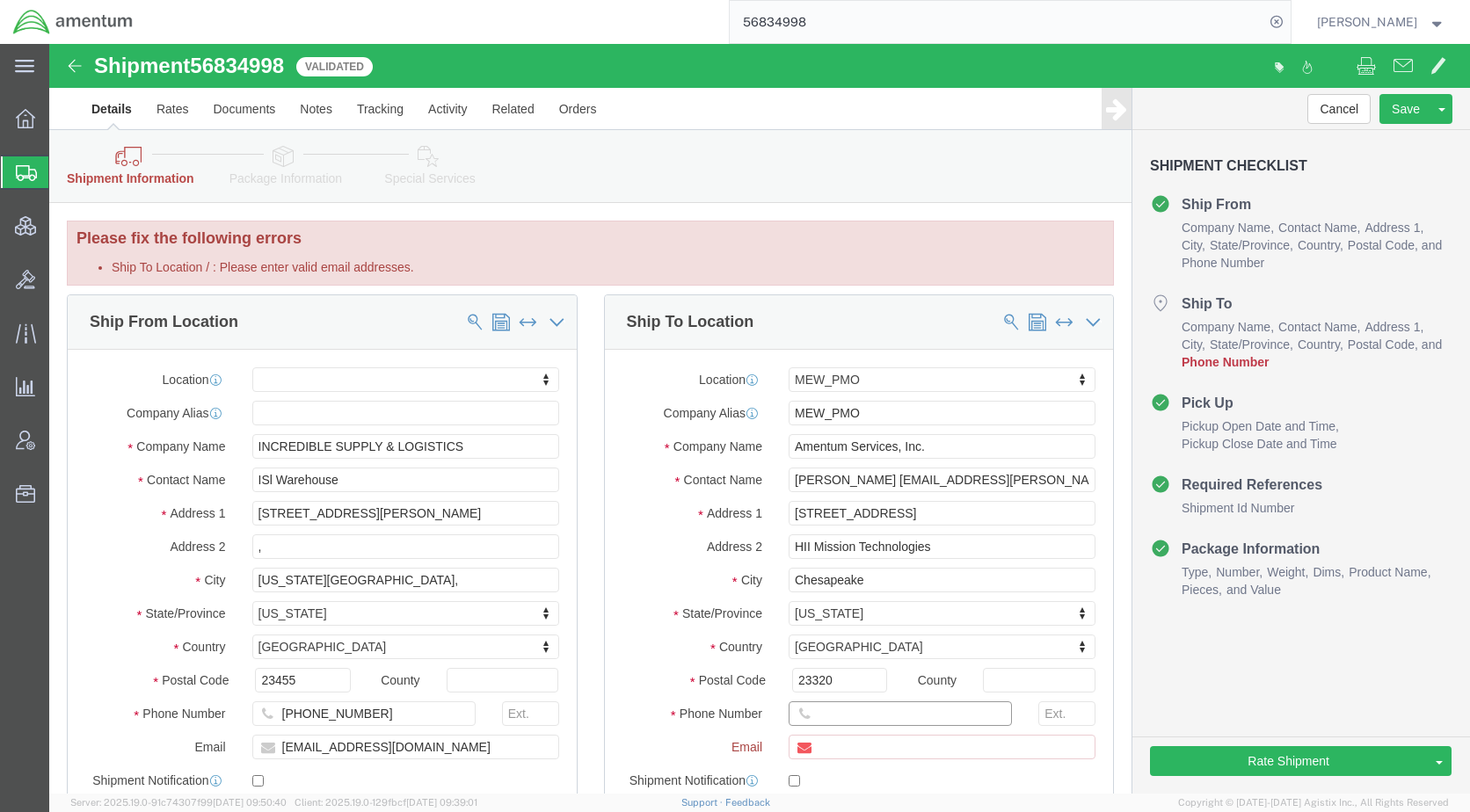
click div "Location MEW_PMO My Profile Location [PHONE_NUMBER] [PHONE_NUMBER] [PHONE_NUMBE…"
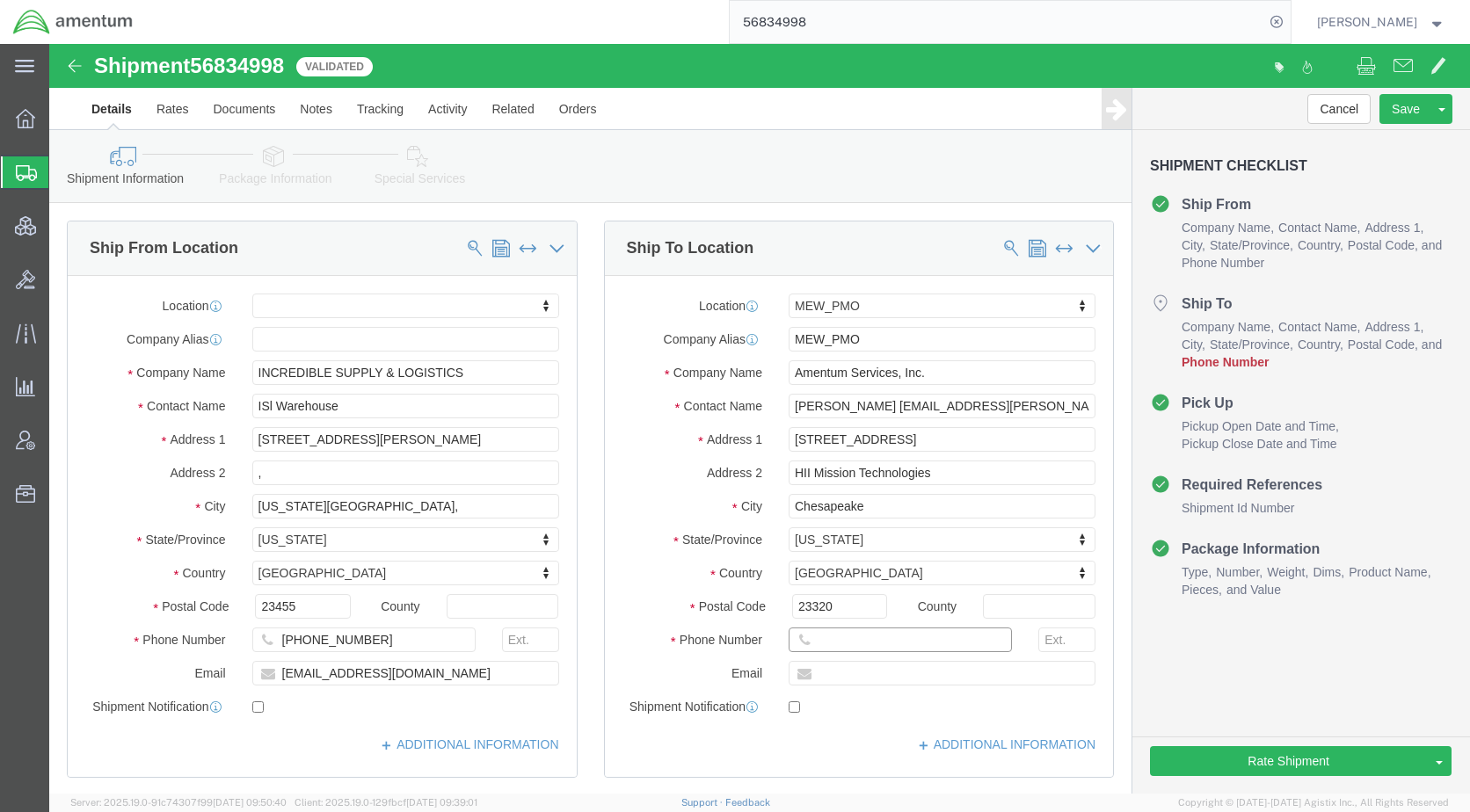
drag, startPoint x: 808, startPoint y: 670, endPoint x: 787, endPoint y: 593, distance: 79.8
click input "text"
paste input "[PHONE_NUMBER]"
type input "[PHONE_NUMBER]"
drag, startPoint x: 935, startPoint y: 359, endPoint x: 817, endPoint y: 365, distance: 118.2
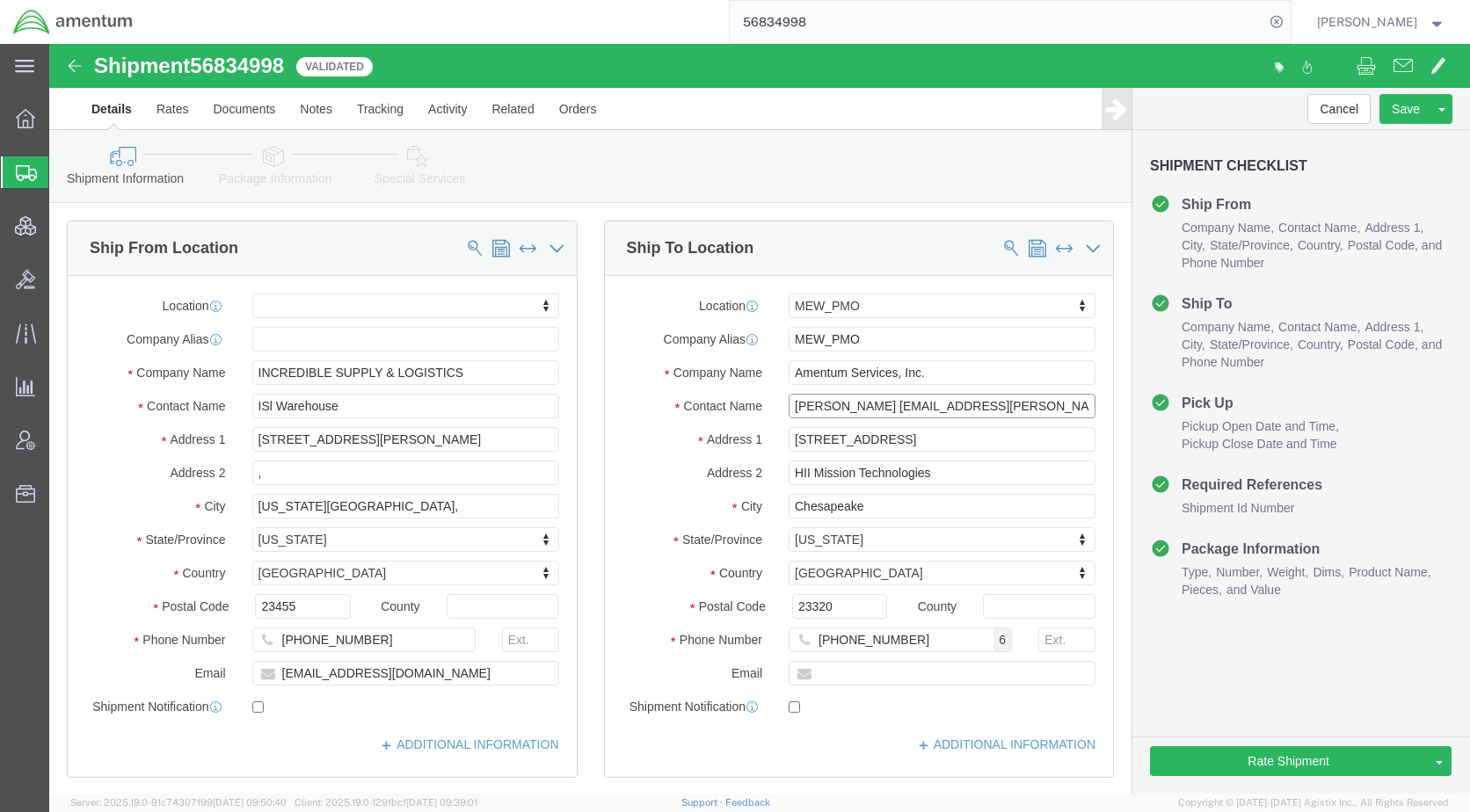
click input "[PERSON_NAME] [EMAIL_ADDRESS][PERSON_NAME][DOMAIN_NAME]"
type input "[PERSON_NAME]"
click input "Ship To Location / : Please enter valid email addresses."
paste input "[EMAIL_ADDRESS][PERSON_NAME][DOMAIN_NAME]"
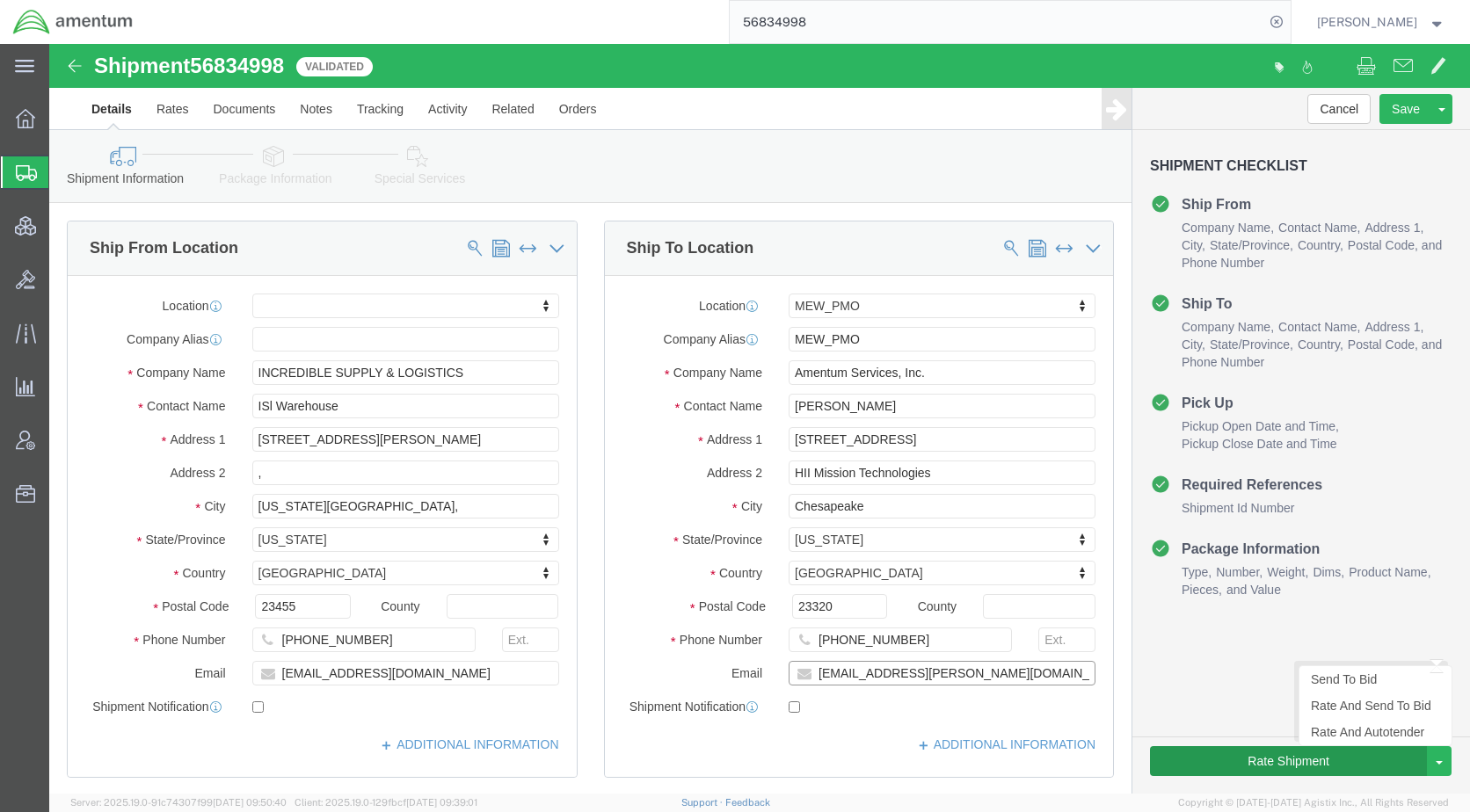
type input "[EMAIL_ADDRESS][PERSON_NAME][DOMAIN_NAME]"
checkbox input "true"
click button "Rate Shipment"
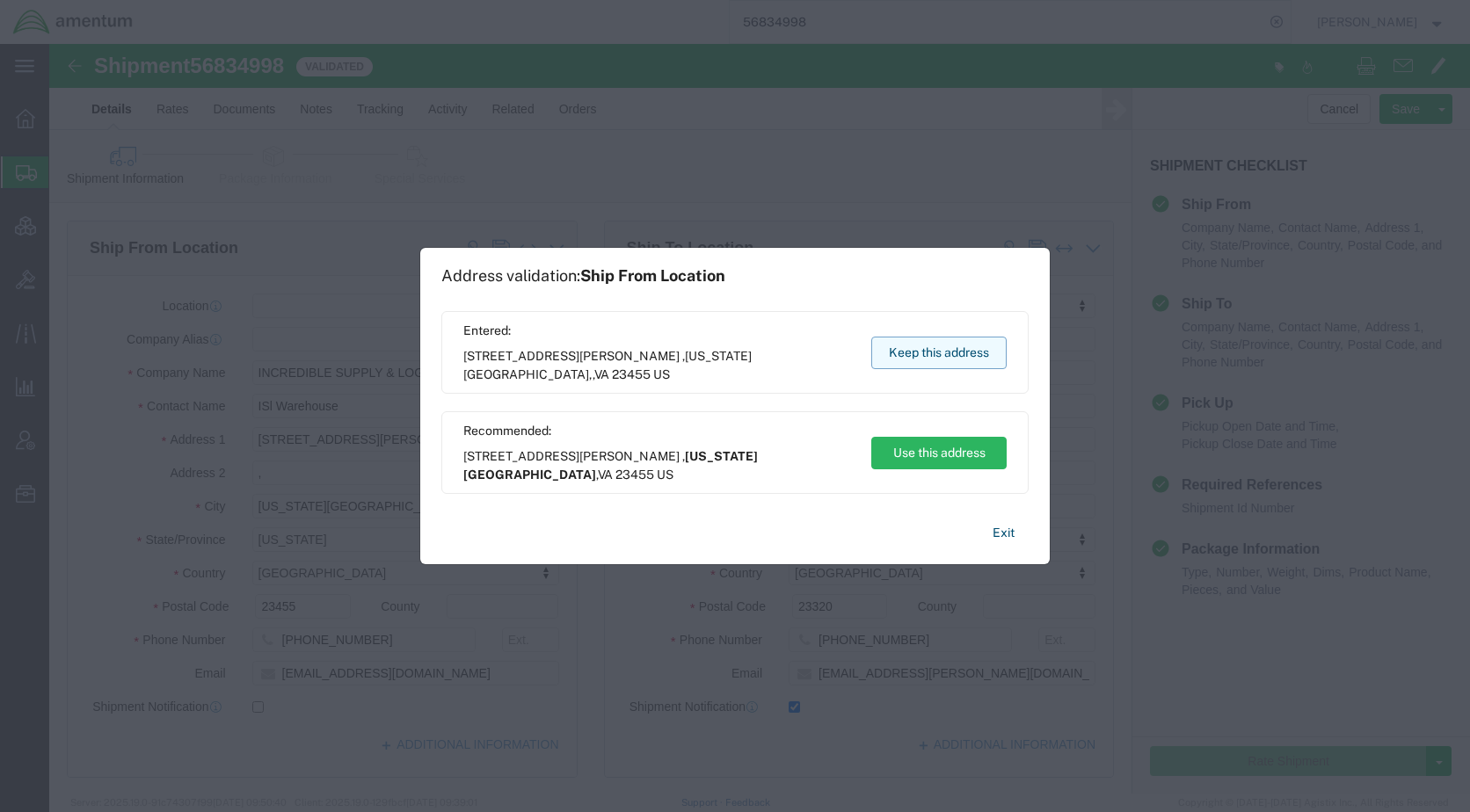
click at [922, 350] on button "Keep this address" at bounding box center [939, 352] width 135 height 32
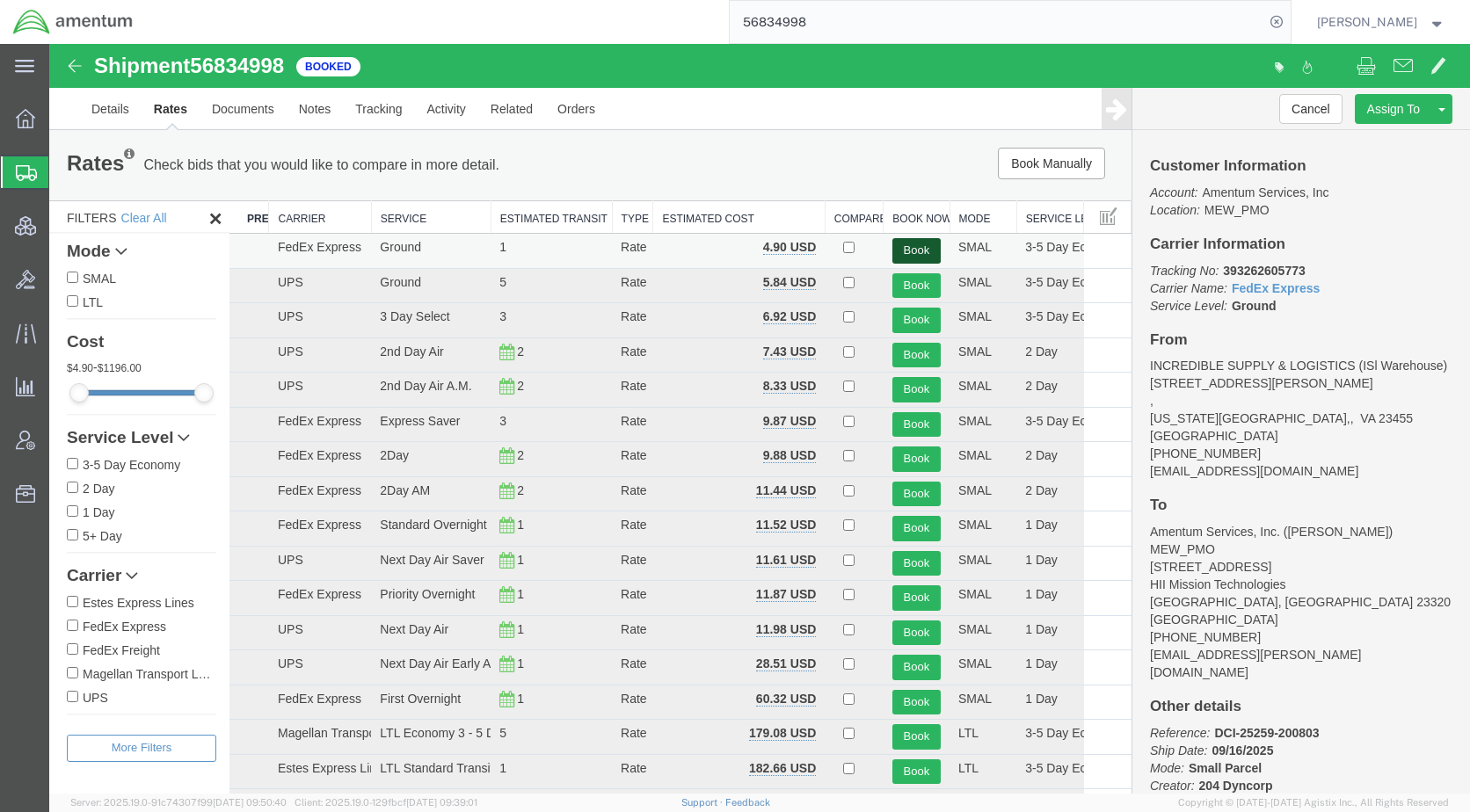
click at [904, 251] on button "Book" at bounding box center [916, 251] width 48 height 26
drag, startPoint x: 826, startPoint y: 164, endPoint x: 852, endPoint y: 220, distance: 61.7
click at [826, 164] on div "Book Manually Pause Continue" at bounding box center [903, 162] width 448 height 31
click at [898, 244] on button "Book" at bounding box center [916, 251] width 48 height 26
click at [112, 114] on link "Details" at bounding box center [110, 109] width 63 height 42
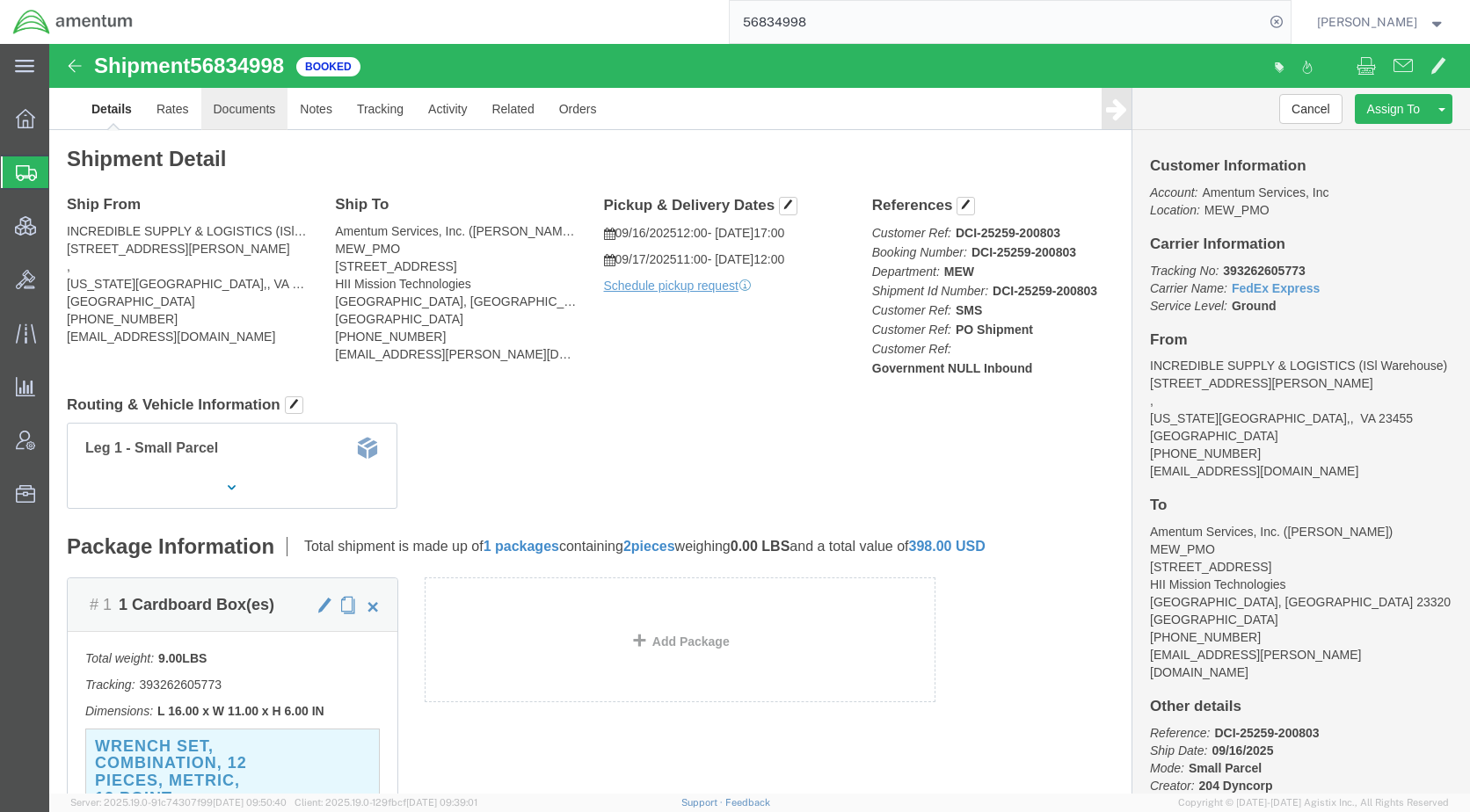
click link "Documents"
